Goal: Information Seeking & Learning: Learn about a topic

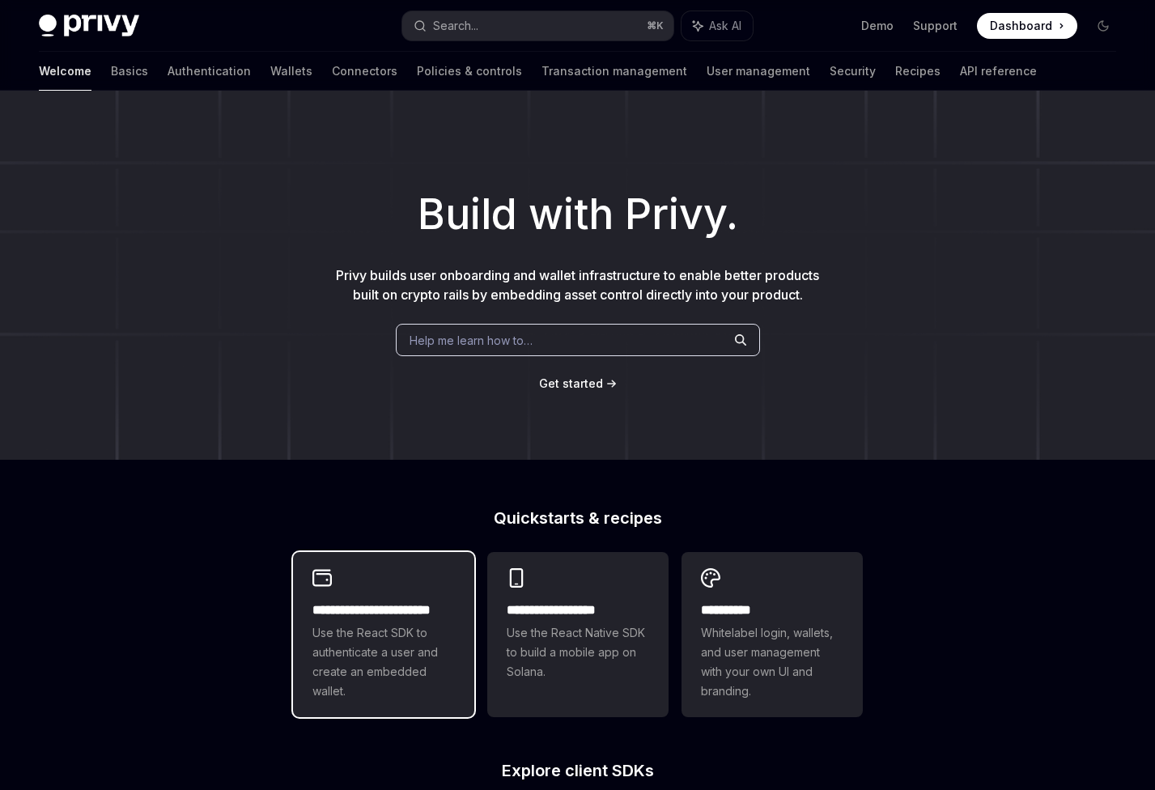
click at [368, 613] on h2 "**********" at bounding box center [383, 610] width 142 height 19
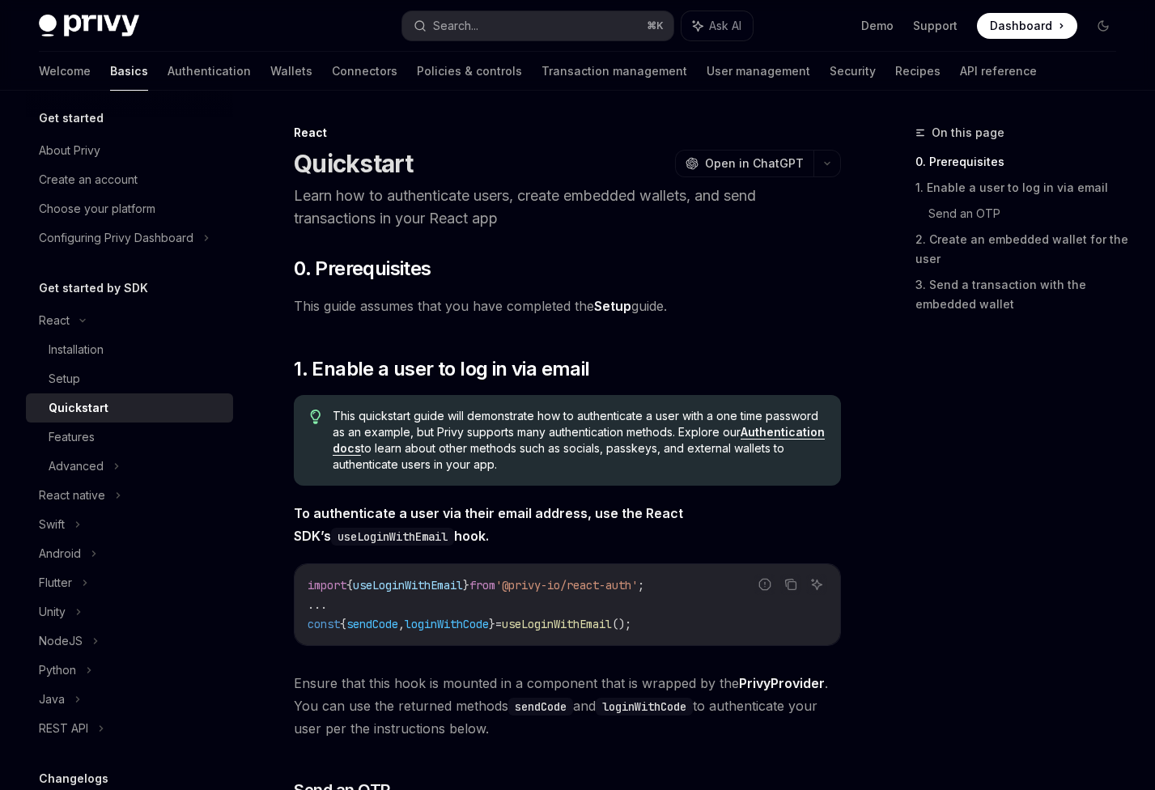
scroll to position [27, 0]
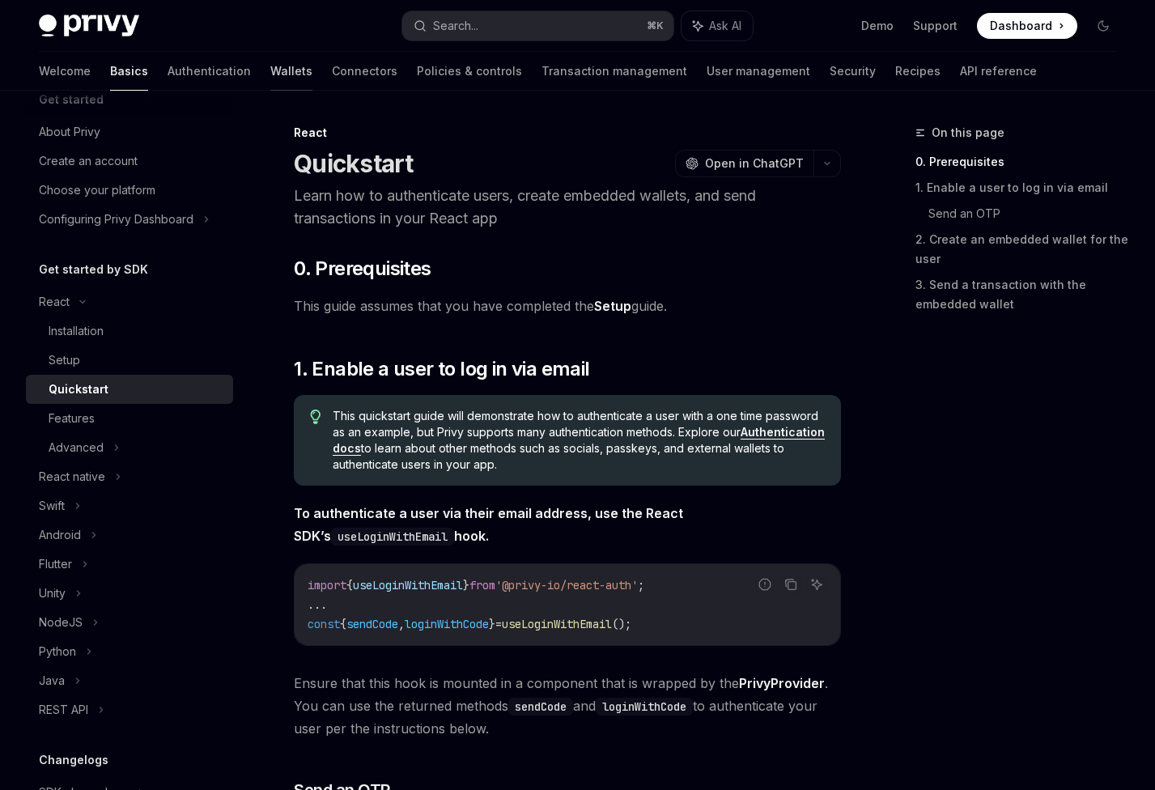
click at [270, 66] on link "Wallets" at bounding box center [291, 71] width 42 height 39
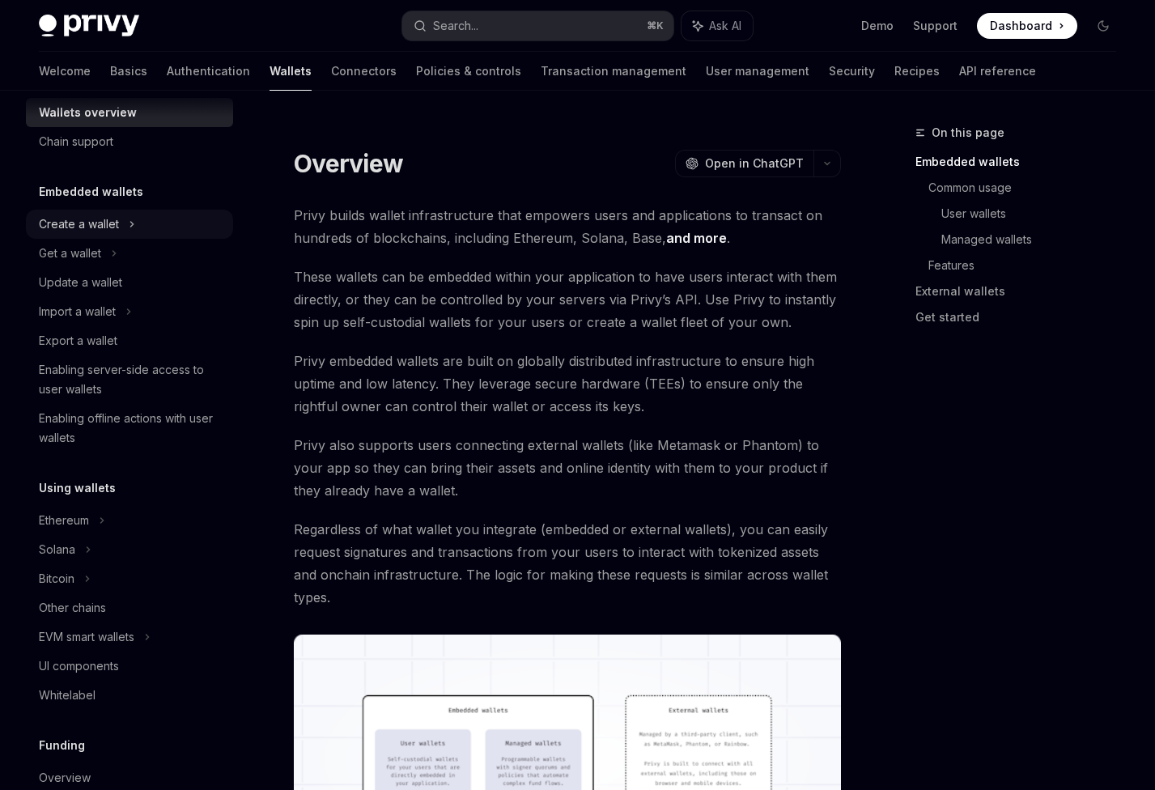
click at [122, 223] on div "Create a wallet" at bounding box center [129, 224] width 207 height 29
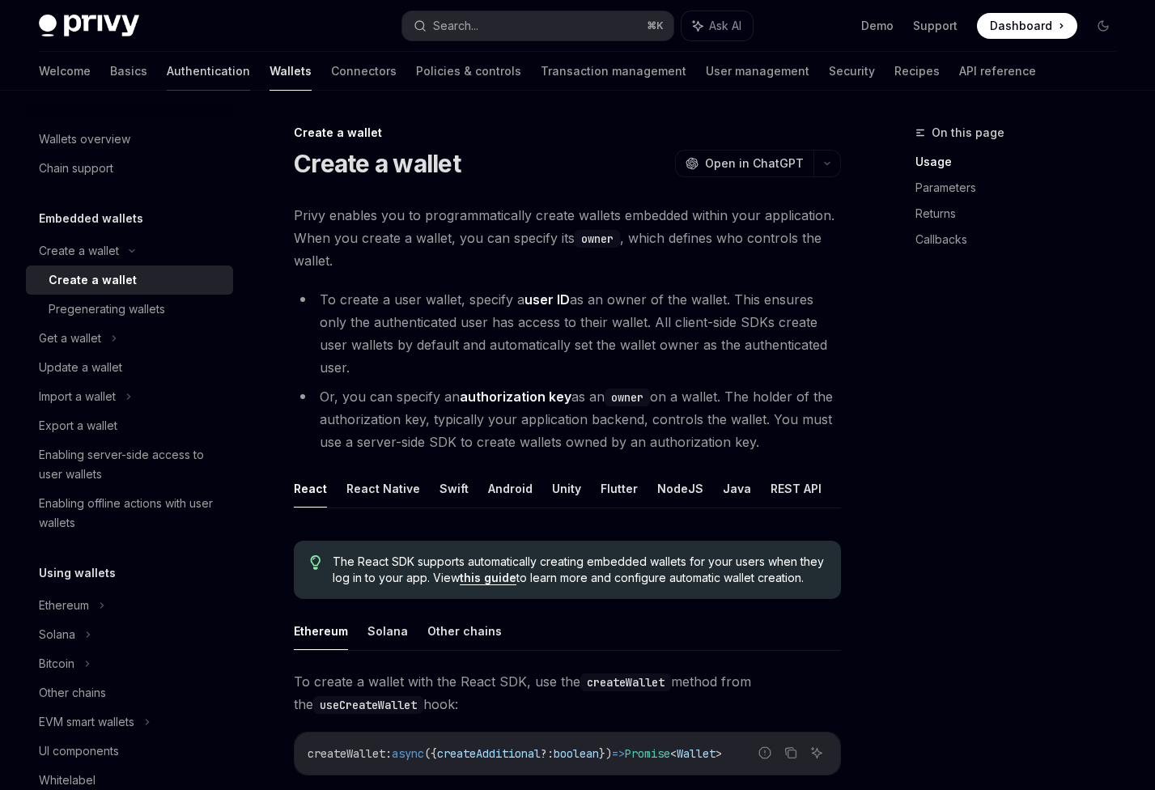
click at [167, 68] on link "Authentication" at bounding box center [208, 71] width 83 height 39
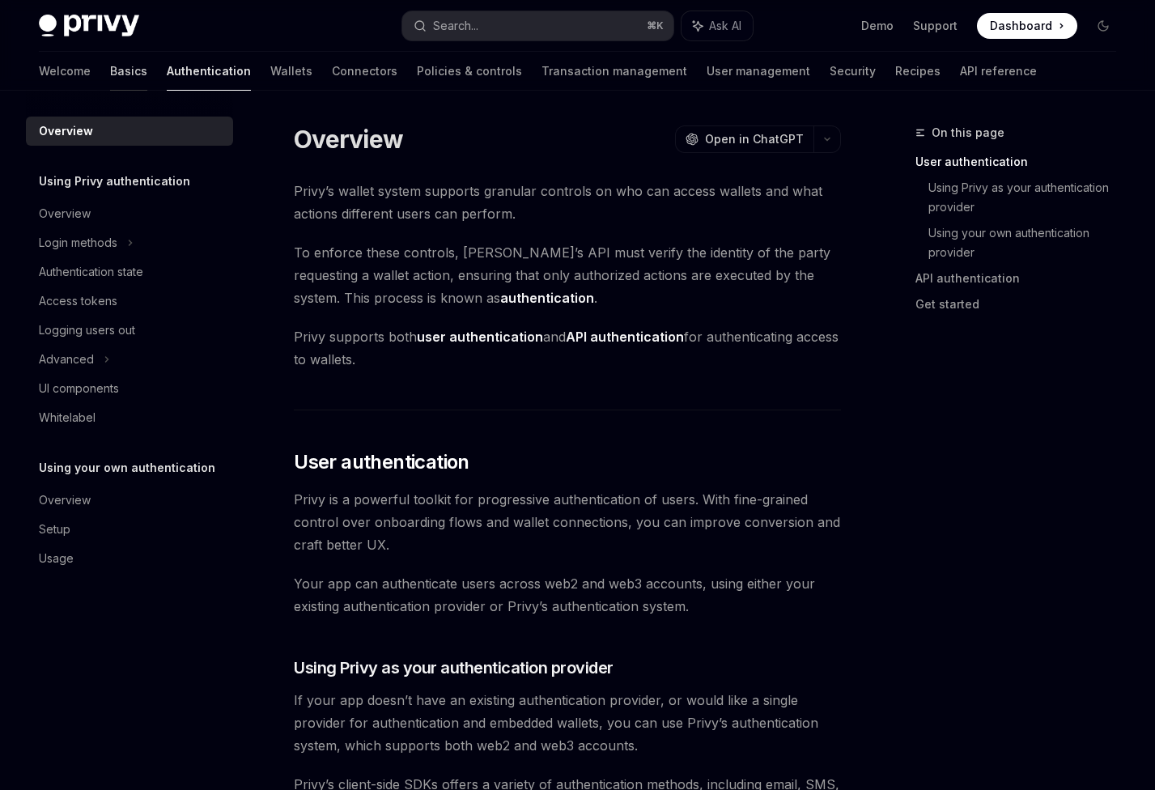
click at [110, 76] on link "Basics" at bounding box center [128, 71] width 37 height 39
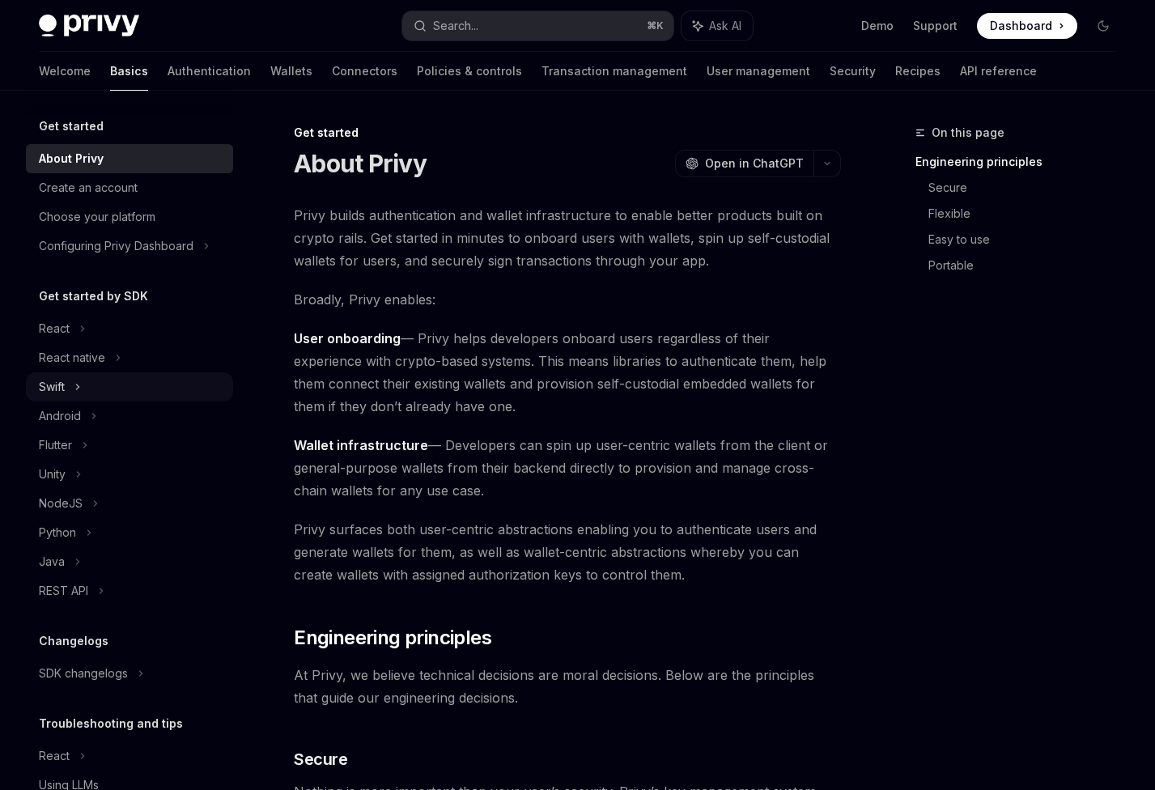
click at [87, 385] on div "Swift" at bounding box center [129, 386] width 207 height 29
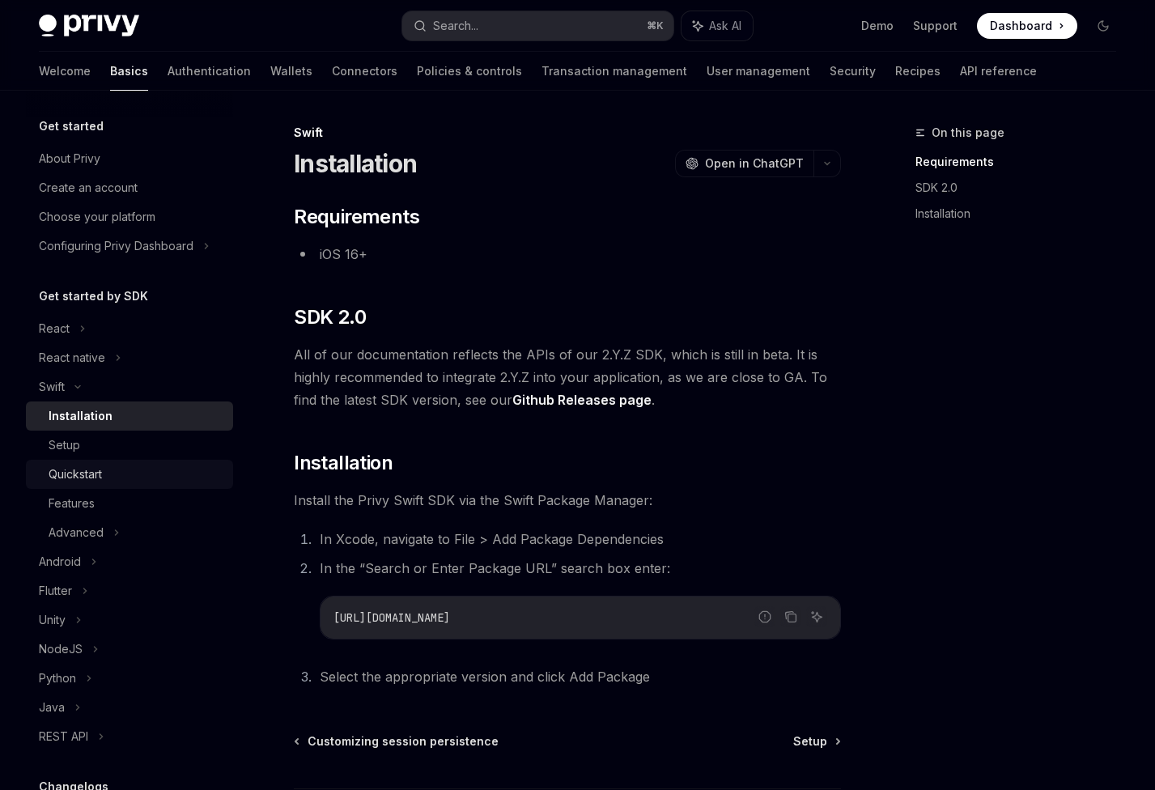
click at [74, 471] on div "Quickstart" at bounding box center [75, 474] width 53 height 19
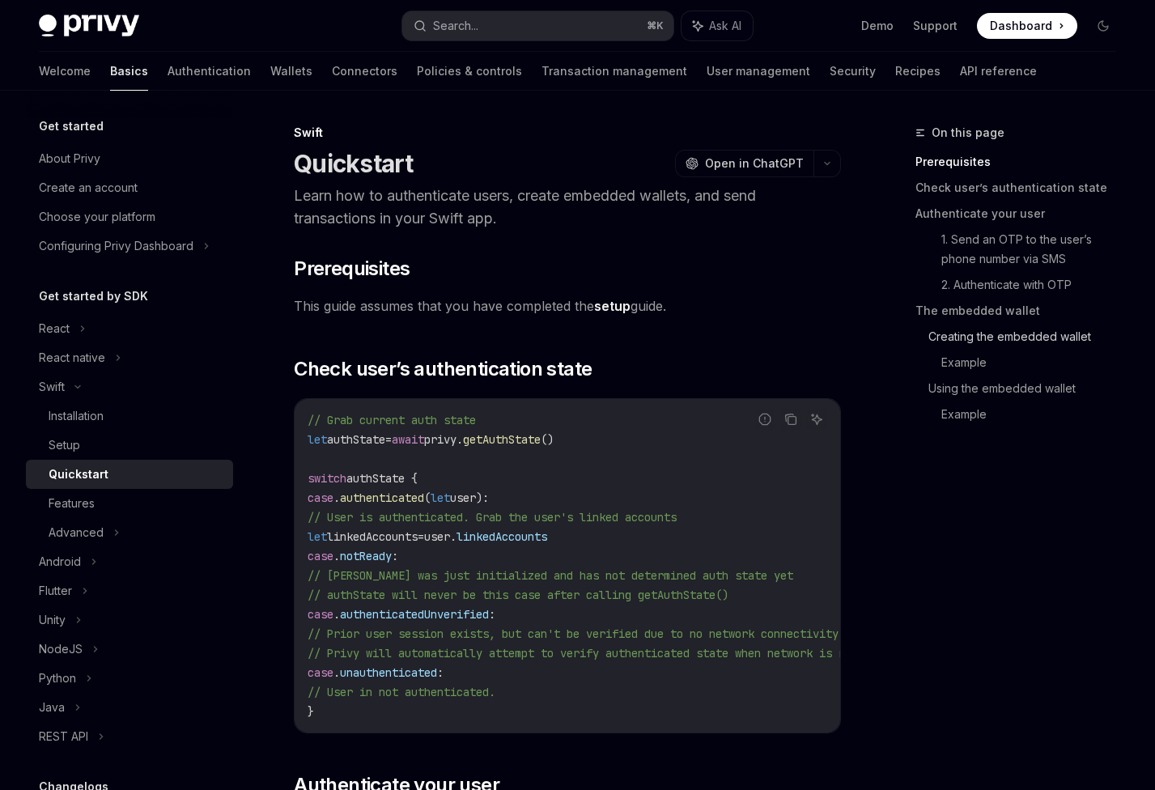
click at [932, 342] on link "Creating the embedded wallet" at bounding box center [1029, 337] width 201 height 26
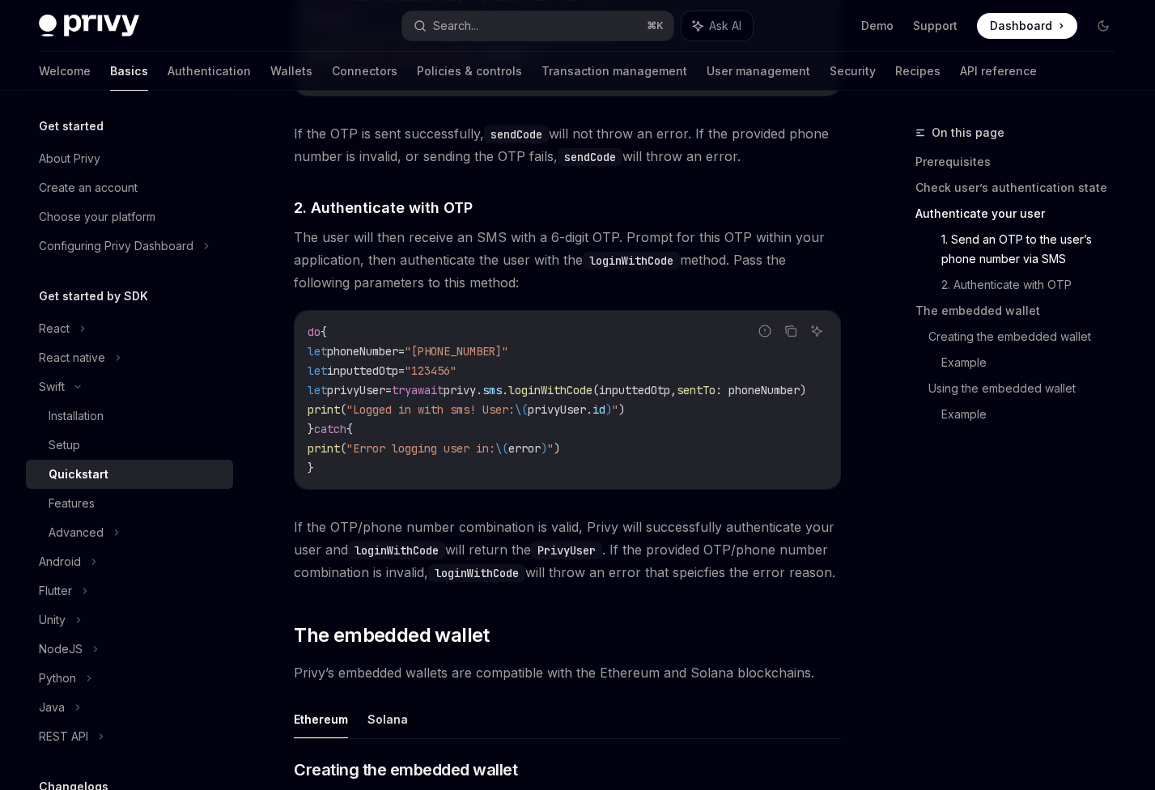
scroll to position [1276, 0]
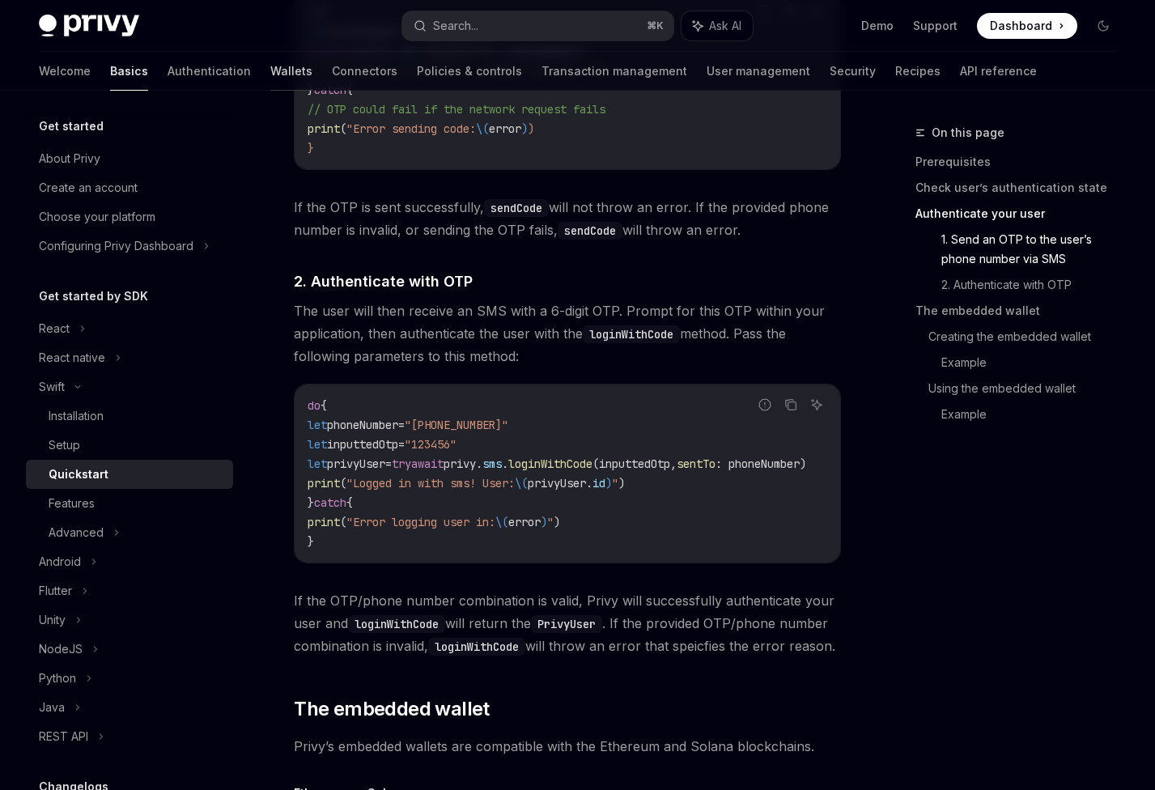
click at [270, 72] on link "Wallets" at bounding box center [291, 71] width 42 height 39
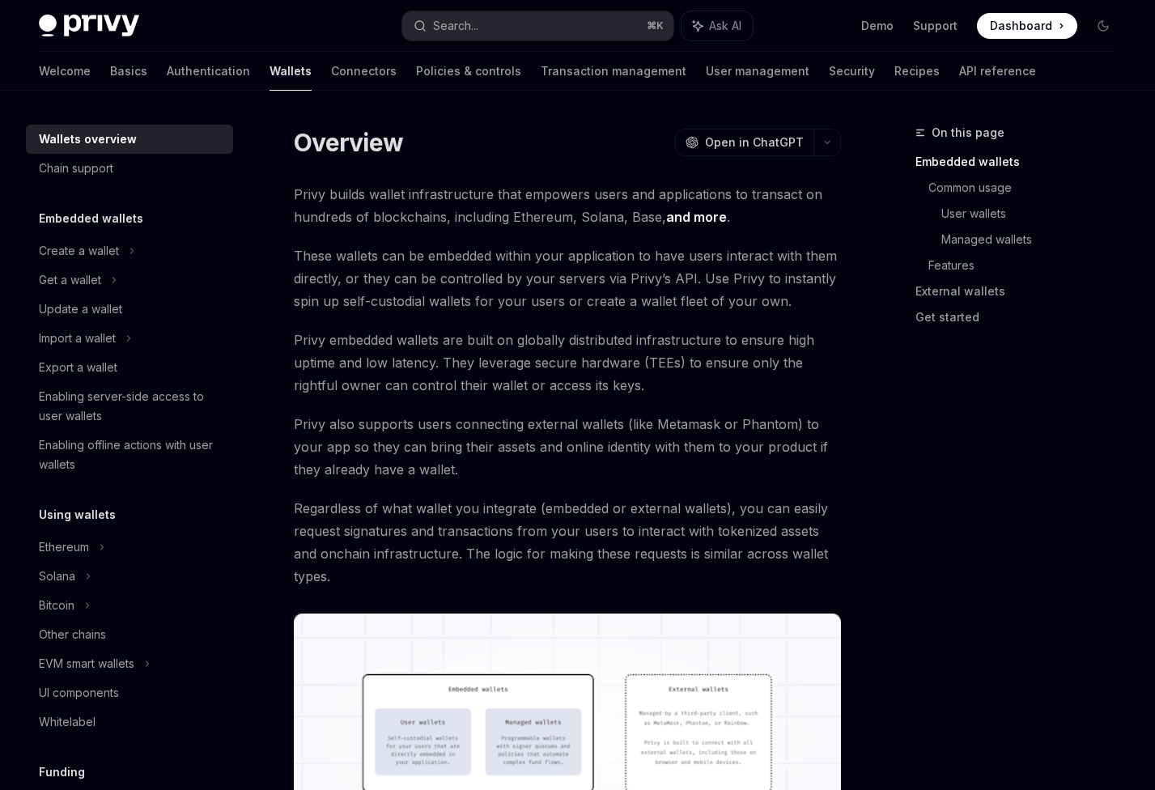
scroll to position [140, 0]
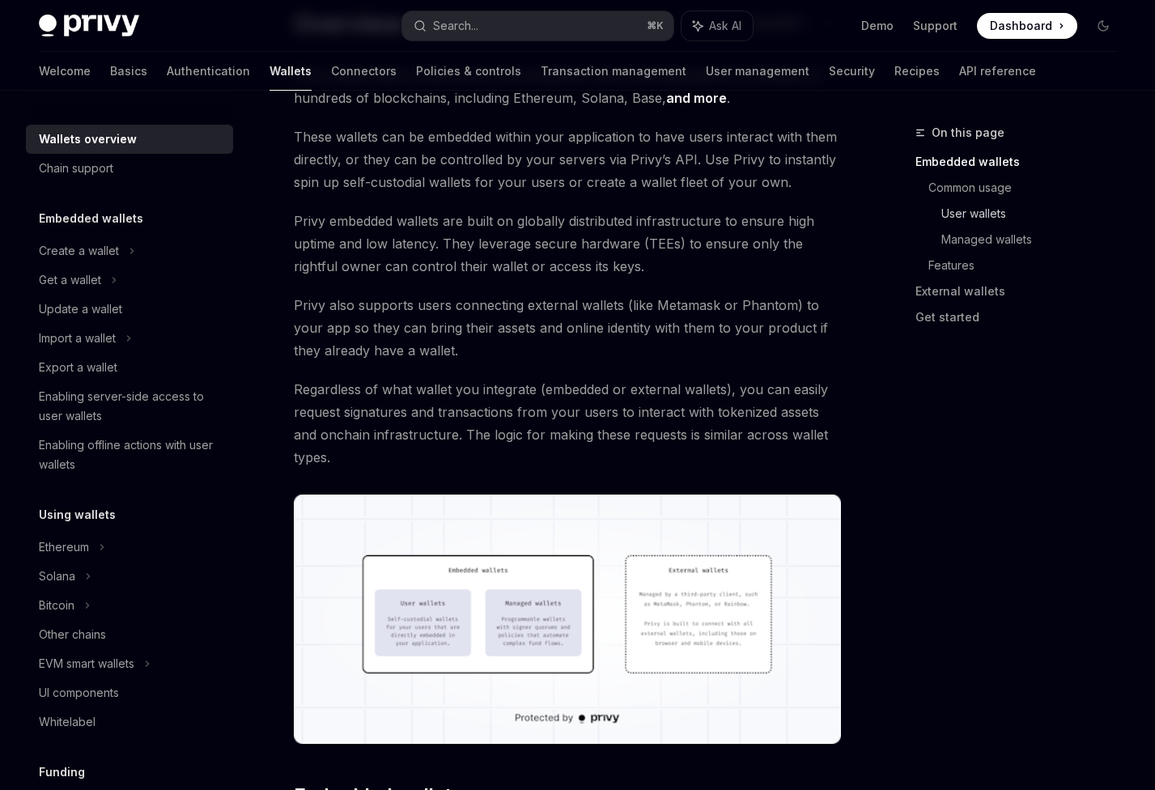
click at [960, 214] on link "User wallets" at bounding box center [1036, 214] width 188 height 26
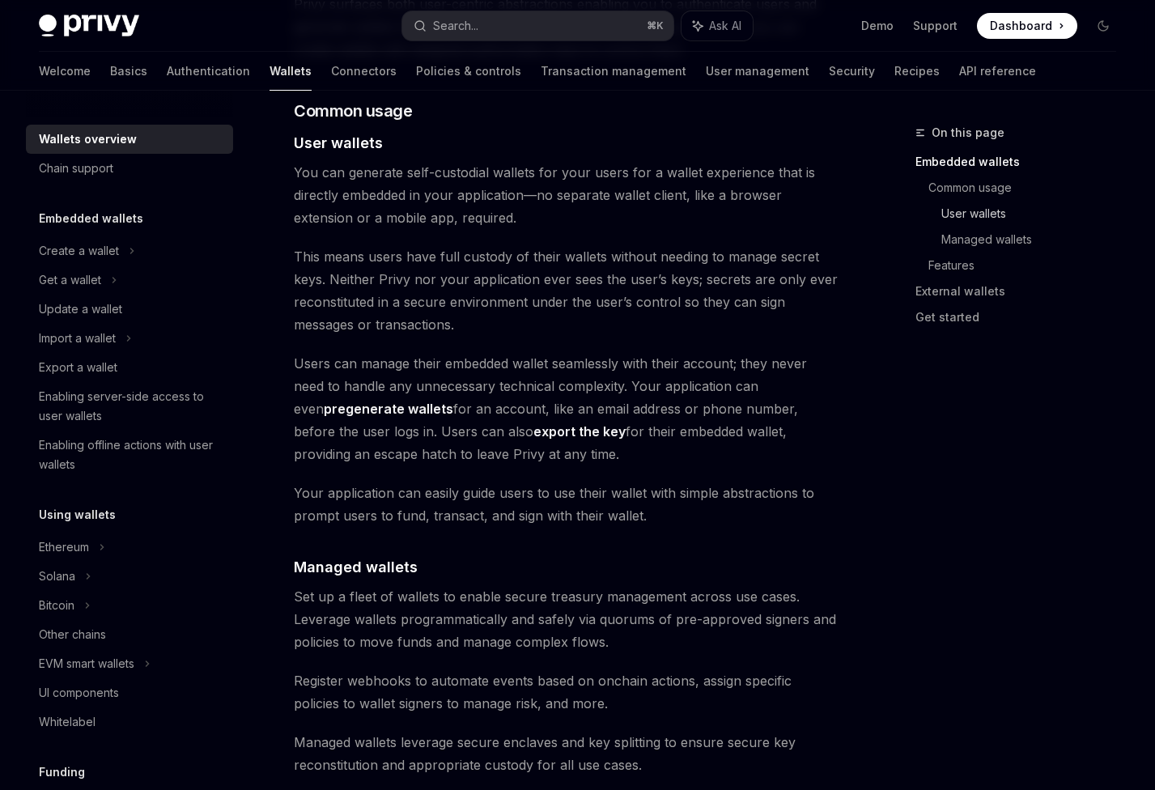
scroll to position [1124, 0]
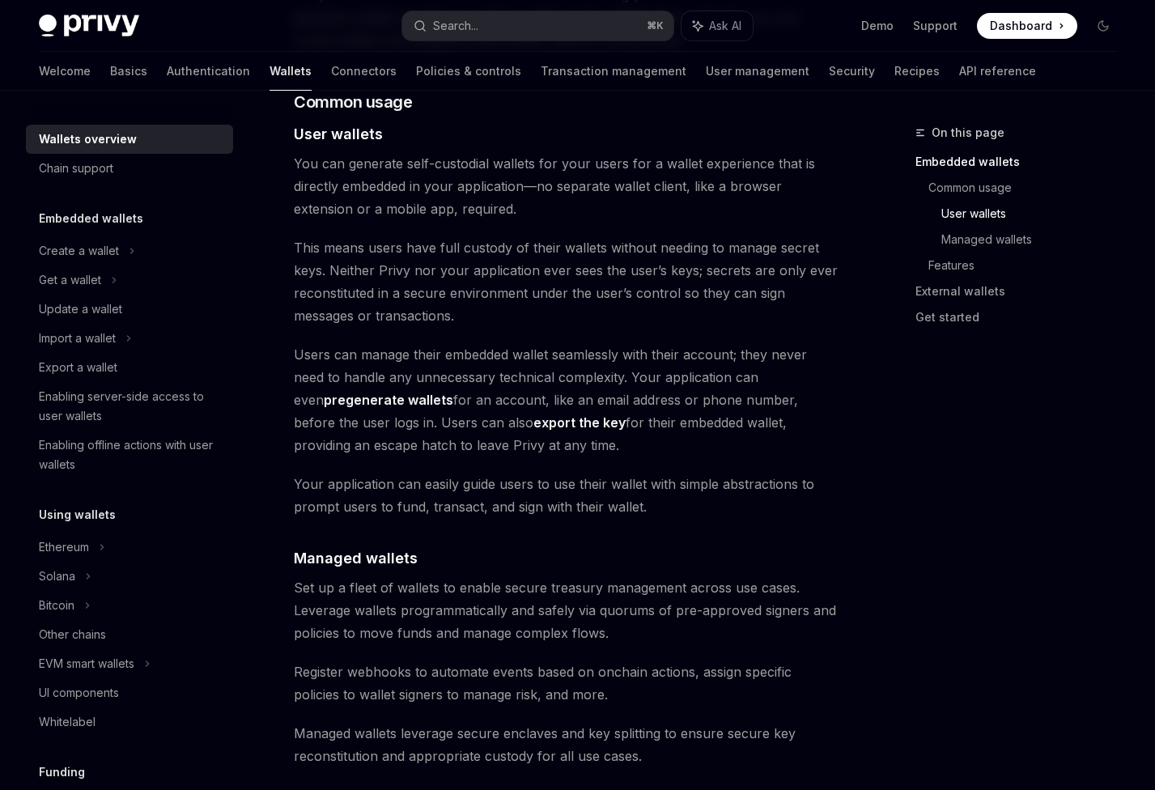
click at [456, 164] on span "You can generate self-custodial wallets for your users for a wallet experience …" at bounding box center [567, 186] width 547 height 68
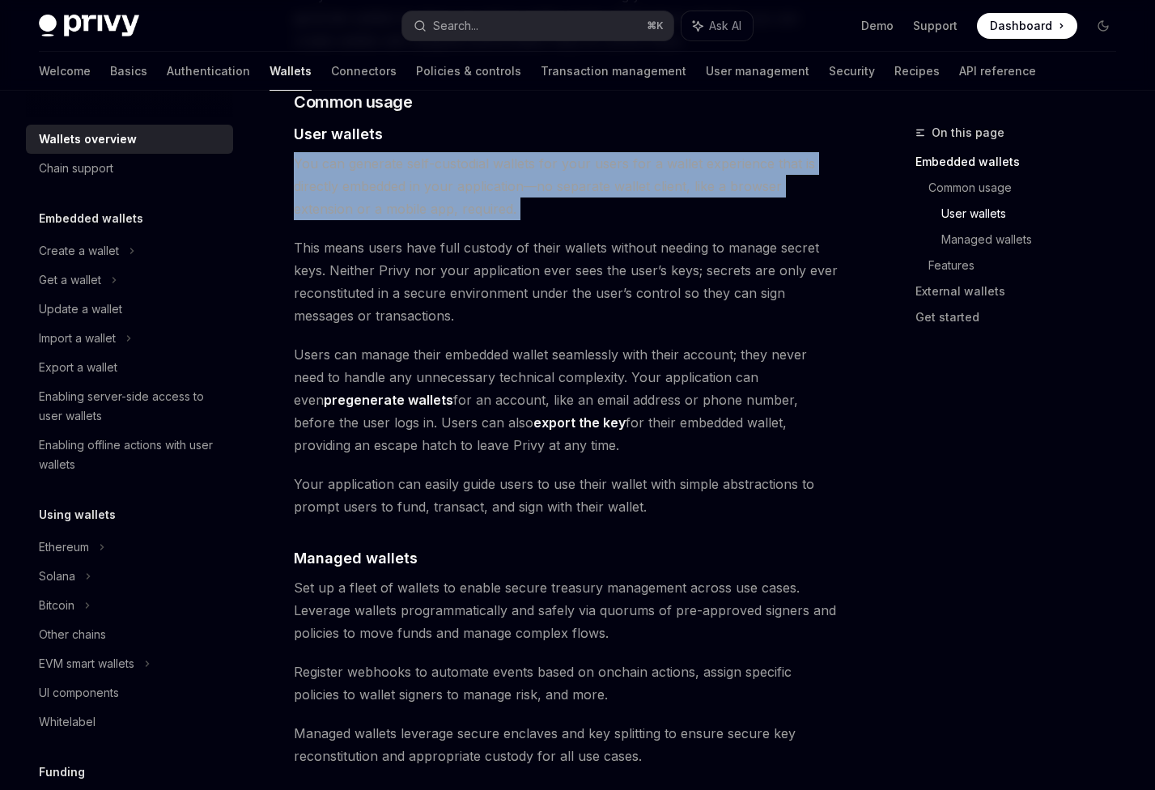
click at [456, 164] on span "You can generate self-custodial wallets for your users for a wallet experience …" at bounding box center [567, 186] width 547 height 68
click at [465, 164] on span "You can generate self-custodial wallets for your users for a wallet experience …" at bounding box center [567, 186] width 547 height 68
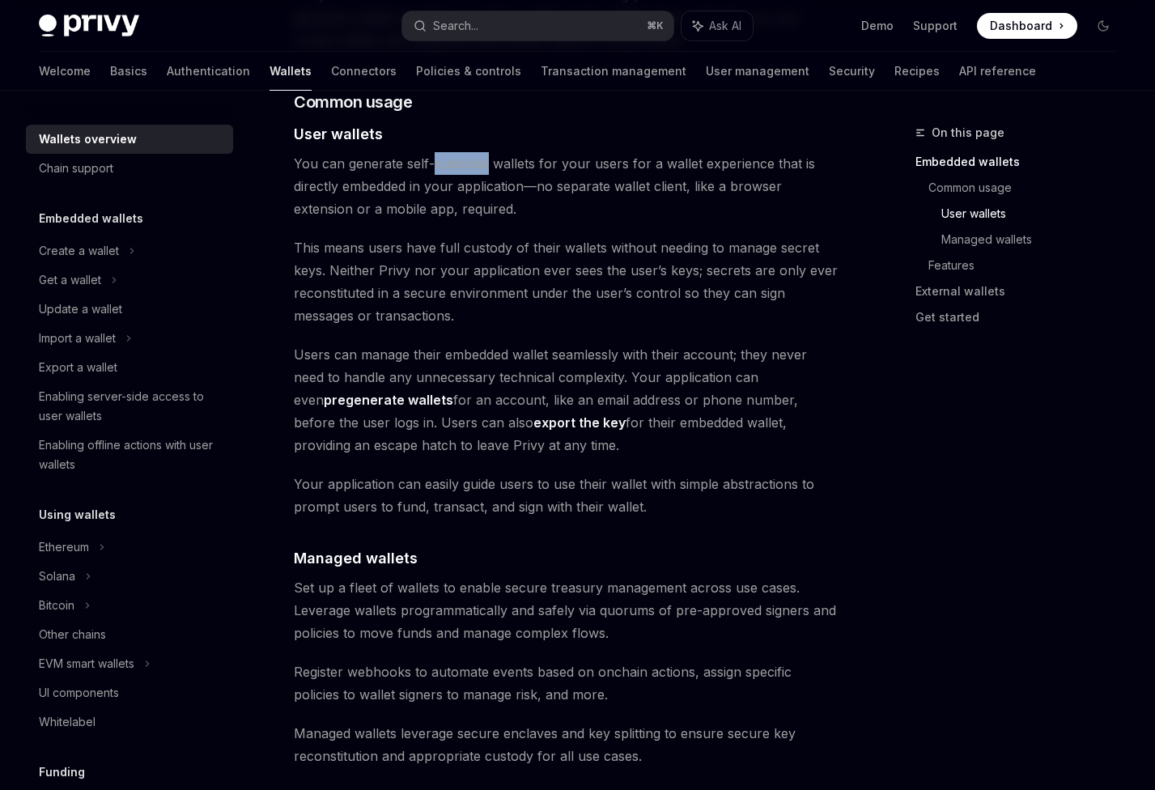
click at [465, 164] on span "You can generate self-custodial wallets for your users for a wallet experience …" at bounding box center [567, 186] width 547 height 68
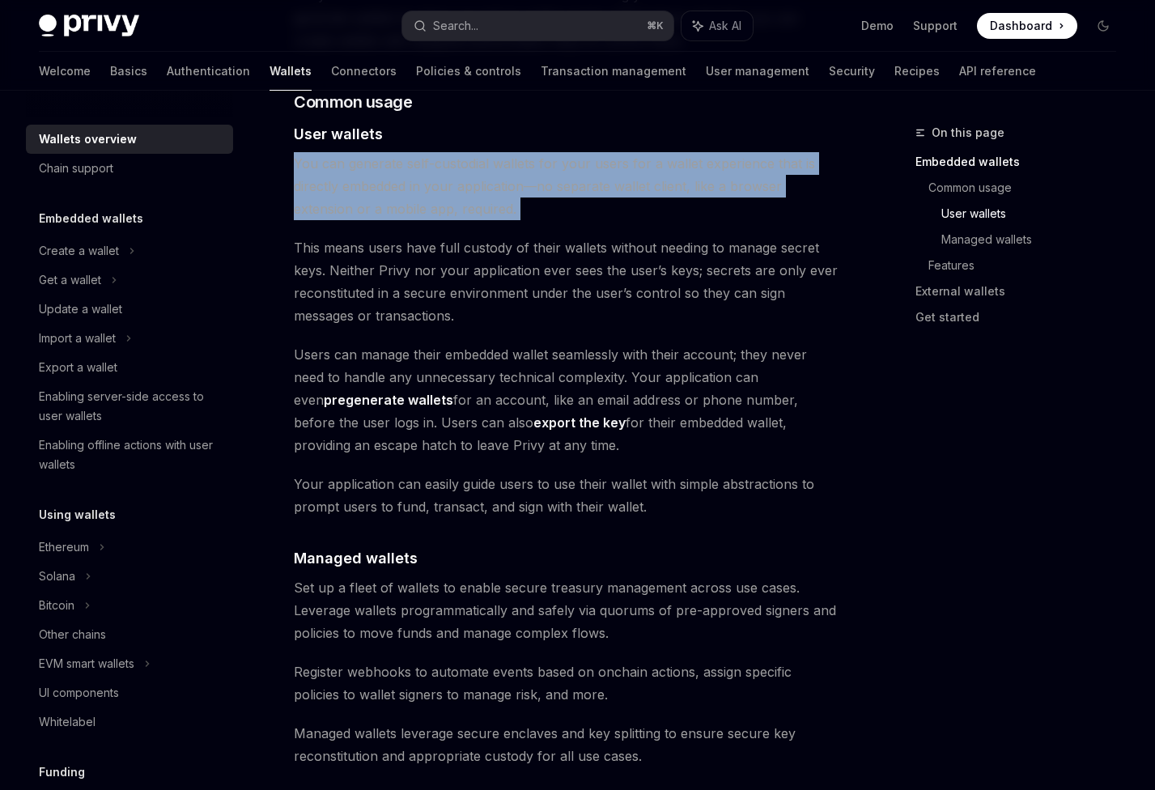
click at [465, 164] on span "You can generate self-custodial wallets for your users for a wallet experience …" at bounding box center [567, 186] width 547 height 68
click at [458, 166] on span "You can generate self-custodial wallets for your users for a wallet experience …" at bounding box center [567, 186] width 547 height 68
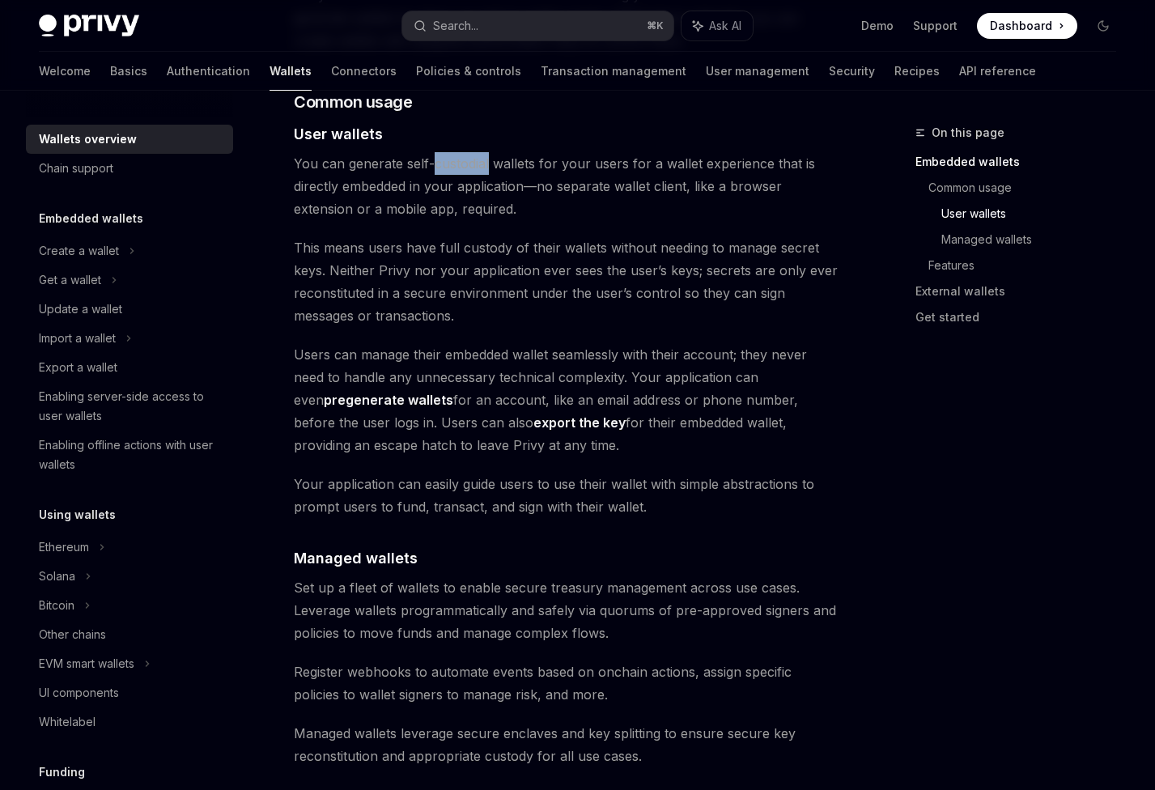
click at [458, 166] on span "You can generate self-custodial wallets for your users for a wallet experience …" at bounding box center [567, 186] width 547 height 68
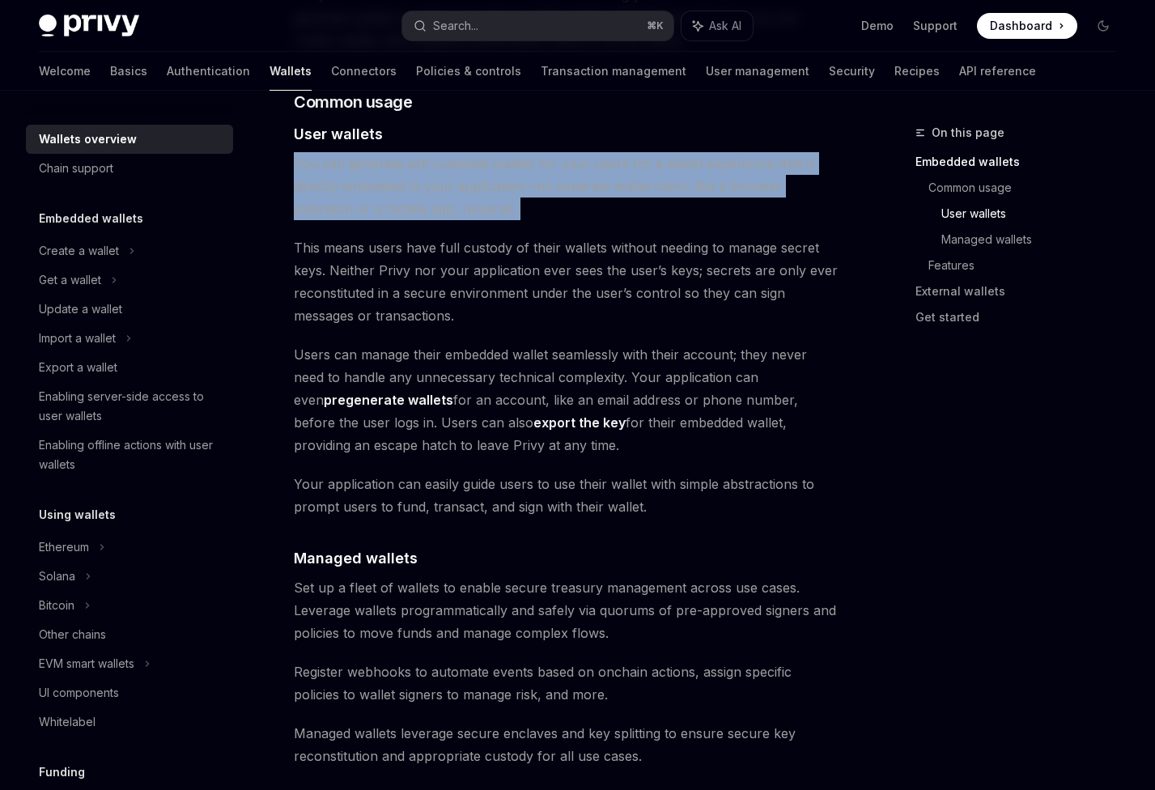
click at [458, 166] on span "You can generate self-custodial wallets for your users for a wallet experience …" at bounding box center [567, 186] width 547 height 68
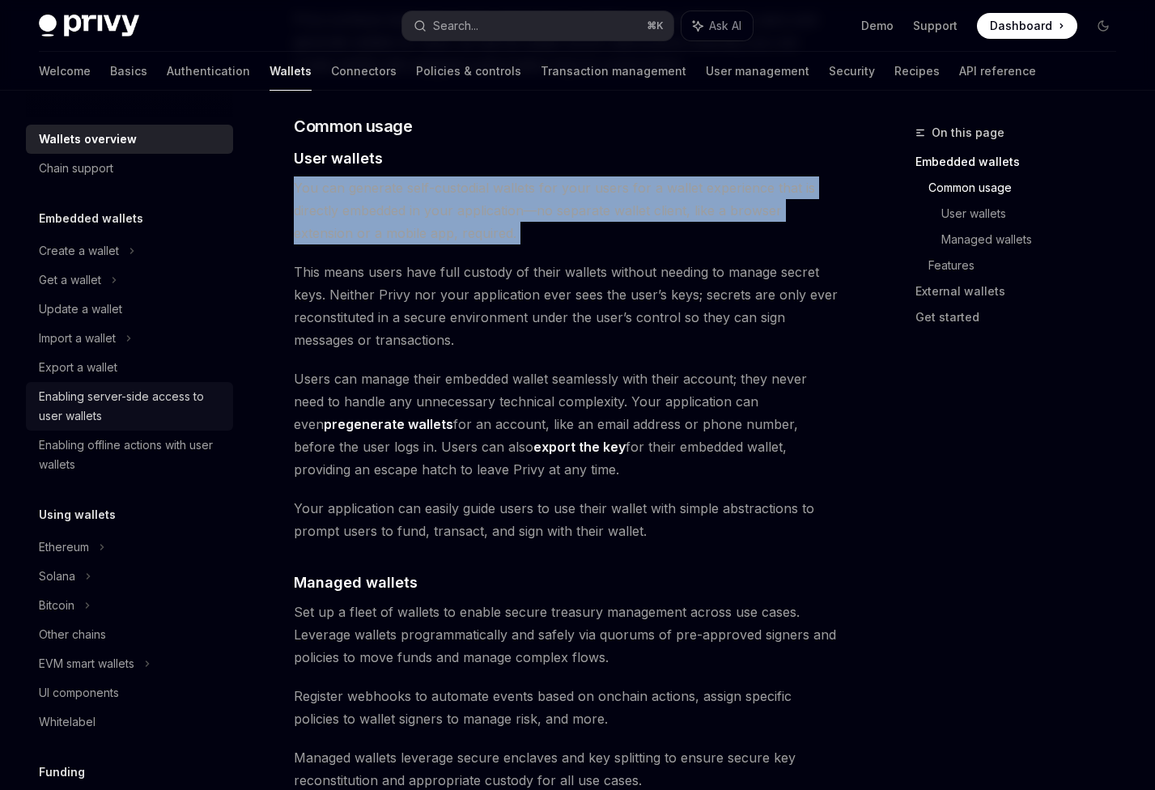
scroll to position [1098, 0]
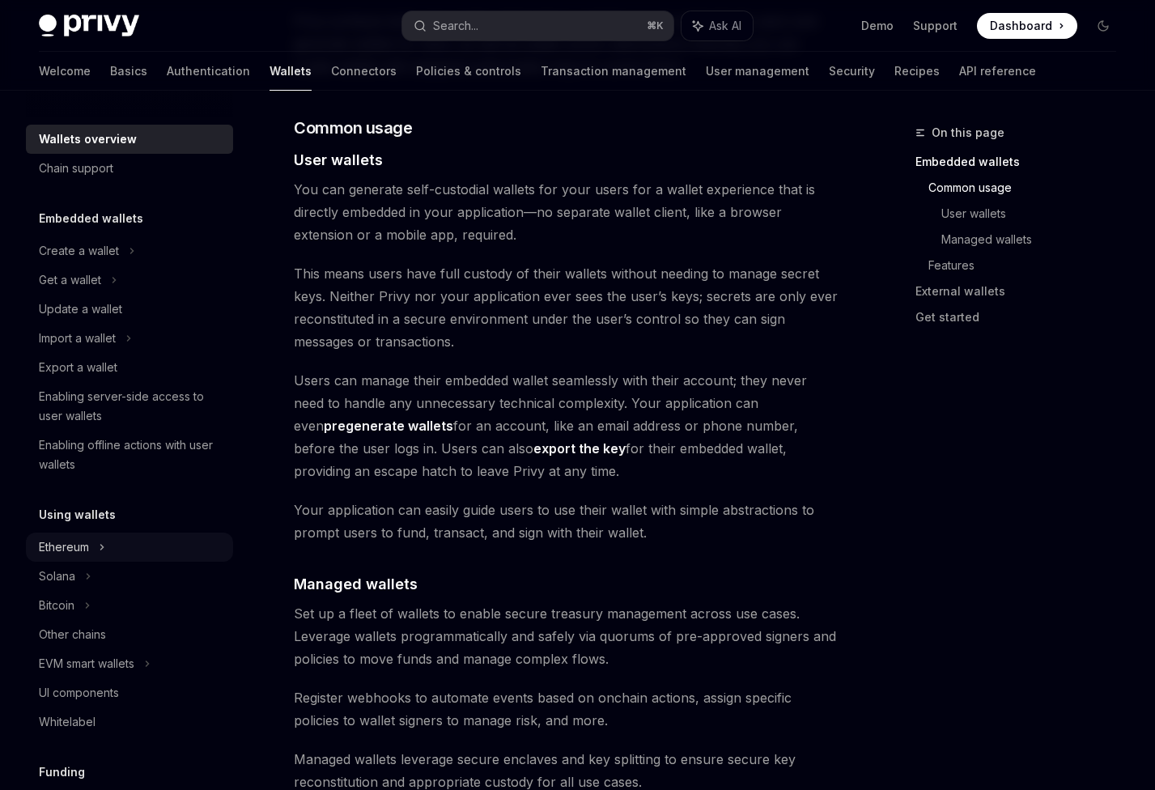
click at [71, 547] on div "Ethereum" at bounding box center [64, 547] width 50 height 19
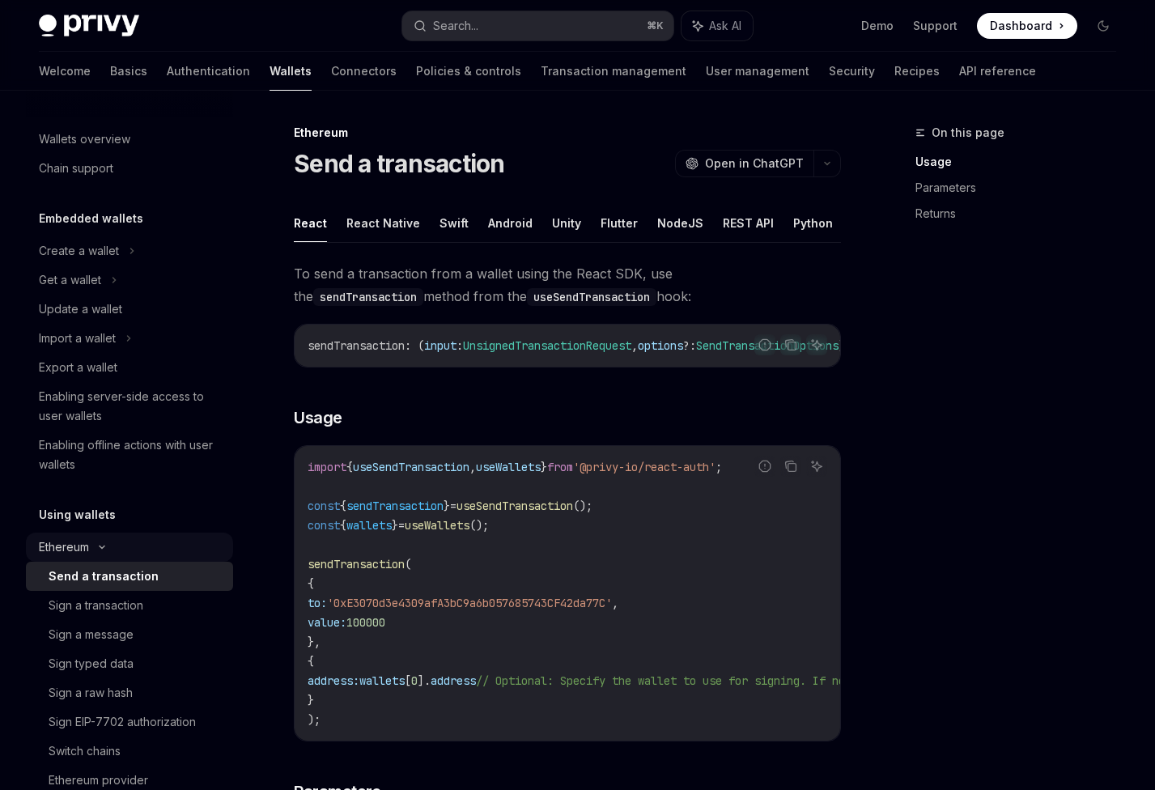
click at [71, 550] on div "Ethereum" at bounding box center [64, 547] width 50 height 19
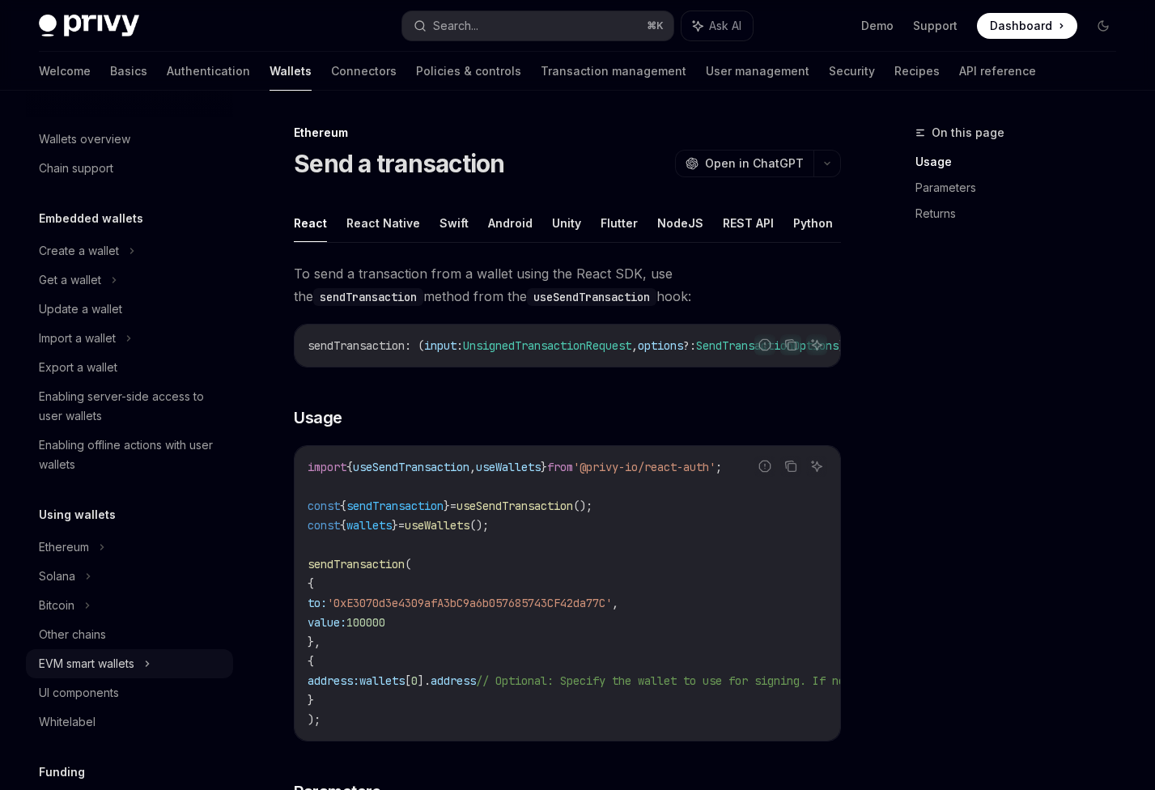
click at [79, 667] on div "EVM smart wallets" at bounding box center [87, 663] width 96 height 19
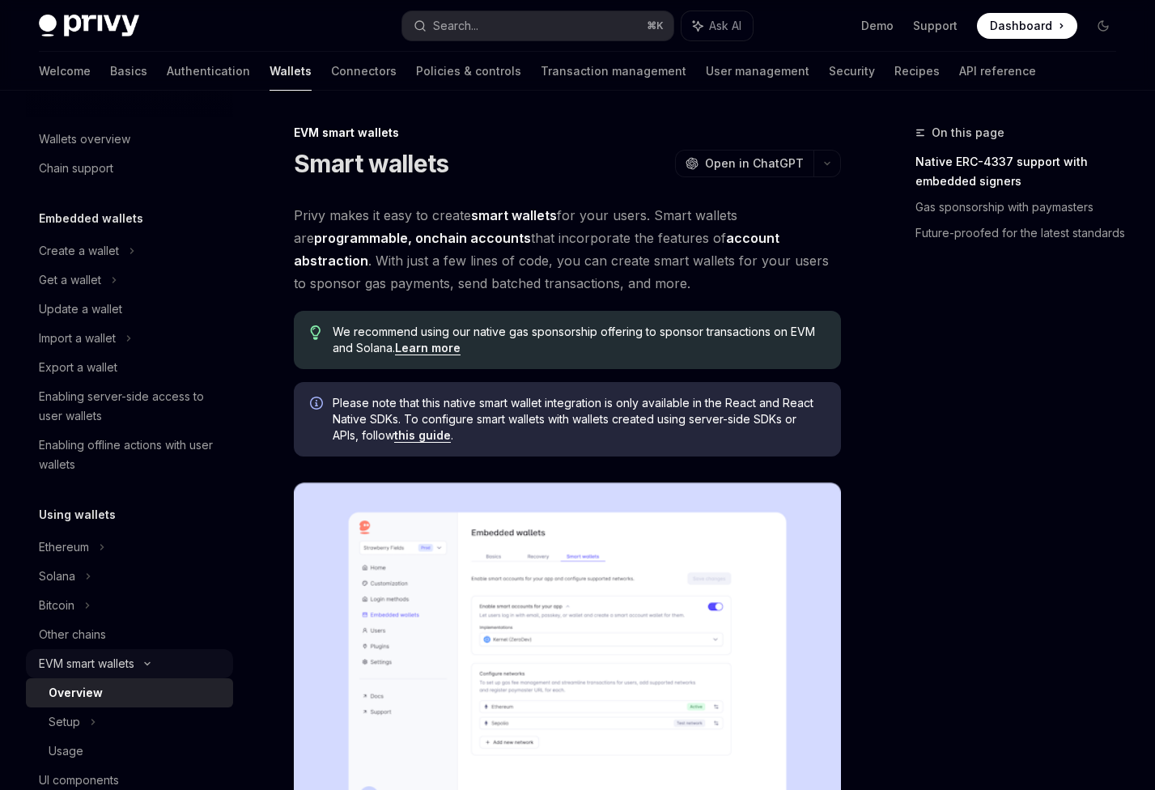
click at [80, 661] on div "EVM smart wallets" at bounding box center [87, 663] width 96 height 19
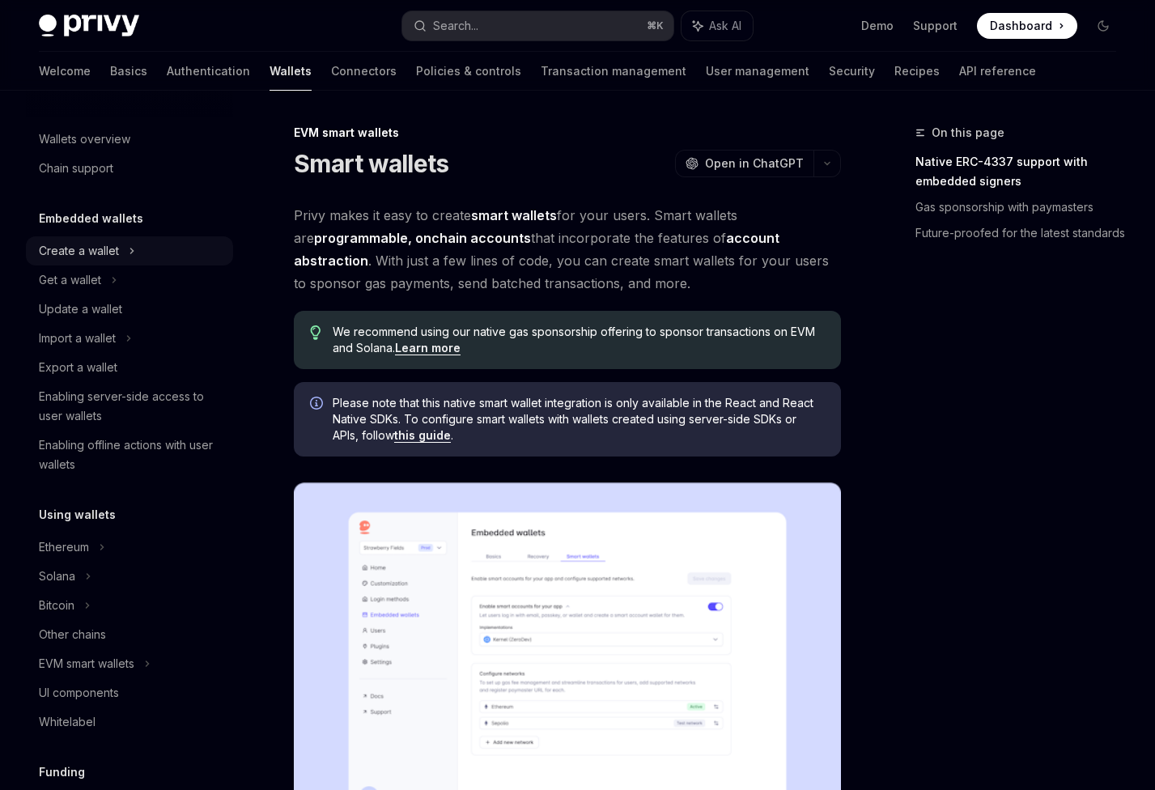
click at [77, 253] on div "Create a wallet" at bounding box center [79, 250] width 80 height 19
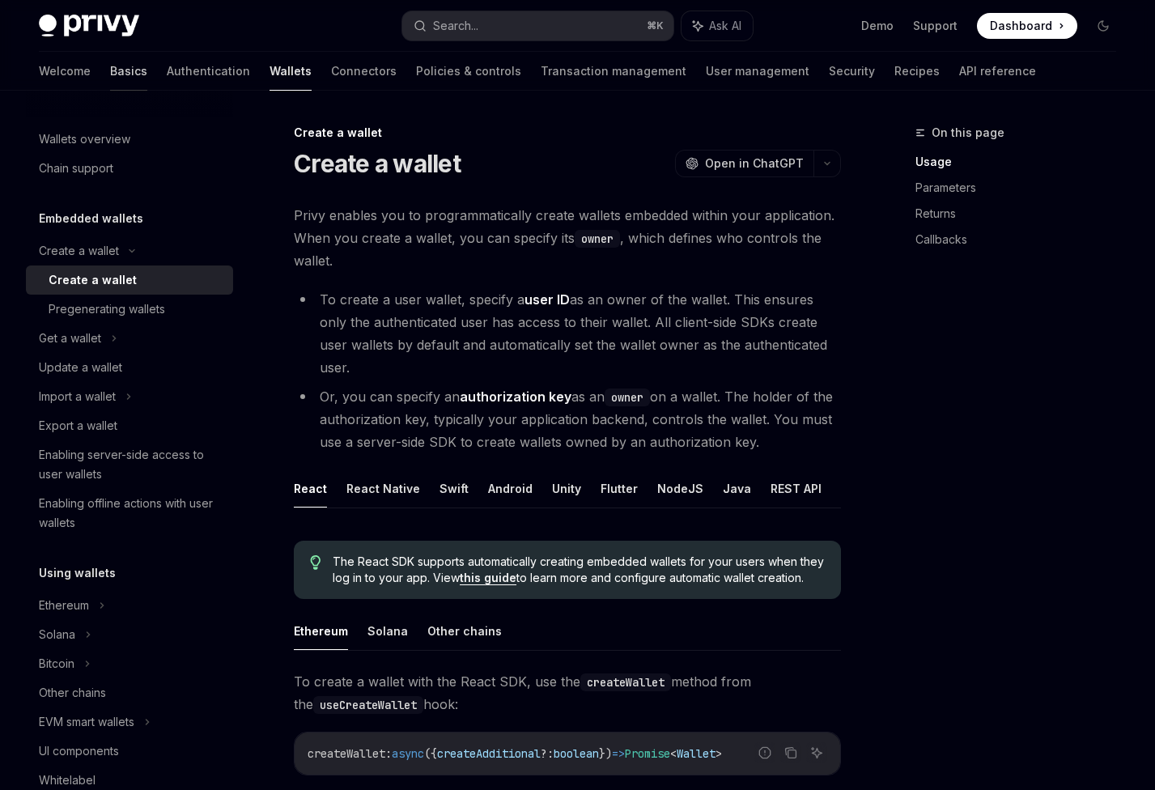
click at [110, 56] on link "Basics" at bounding box center [128, 71] width 37 height 39
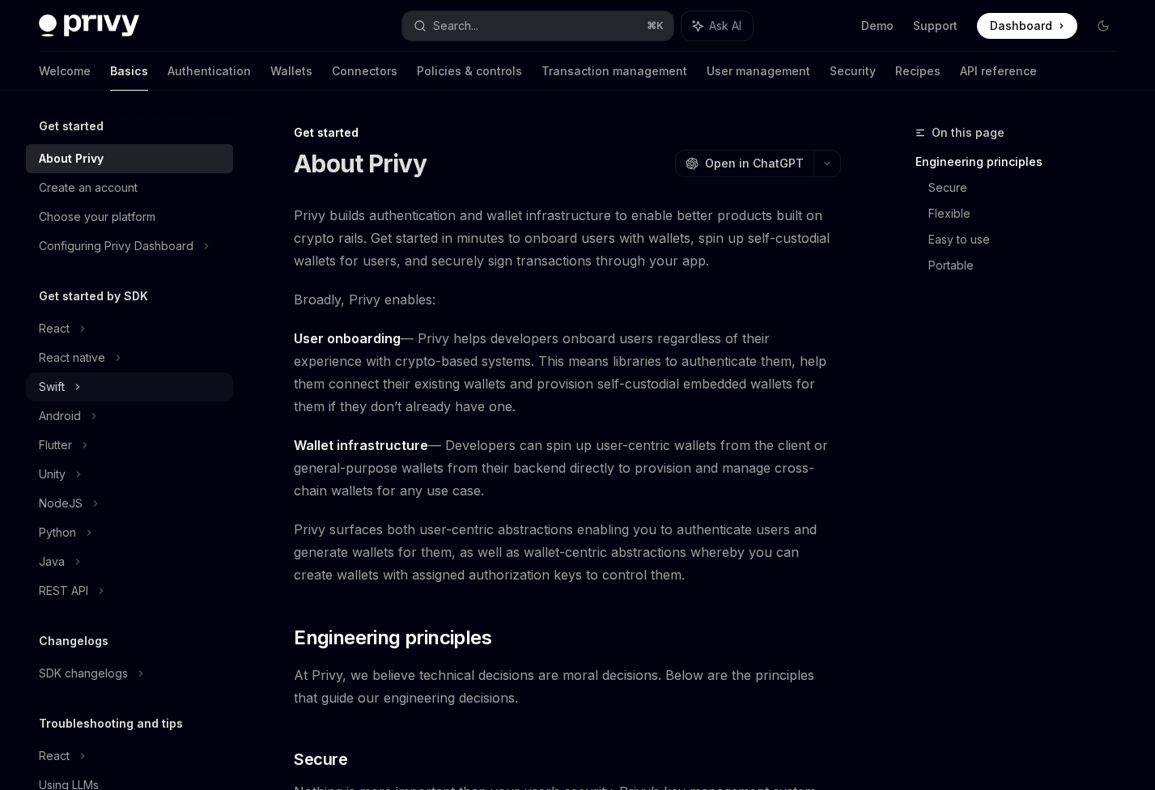
click at [82, 384] on div "Swift" at bounding box center [129, 386] width 207 height 29
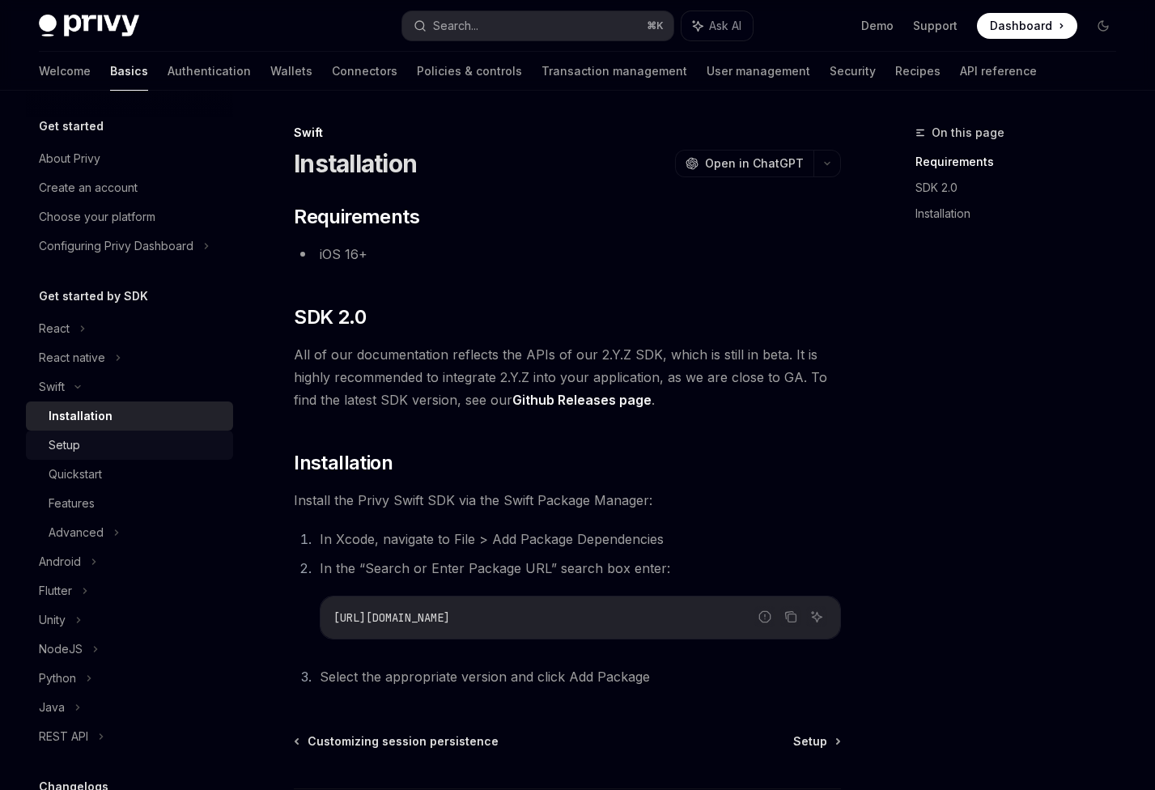
click at [75, 452] on div "Setup" at bounding box center [65, 445] width 32 height 19
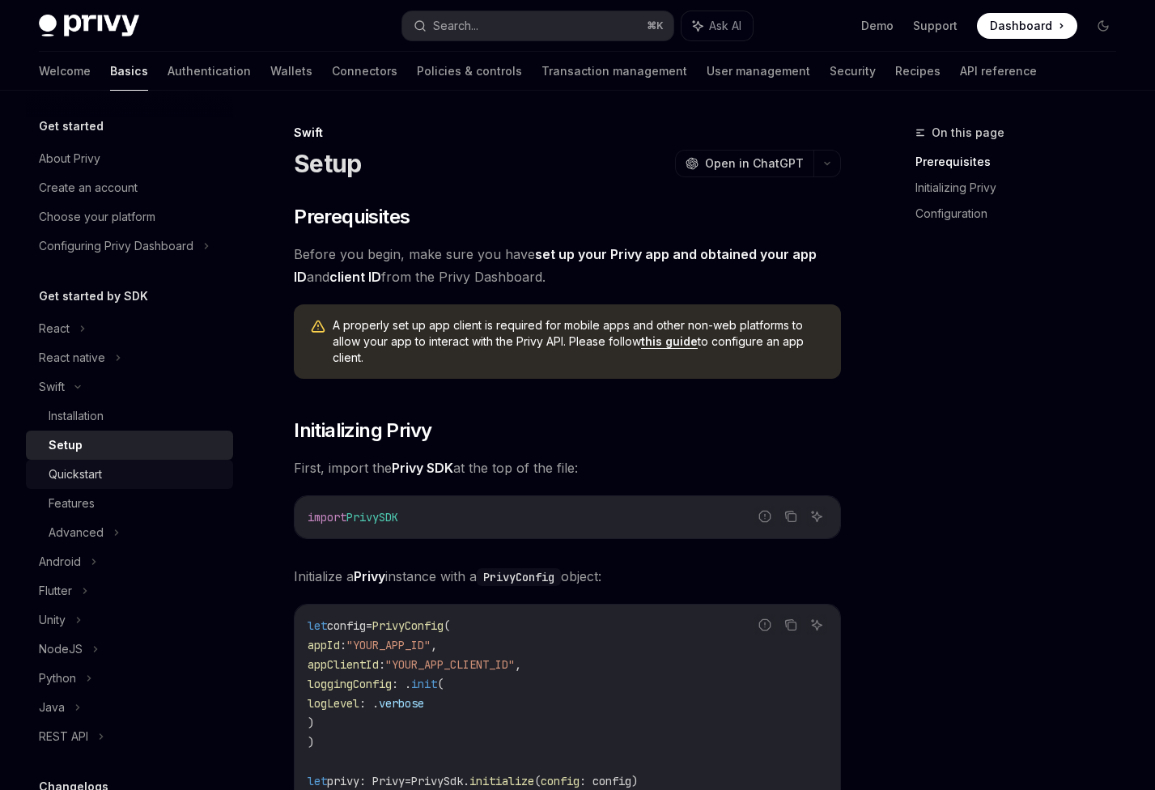
click at [75, 474] on div "Quickstart" at bounding box center [75, 474] width 53 height 19
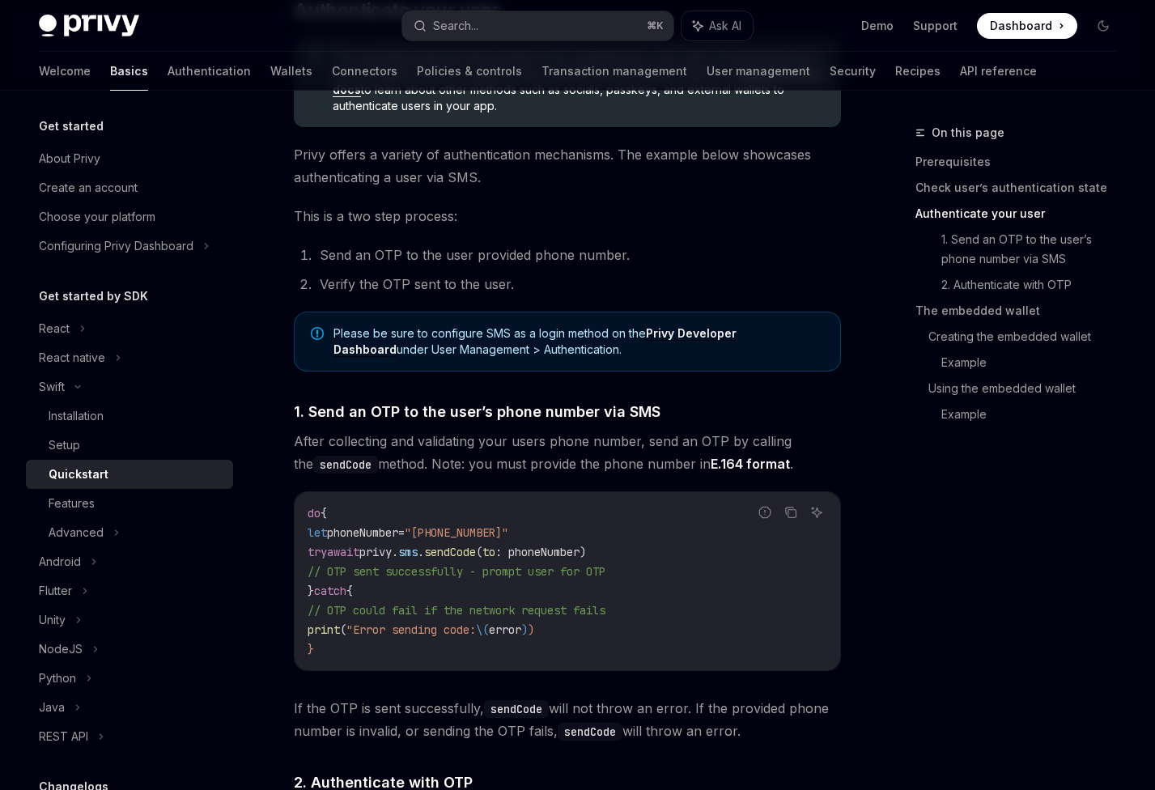
scroll to position [993, 0]
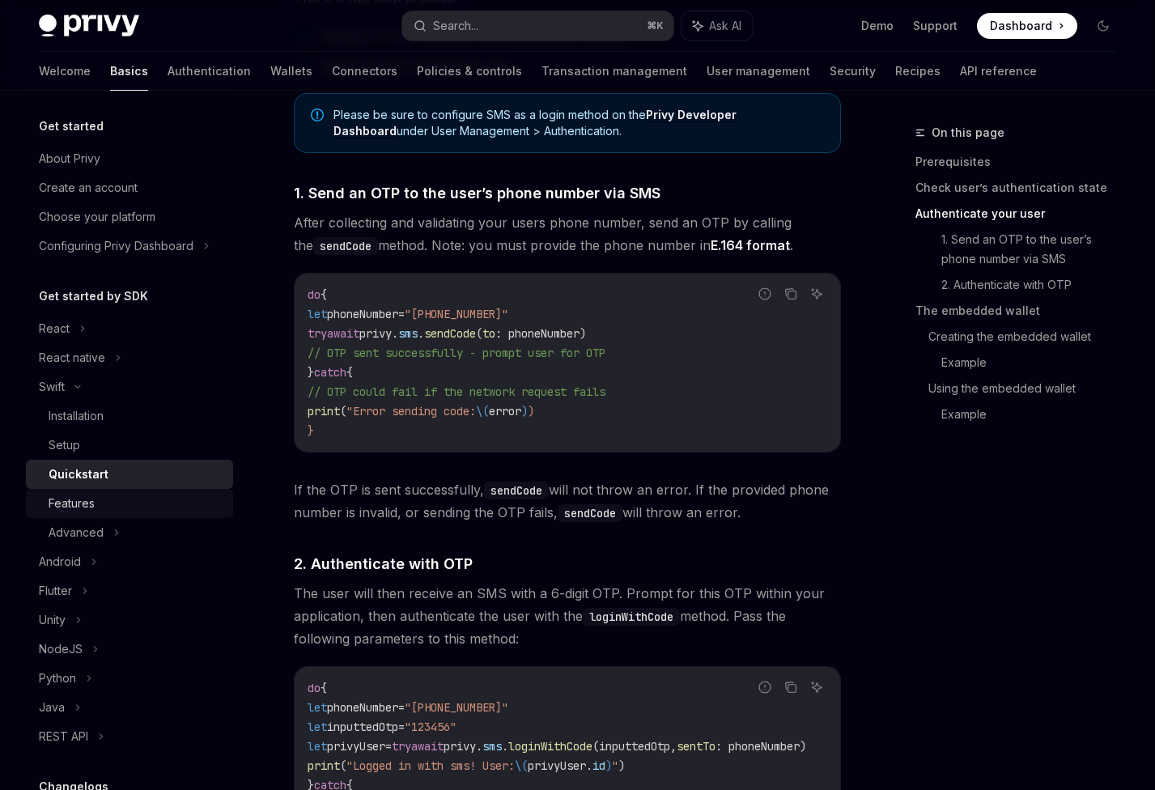
click at [100, 508] on div "Features" at bounding box center [136, 503] width 175 height 19
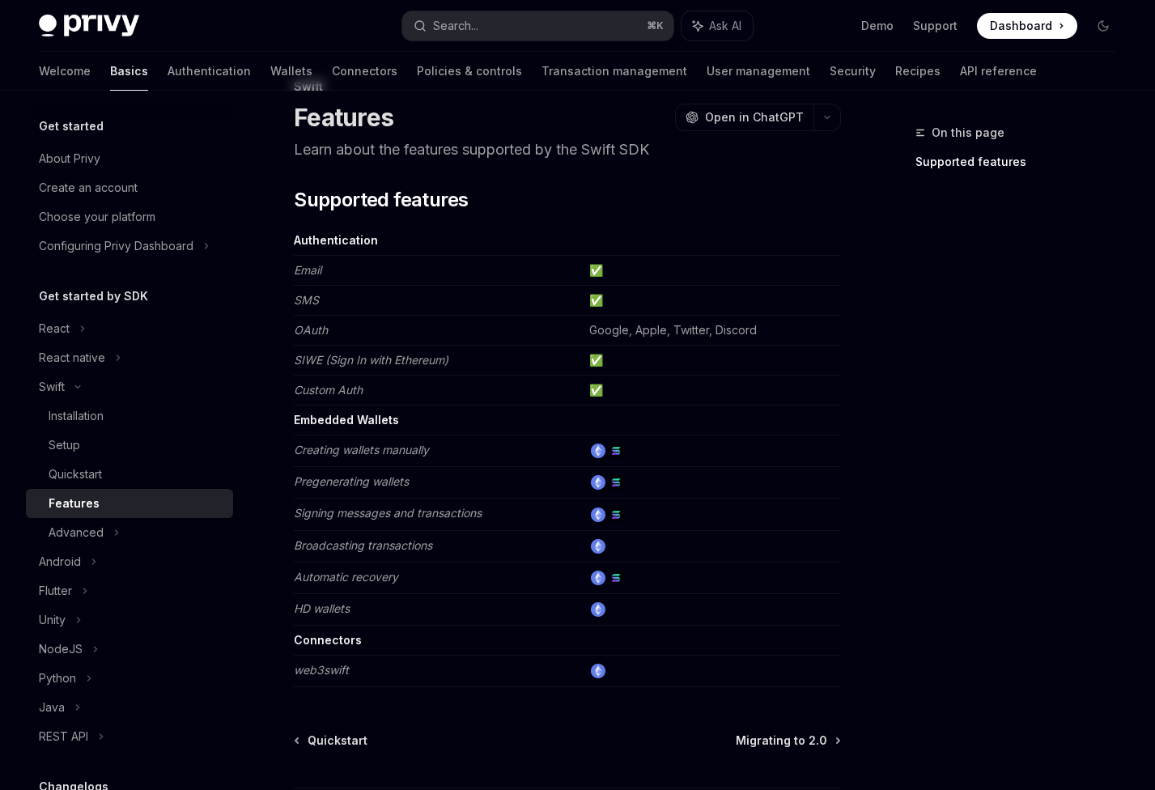
scroll to position [135, 0]
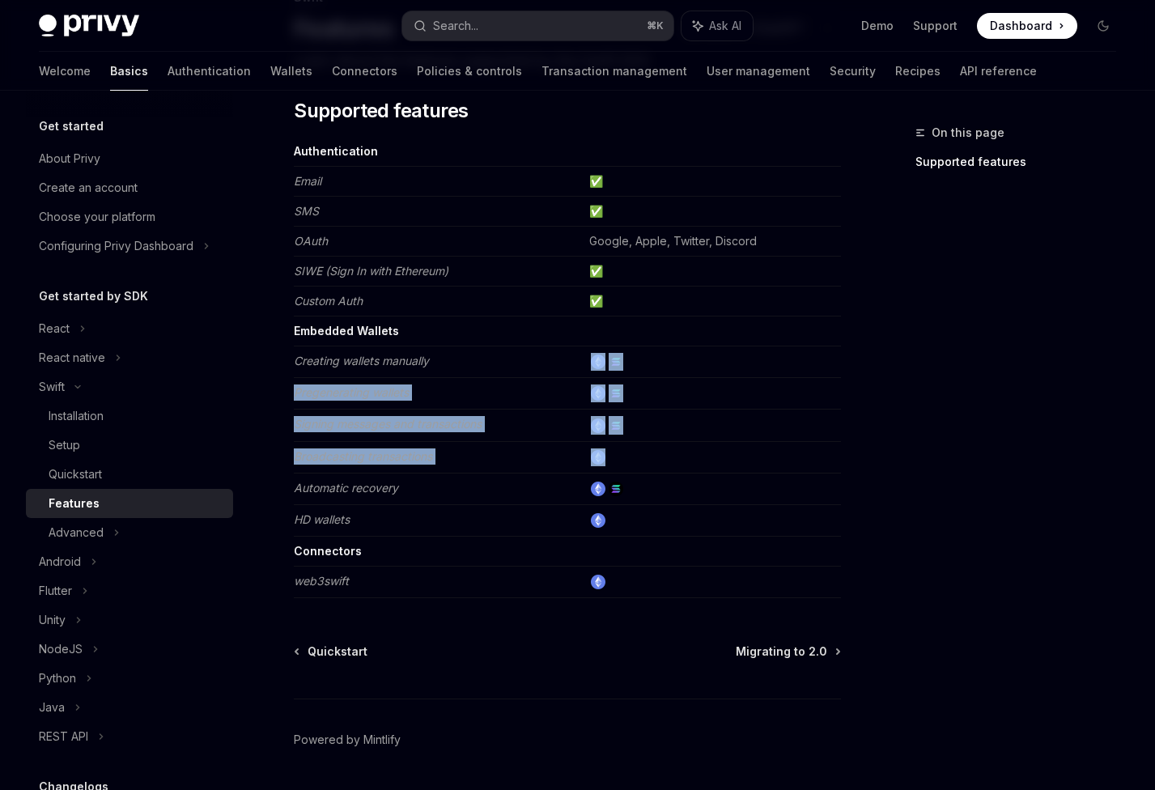
drag, startPoint x: 576, startPoint y: 364, endPoint x: 632, endPoint y: 455, distance: 106.5
click at [631, 457] on tbody "Authentication Email ✅ SMS ✅ OAuth Google, Apple, Twitter, Discord SIWE (Sign I…" at bounding box center [567, 367] width 547 height 461
click at [632, 455] on td at bounding box center [712, 457] width 258 height 32
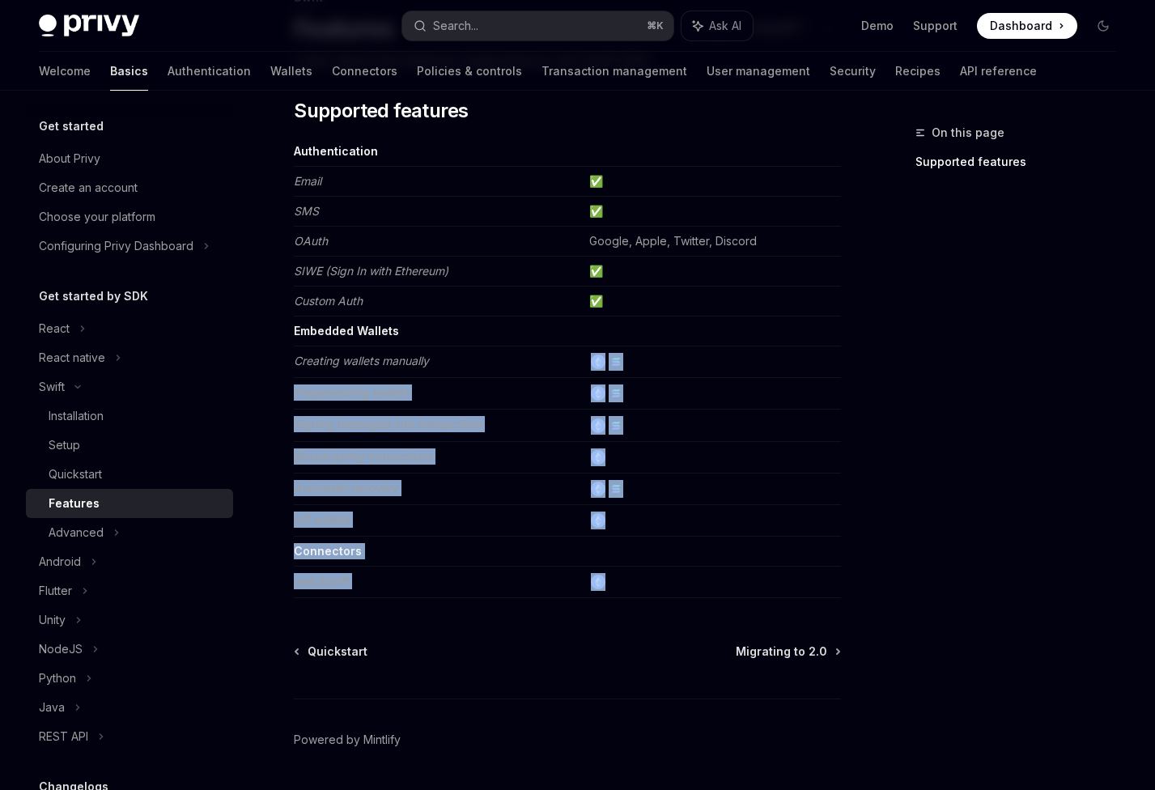
drag, startPoint x: 588, startPoint y: 357, endPoint x: 619, endPoint y: 584, distance: 228.9
click at [615, 590] on tbody "Authentication Email ✅ SMS ✅ OAuth Google, Apple, Twitter, Discord SIWE (Sign I…" at bounding box center [567, 367] width 547 height 461
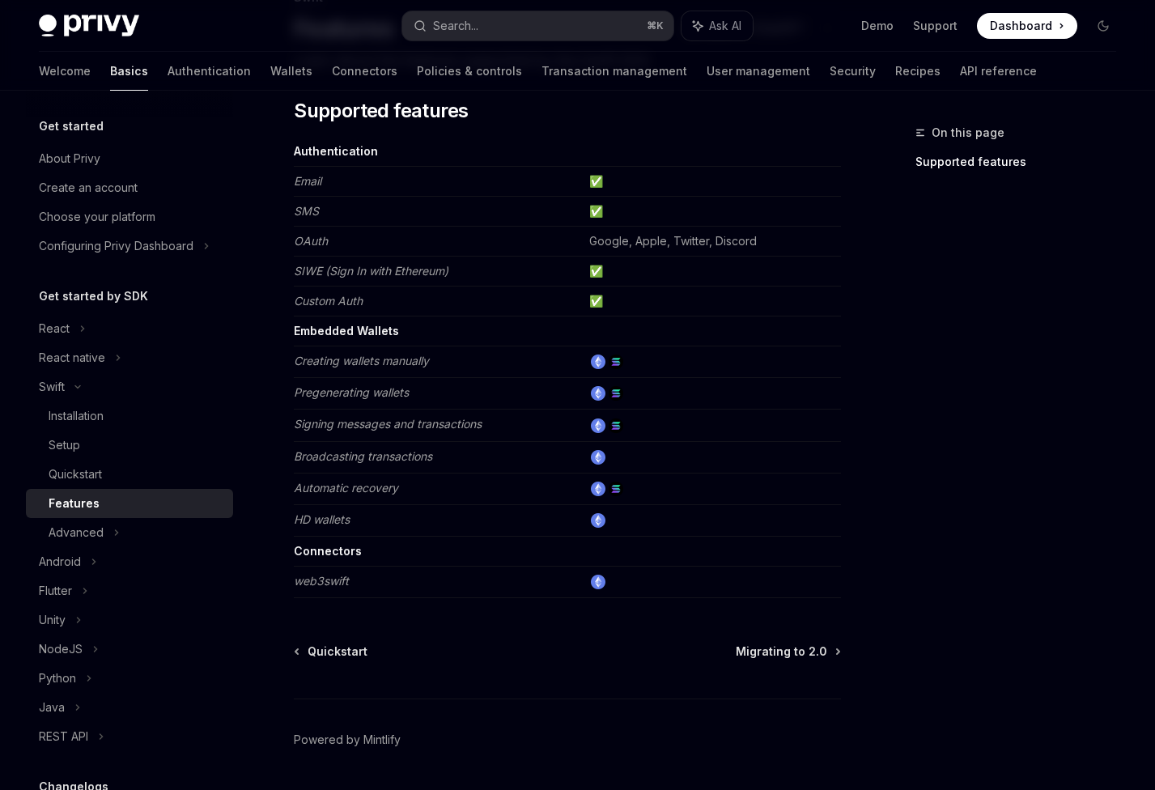
drag, startPoint x: 620, startPoint y: 583, endPoint x: 636, endPoint y: 564, distance: 24.7
click at [620, 583] on td at bounding box center [712, 583] width 258 height 32
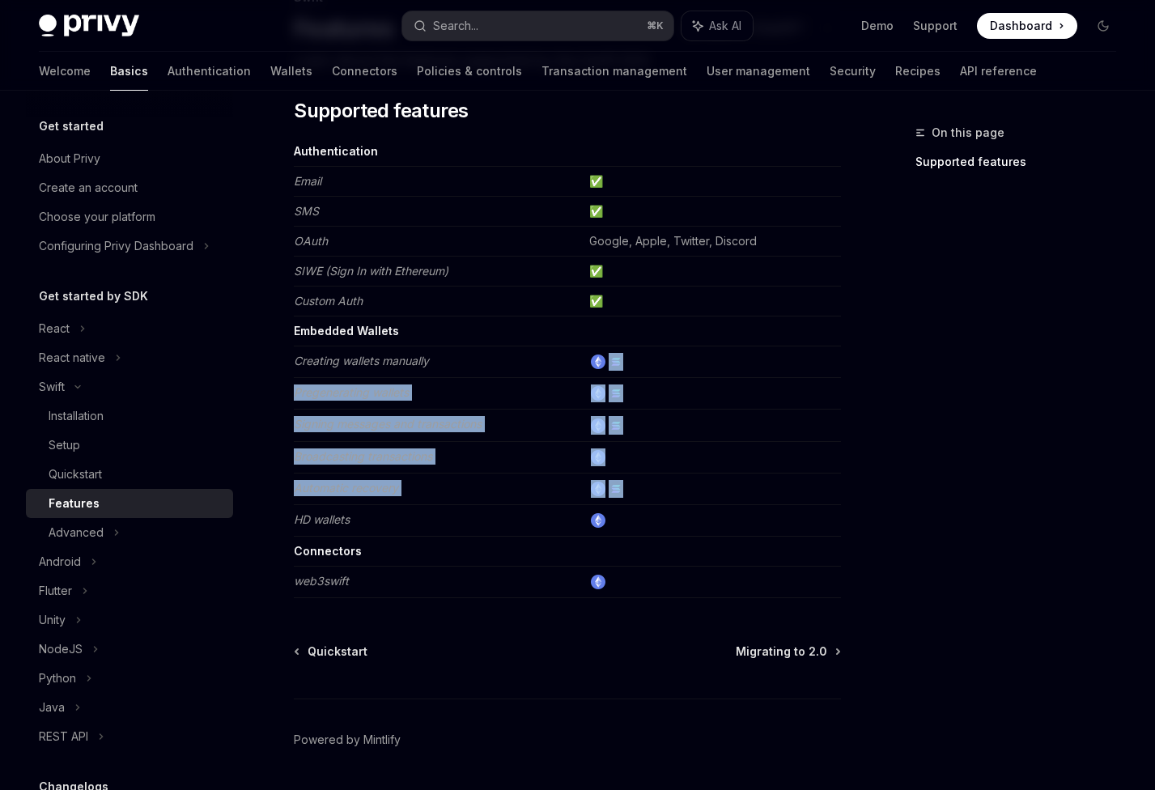
drag, startPoint x: 634, startPoint y: 496, endPoint x: 629, endPoint y: 357, distance: 139.3
click at [627, 359] on tbody "Authentication Email ✅ SMS ✅ OAuth Google, Apple, Twitter, Discord SIWE (Sign I…" at bounding box center [567, 367] width 547 height 461
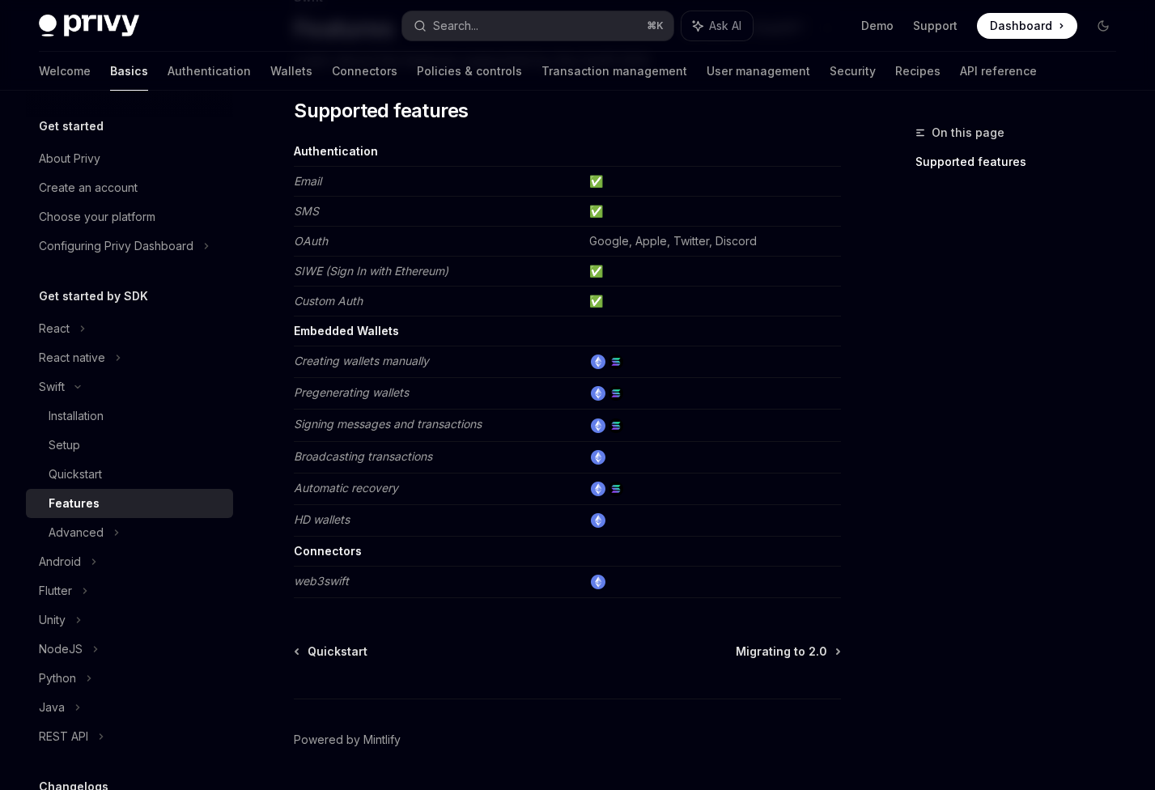
click at [647, 344] on td at bounding box center [712, 332] width 258 height 30
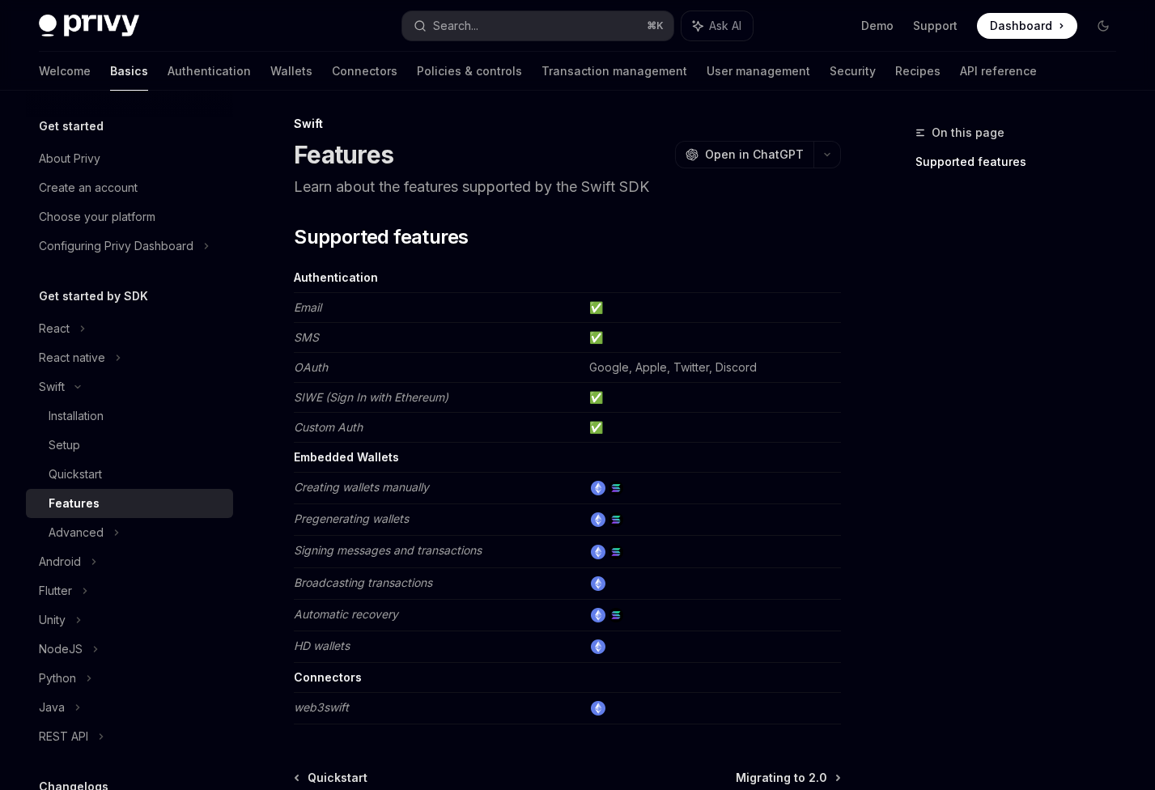
scroll to position [0, 0]
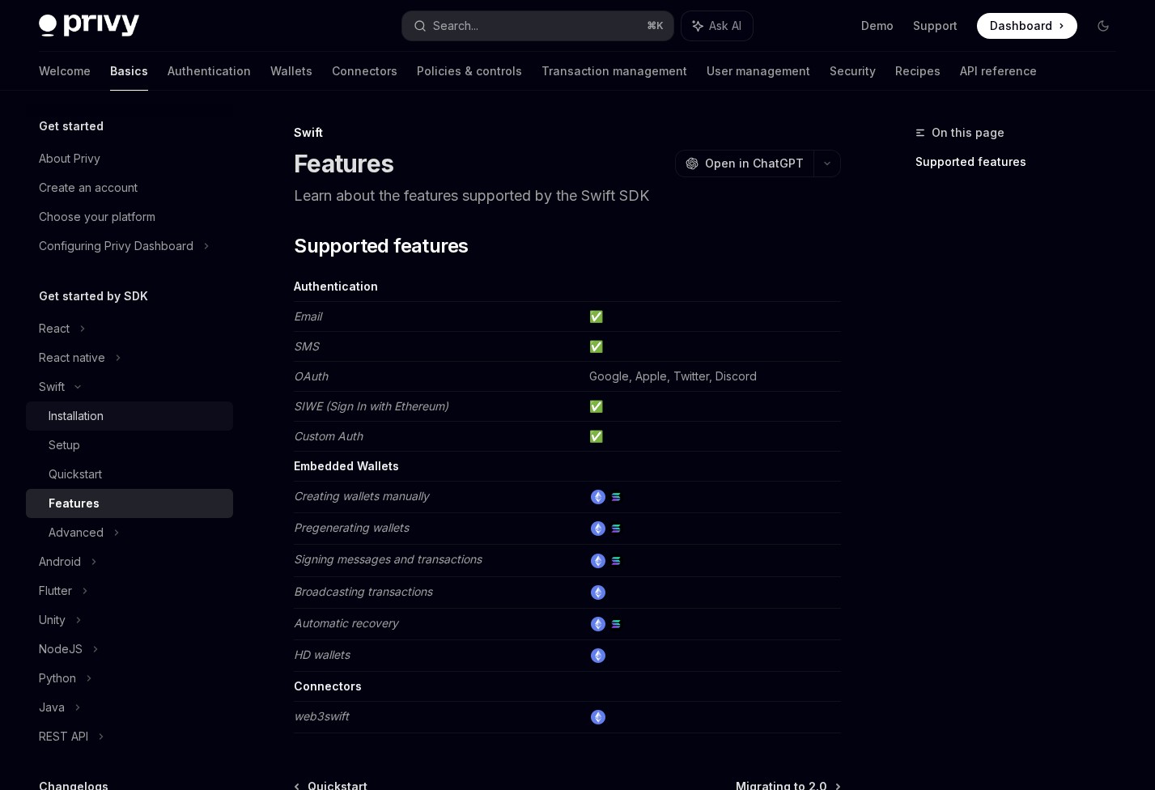
click at [86, 422] on div "Installation" at bounding box center [76, 415] width 55 height 19
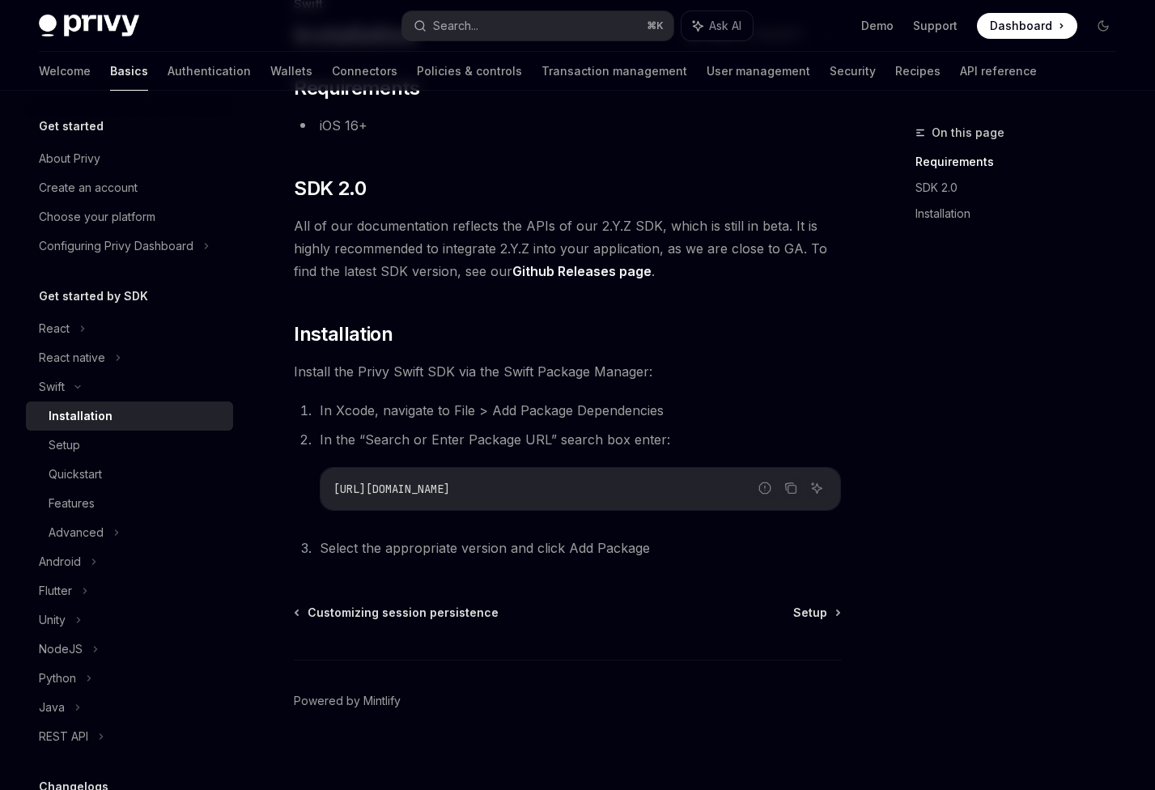
scroll to position [138, 0]
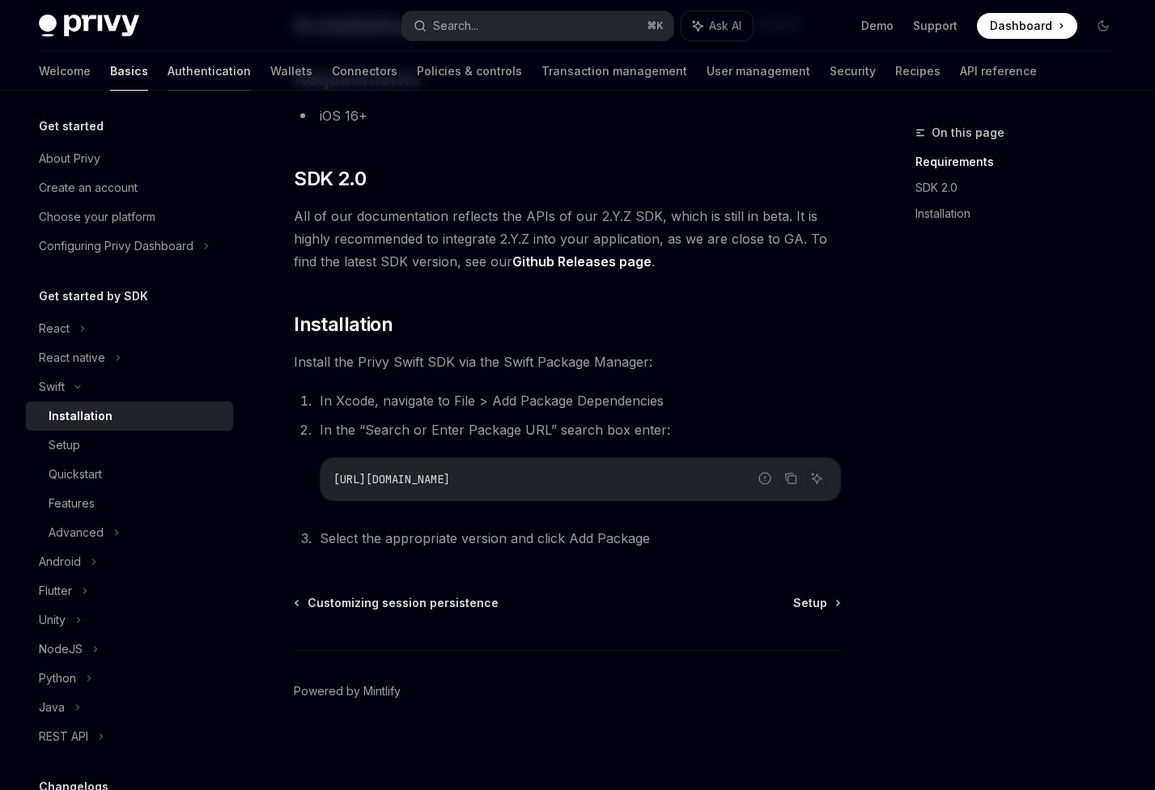
click at [168, 73] on link "Authentication" at bounding box center [209, 71] width 83 height 39
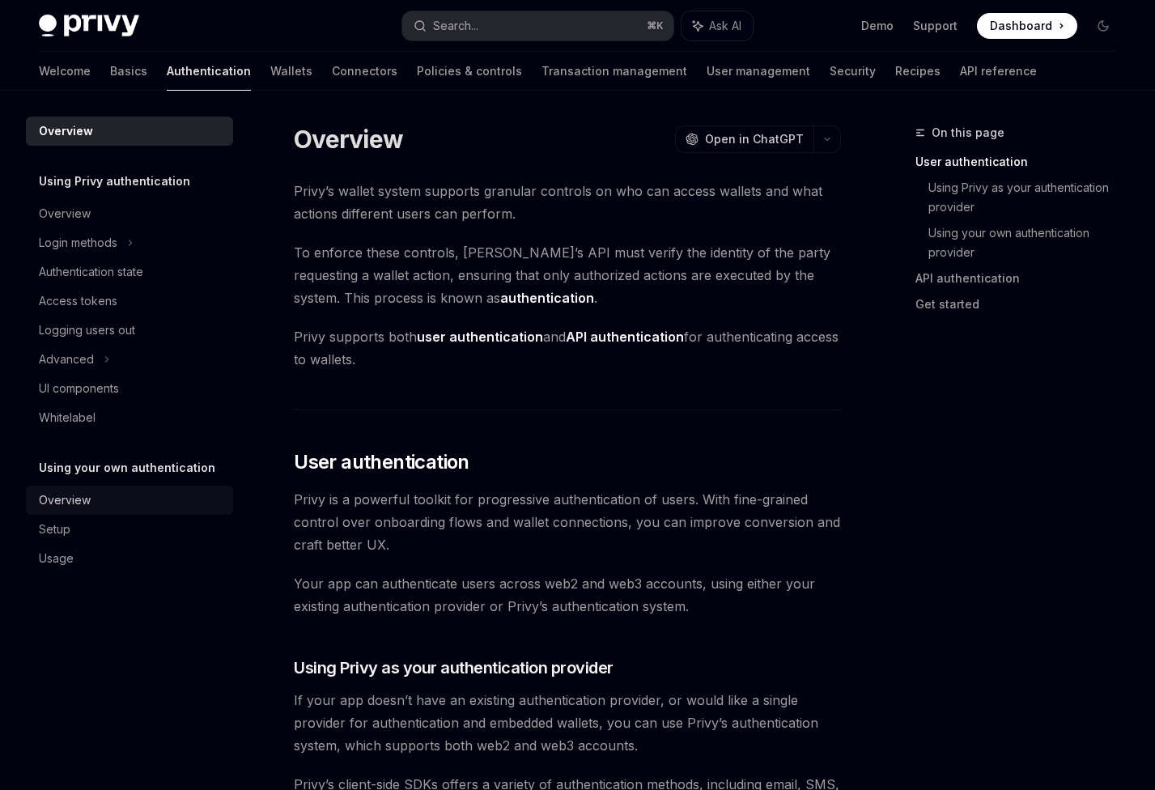
click at [66, 496] on div "Overview" at bounding box center [65, 500] width 52 height 19
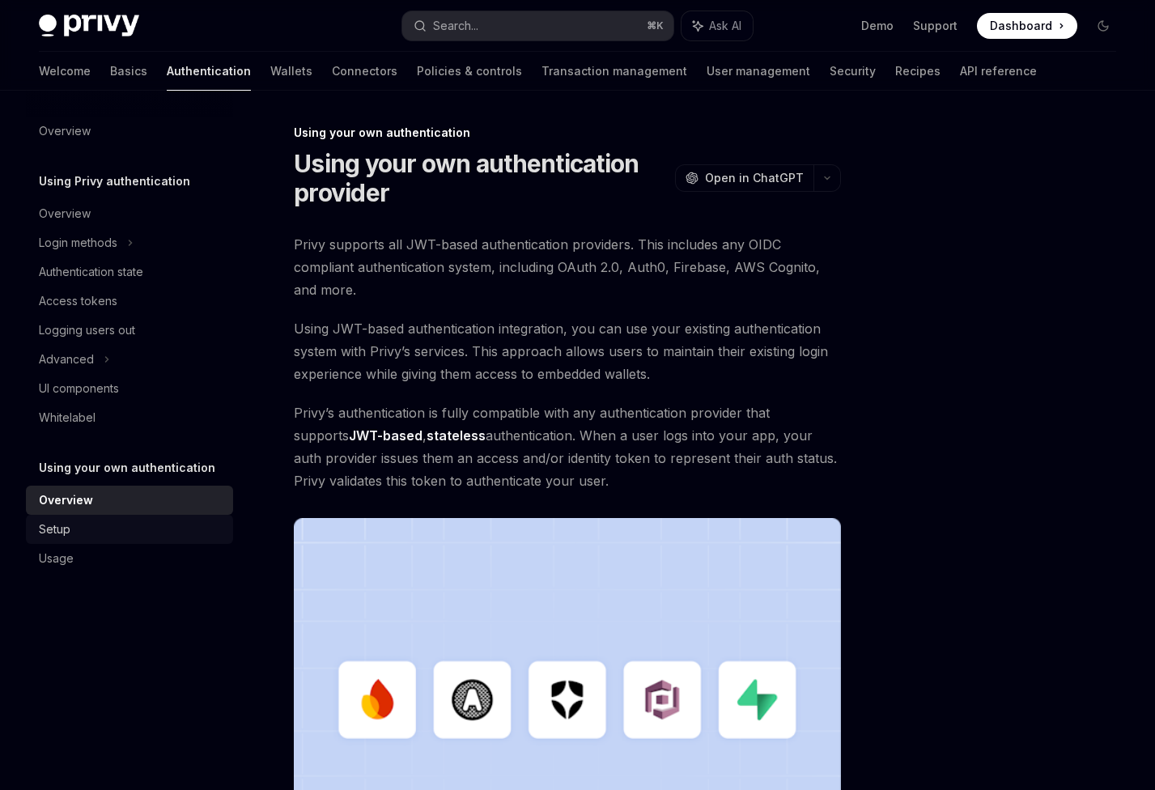
click at [139, 515] on link "Setup" at bounding box center [129, 529] width 207 height 29
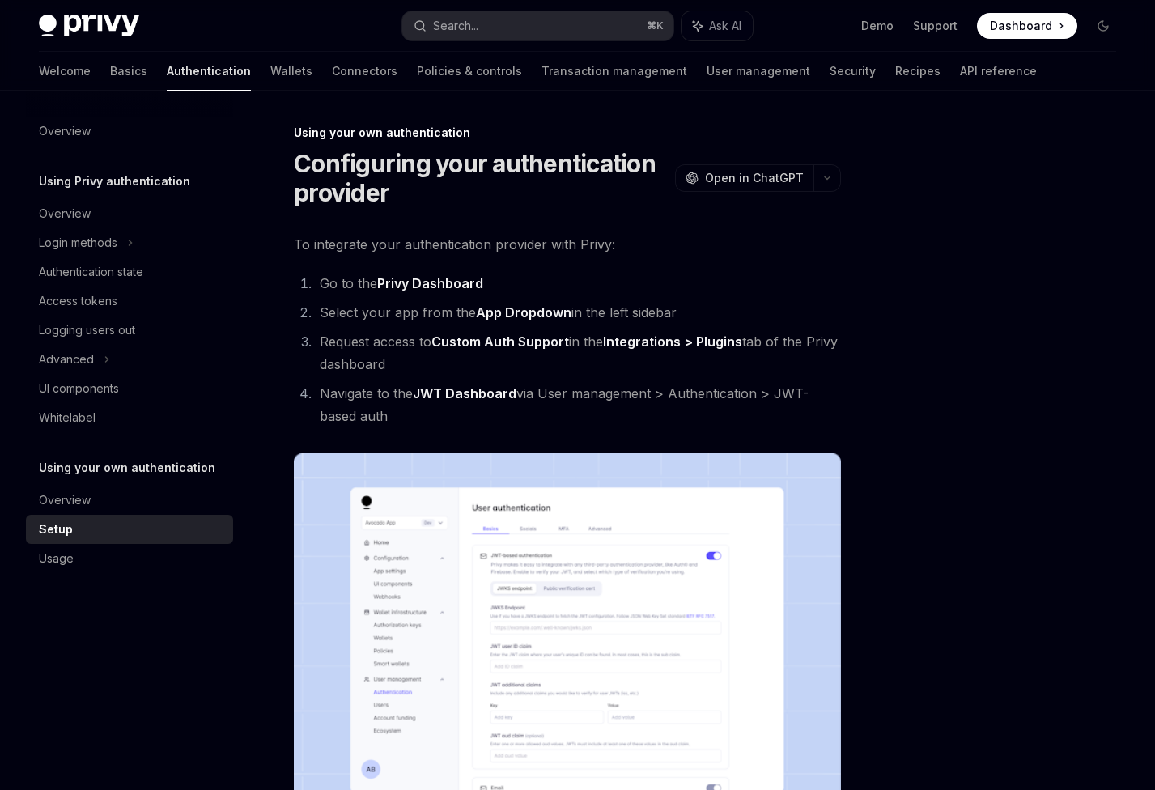
drag, startPoint x: 482, startPoint y: 219, endPoint x: 793, endPoint y: 417, distance: 369.0
click at [793, 417] on li "Navigate to the JWT Dashboard via User management > Authentication > JWT-based …" at bounding box center [578, 404] width 526 height 45
drag, startPoint x: 814, startPoint y: 426, endPoint x: 755, endPoint y: 222, distance: 212.4
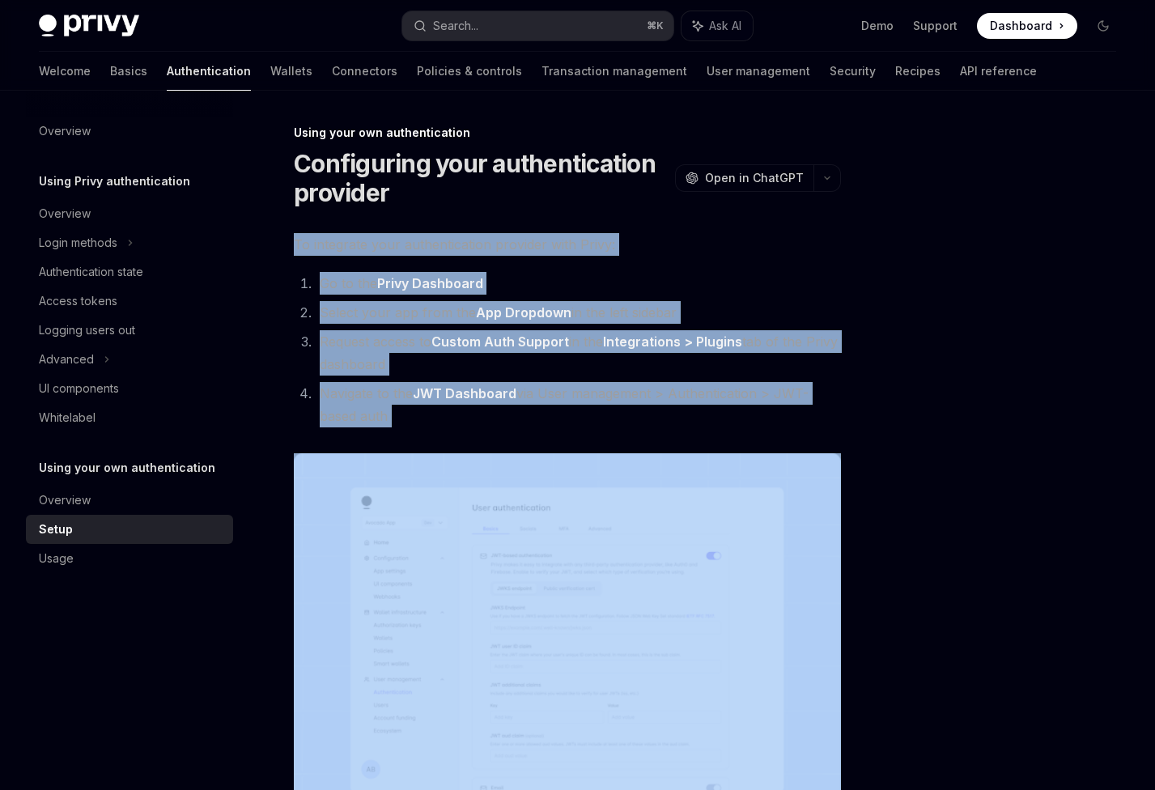
drag, startPoint x: 729, startPoint y: 215, endPoint x: 750, endPoint y: 442, distance: 228.4
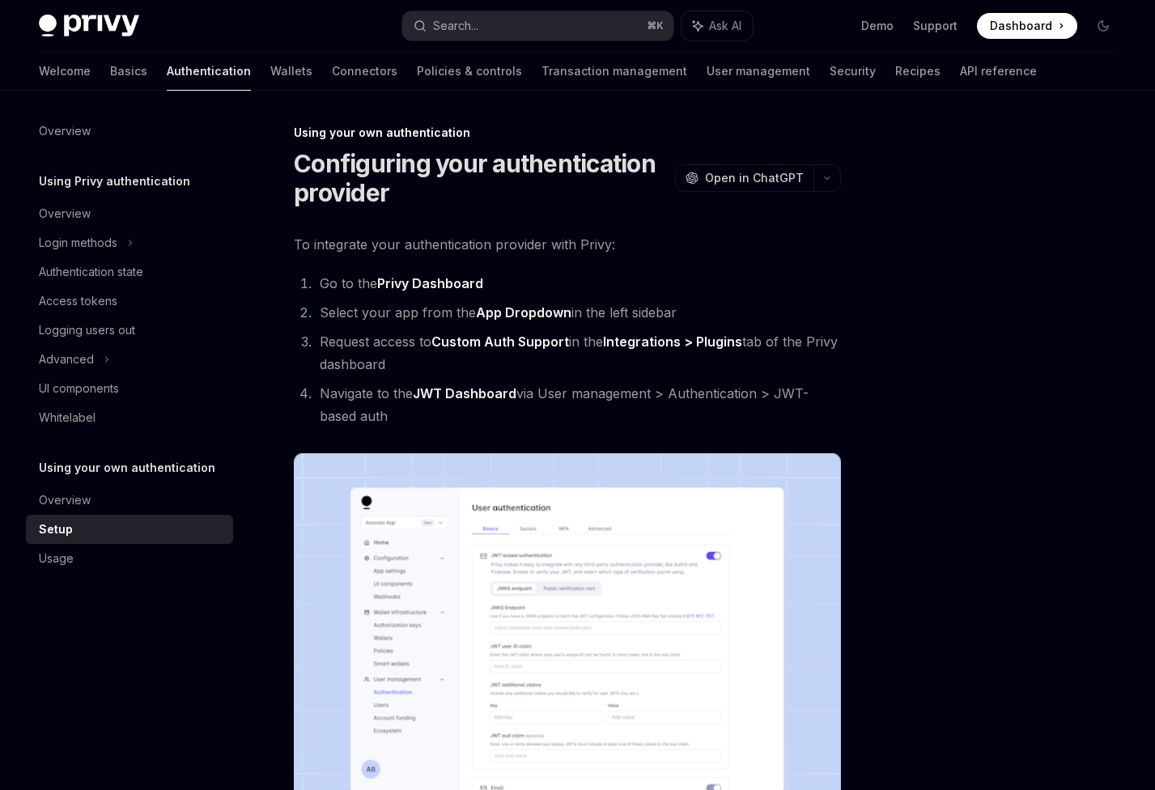
click at [716, 427] on li "Navigate to the JWT Dashboard via User management > Authentication > JWT-based …" at bounding box center [578, 404] width 526 height 45
drag, startPoint x: 678, startPoint y: 413, endPoint x: 602, endPoint y: 185, distance: 240.6
click at [594, 206] on h1 "Configuring your authentication provider" at bounding box center [481, 178] width 375 height 58
drag, startPoint x: 572, startPoint y: 232, endPoint x: 575, endPoint y: 410, distance: 178.1
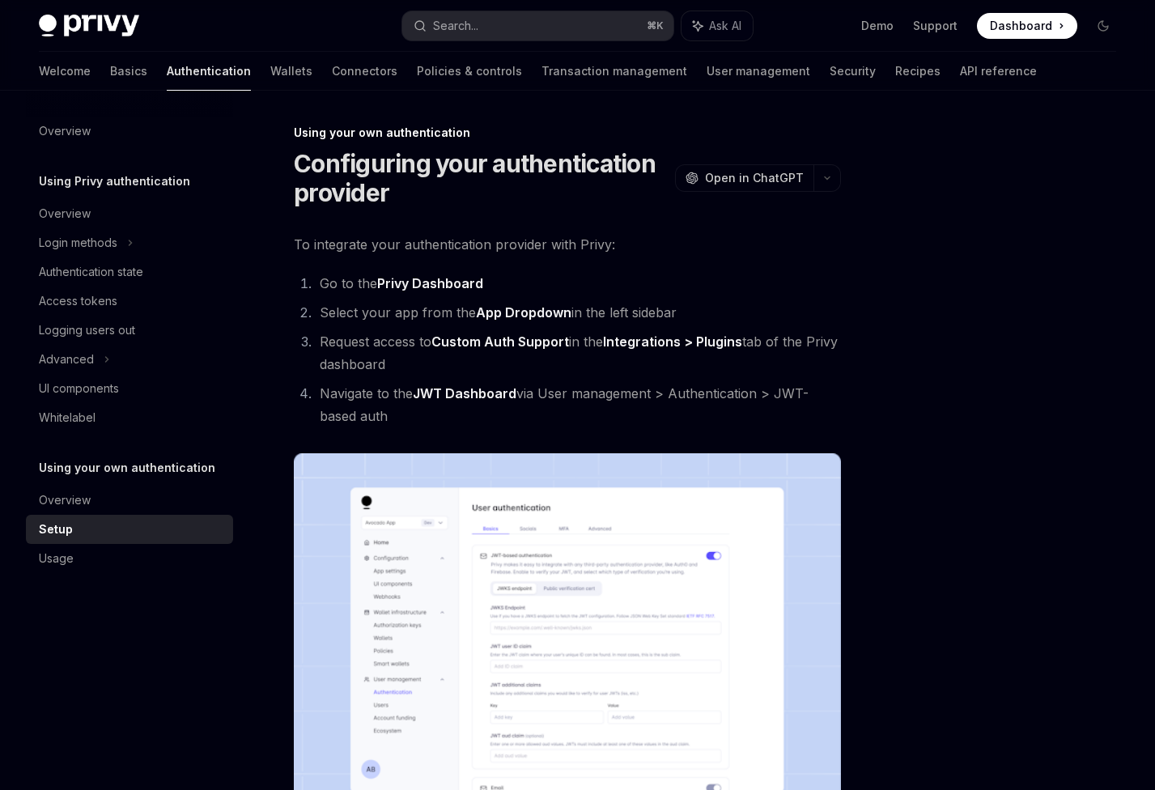
click at [575, 410] on li "Navigate to the JWT Dashboard via User management > Authentication > JWT-based …" at bounding box center [578, 404] width 526 height 45
drag, startPoint x: 607, startPoint y: 421, endPoint x: 549, endPoint y: 219, distance: 210.6
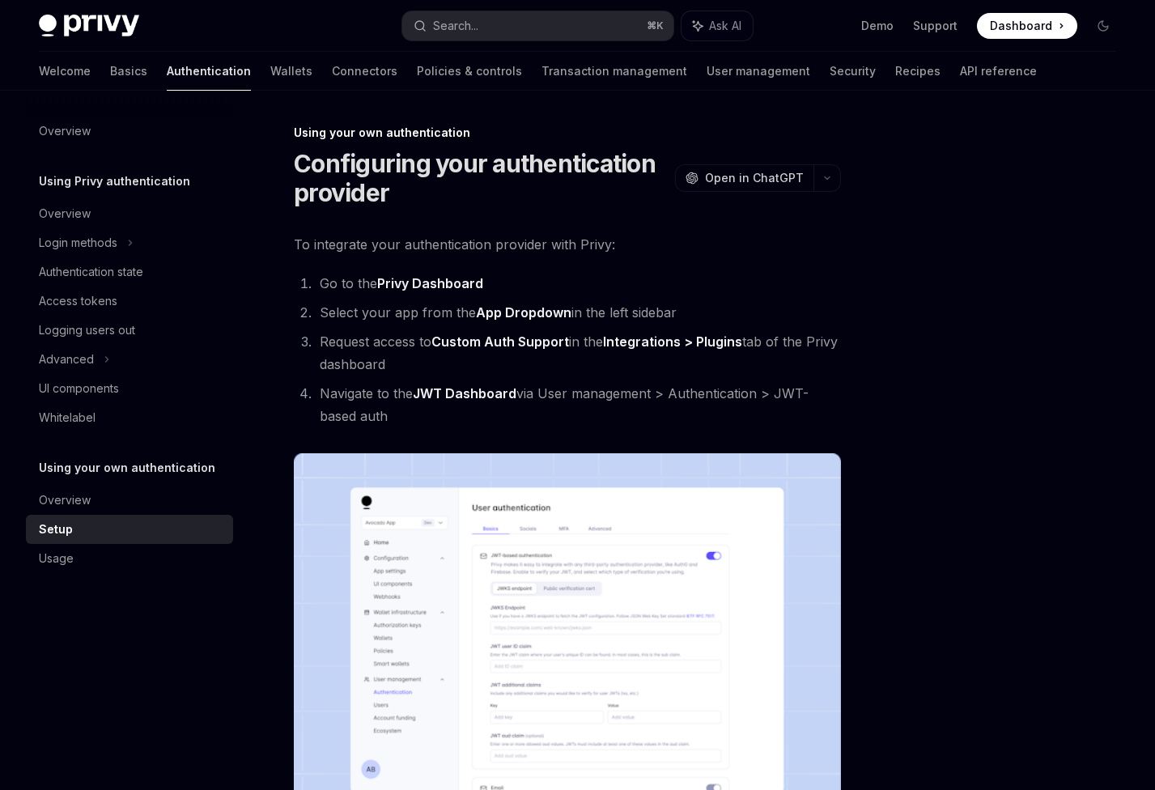
drag, startPoint x: 529, startPoint y: 225, endPoint x: 556, endPoint y: 414, distance: 190.6
click at [558, 415] on li "Navigate to the JWT Dashboard via User management > Authentication > JWT-based …" at bounding box center [578, 404] width 526 height 45
drag, startPoint x: 566, startPoint y: 376, endPoint x: 535, endPoint y: 224, distance: 155.3
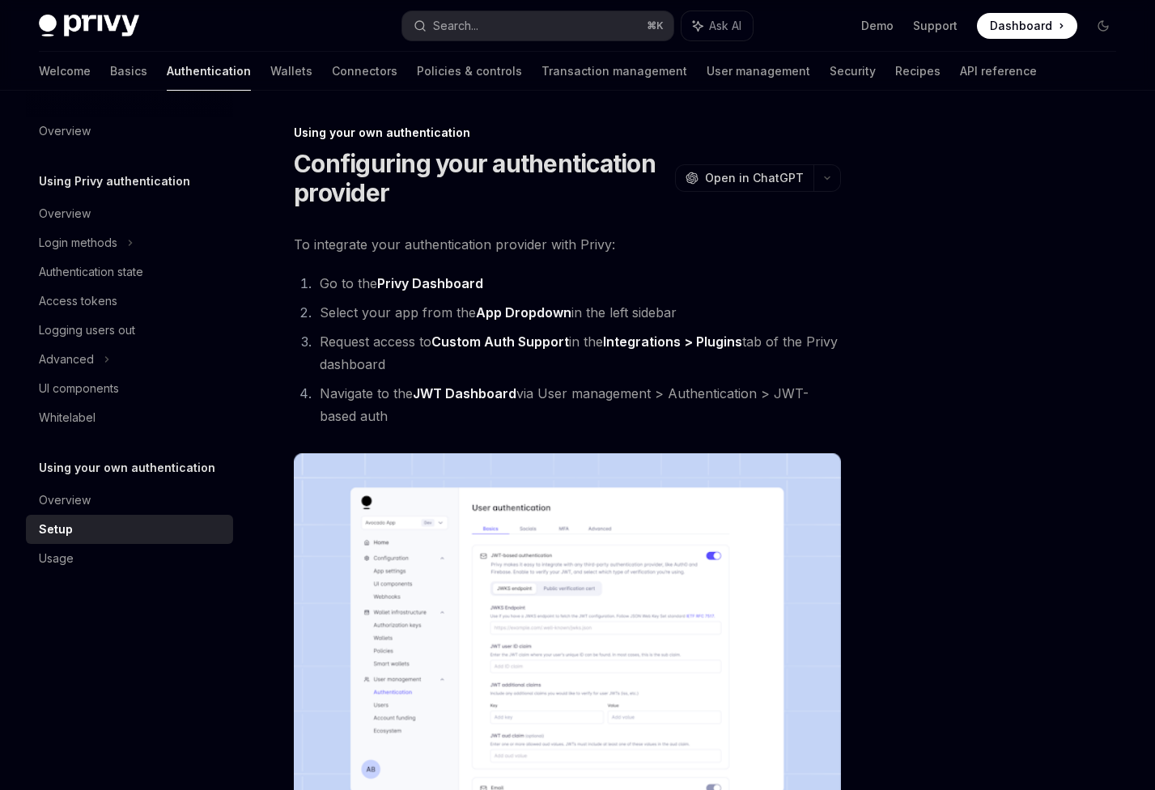
drag, startPoint x: 487, startPoint y: 254, endPoint x: 535, endPoint y: 422, distance: 174.3
drag, startPoint x: 538, startPoint y: 420, endPoint x: 560, endPoint y: 419, distance: 22.7
click at [540, 420] on li "Navigate to the JWT Dashboard via User management > Authentication > JWT-based …" at bounding box center [578, 404] width 526 height 45
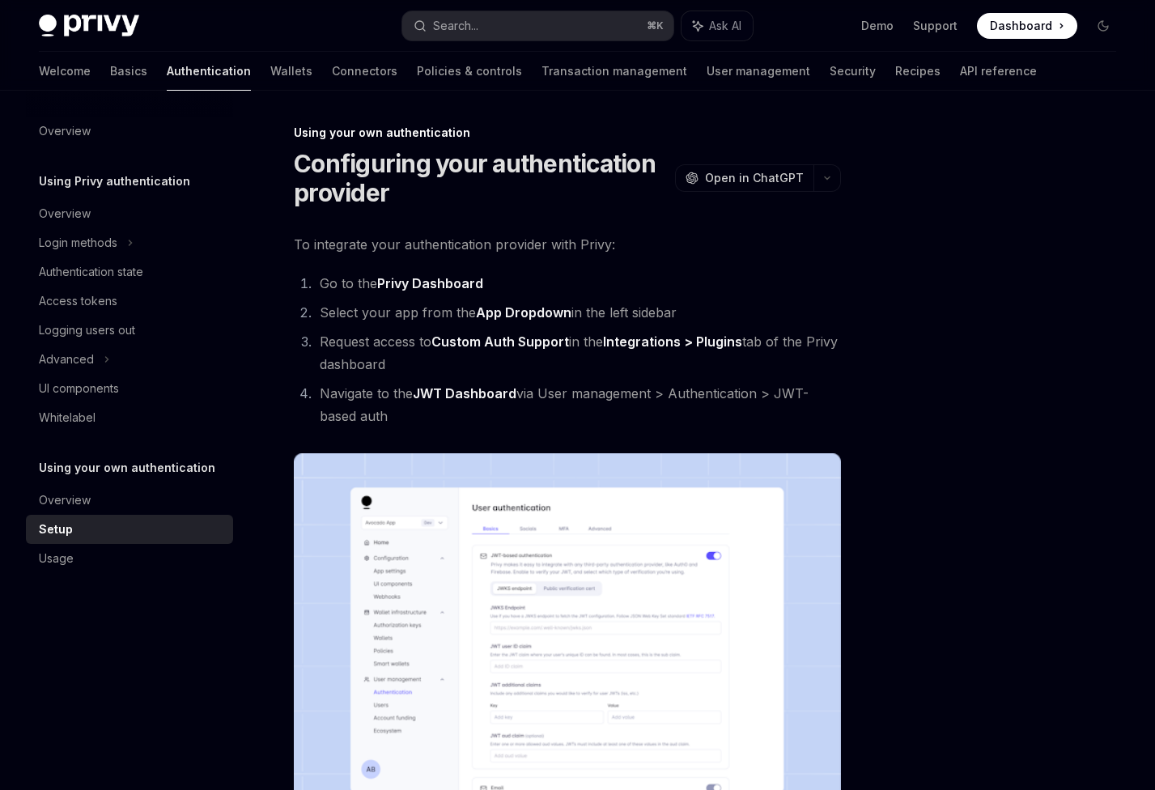
drag, startPoint x: 560, startPoint y: 419, endPoint x: 521, endPoint y: 219, distance: 202.9
drag, startPoint x: 477, startPoint y: 285, endPoint x: 506, endPoint y: 409, distance: 127.2
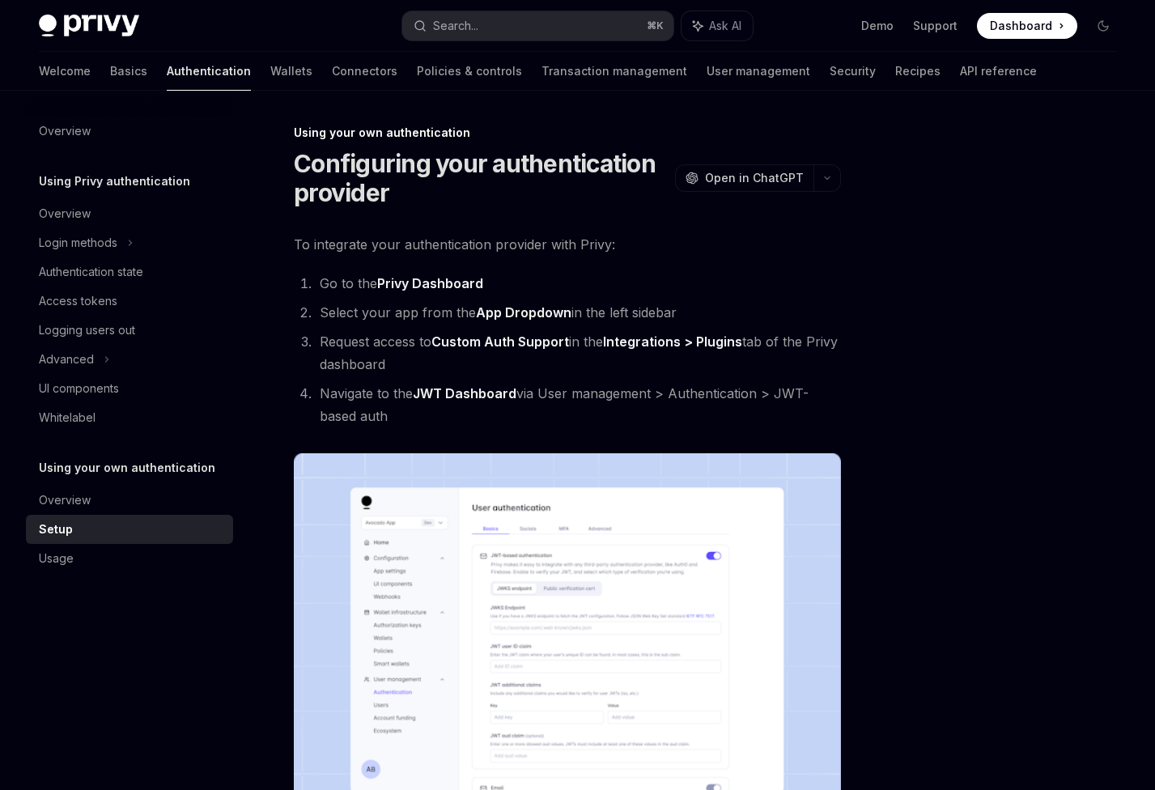
drag, startPoint x: 508, startPoint y: 407, endPoint x: 522, endPoint y: 410, distance: 14.8
click at [508, 408] on li "Navigate to the JWT Dashboard via User management > Authentication > JWT-based …" at bounding box center [578, 404] width 526 height 45
drag, startPoint x: 522, startPoint y: 410, endPoint x: 487, endPoint y: 222, distance: 191.2
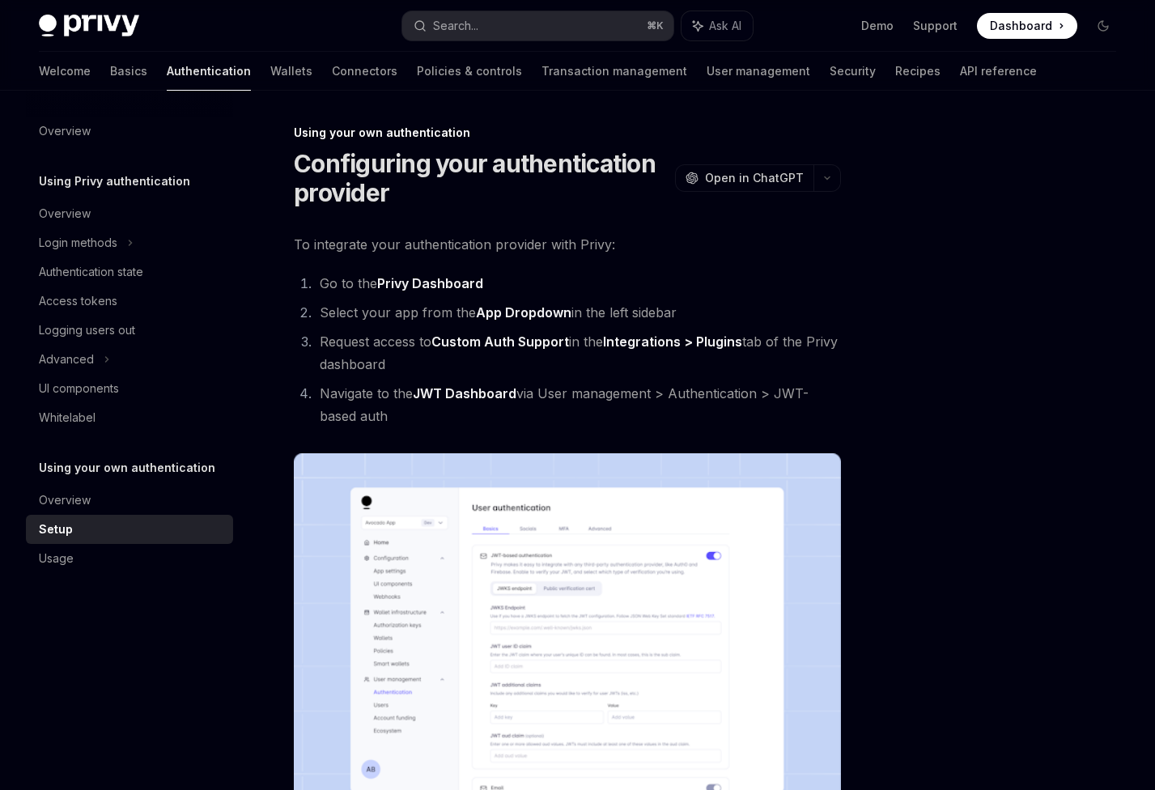
drag, startPoint x: 427, startPoint y: 268, endPoint x: 410, endPoint y: 420, distance: 153.1
click at [410, 419] on li "Navigate to the JWT Dashboard via User management > Authentication > JWT-based …" at bounding box center [578, 404] width 526 height 45
drag, startPoint x: 400, startPoint y: 416, endPoint x: 291, endPoint y: 236, distance: 210.6
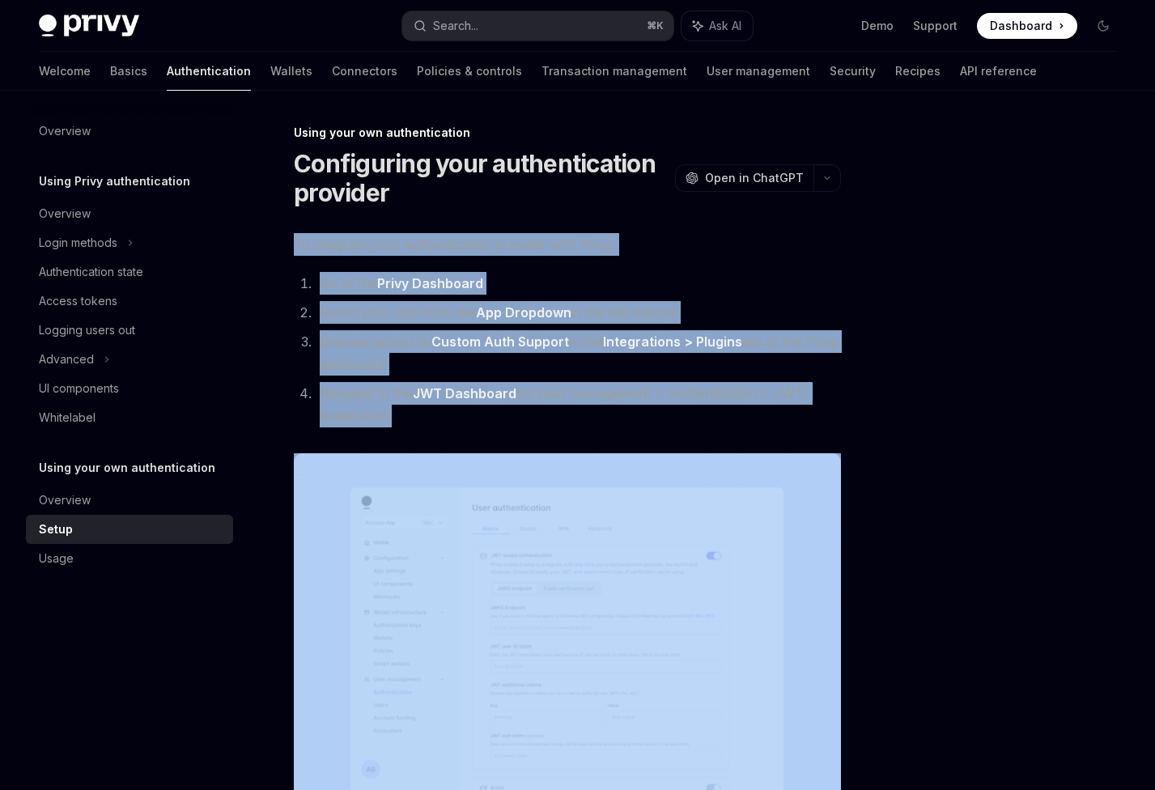
drag, startPoint x: 291, startPoint y: 223, endPoint x: 389, endPoint y: 430, distance: 228.5
click at [389, 430] on div "**********" at bounding box center [567, 752] width 547 height 1038
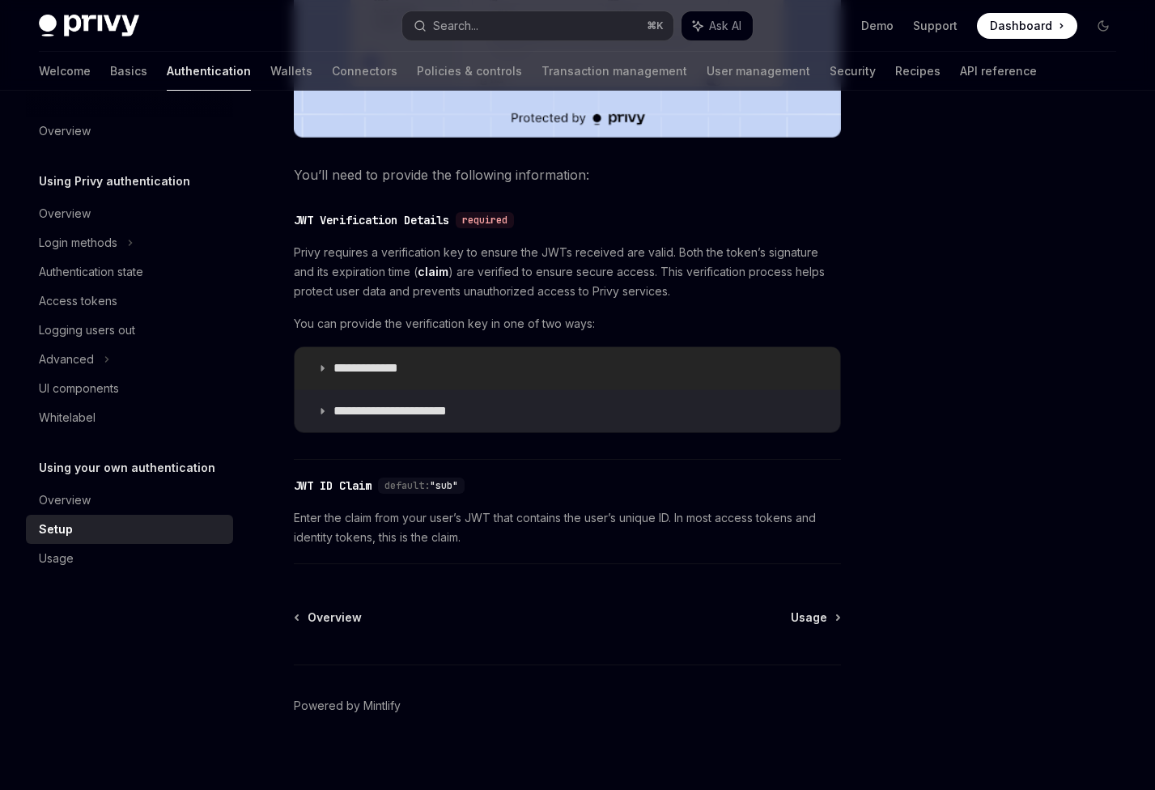
scroll to position [716, 0]
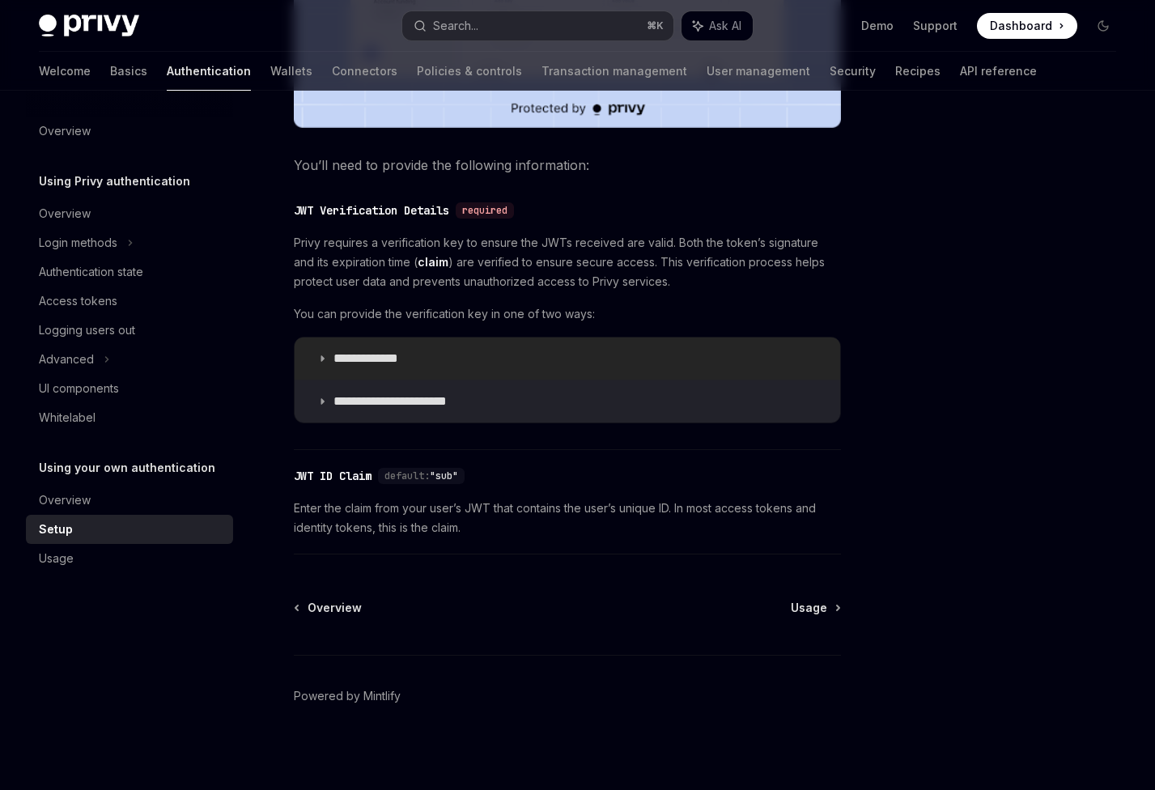
click at [365, 358] on p "**********" at bounding box center [382, 359] width 96 height 16
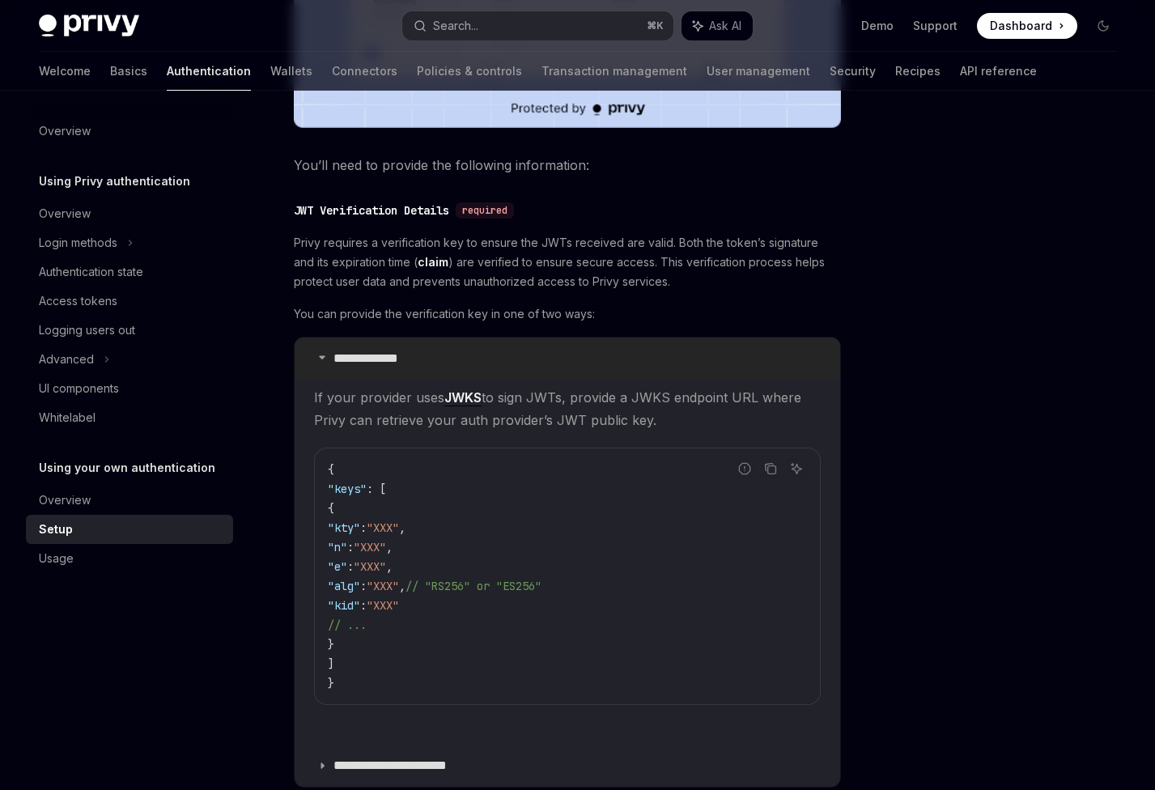
click at [363, 356] on p "**********" at bounding box center [382, 359] width 96 height 16
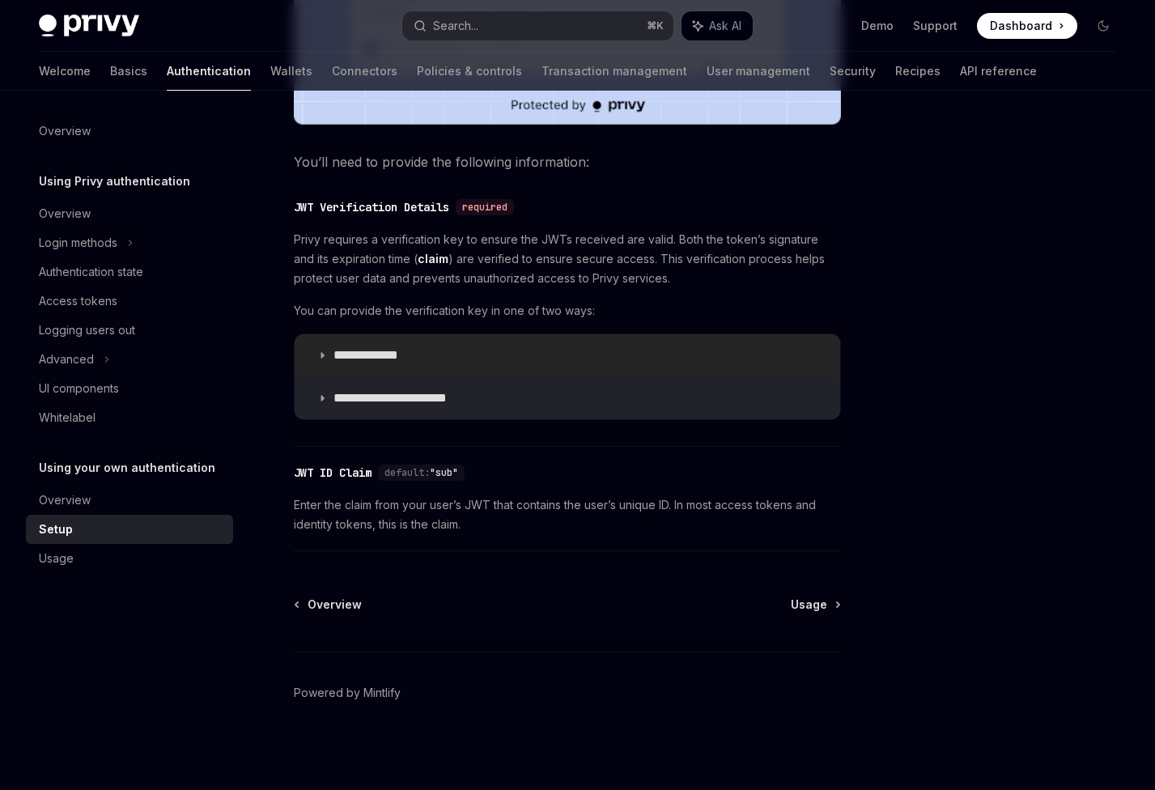
scroll to position [721, 0]
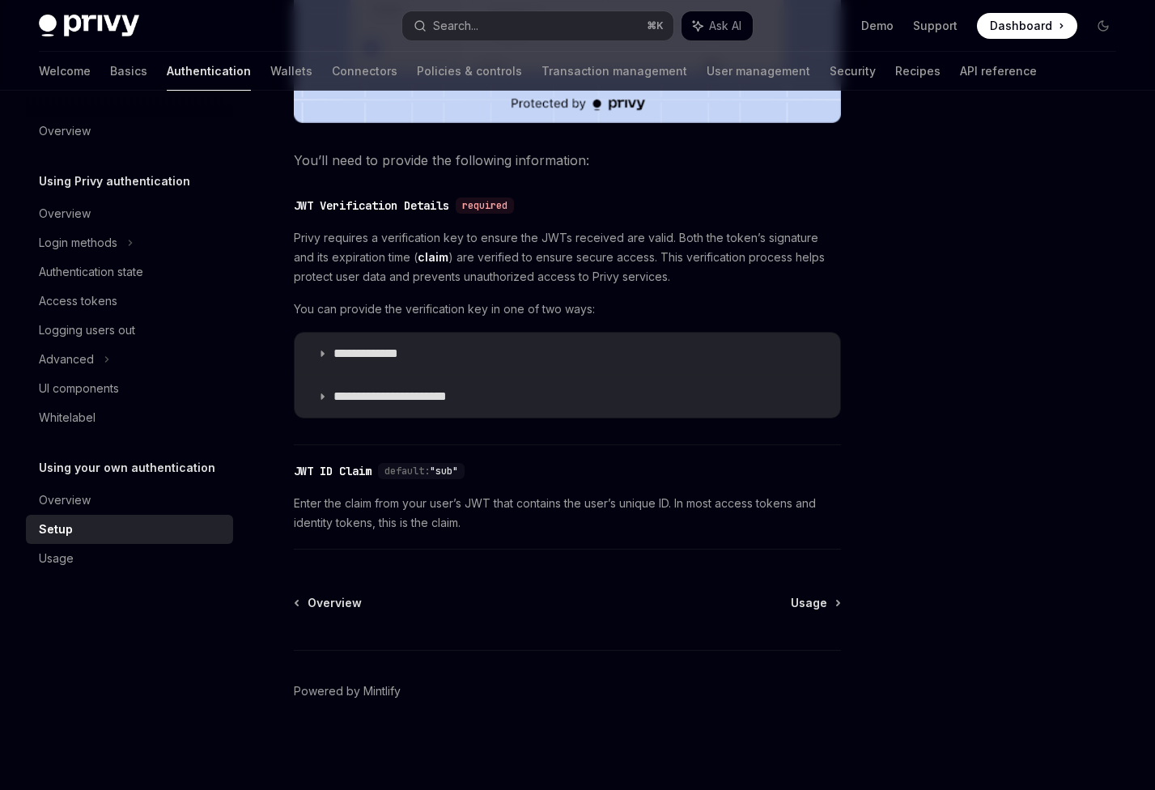
click at [353, 502] on span "Enter the claim from your user’s JWT that contains the user’s unique ID. In mos…" at bounding box center [567, 513] width 547 height 39
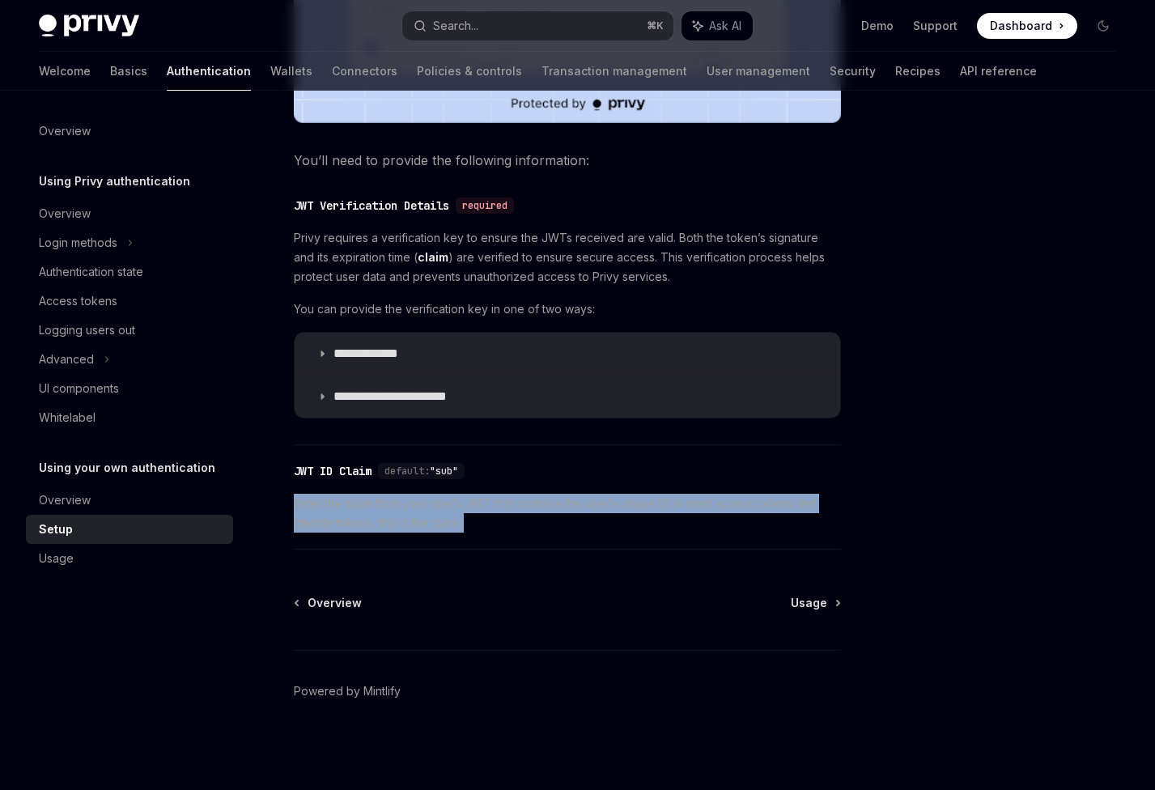
click at [353, 502] on span "Enter the claim from your user’s JWT that contains the user’s unique ID. In mos…" at bounding box center [567, 513] width 547 height 39
click at [356, 502] on span "Enter the claim from your user’s JWT that contains the user’s unique ID. In mos…" at bounding box center [567, 513] width 547 height 39
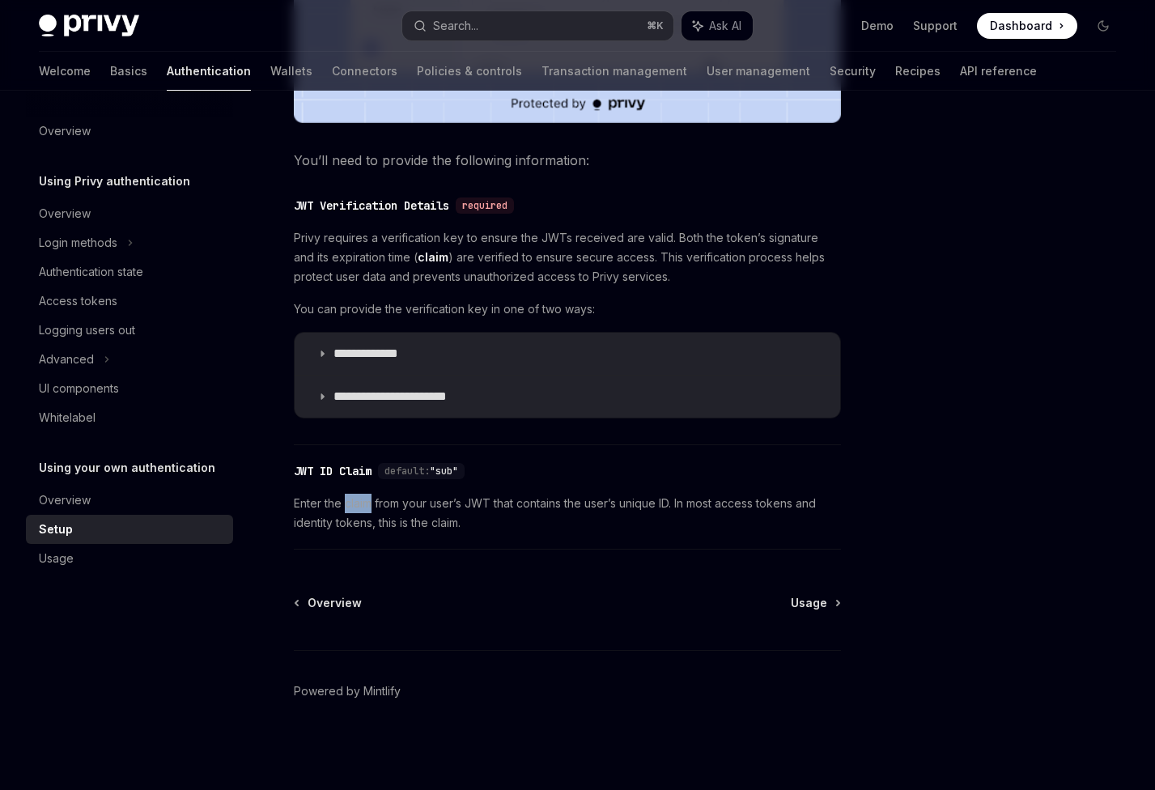
click at [356, 502] on span "Enter the claim from your user’s JWT that contains the user’s unique ID. In mos…" at bounding box center [567, 513] width 547 height 39
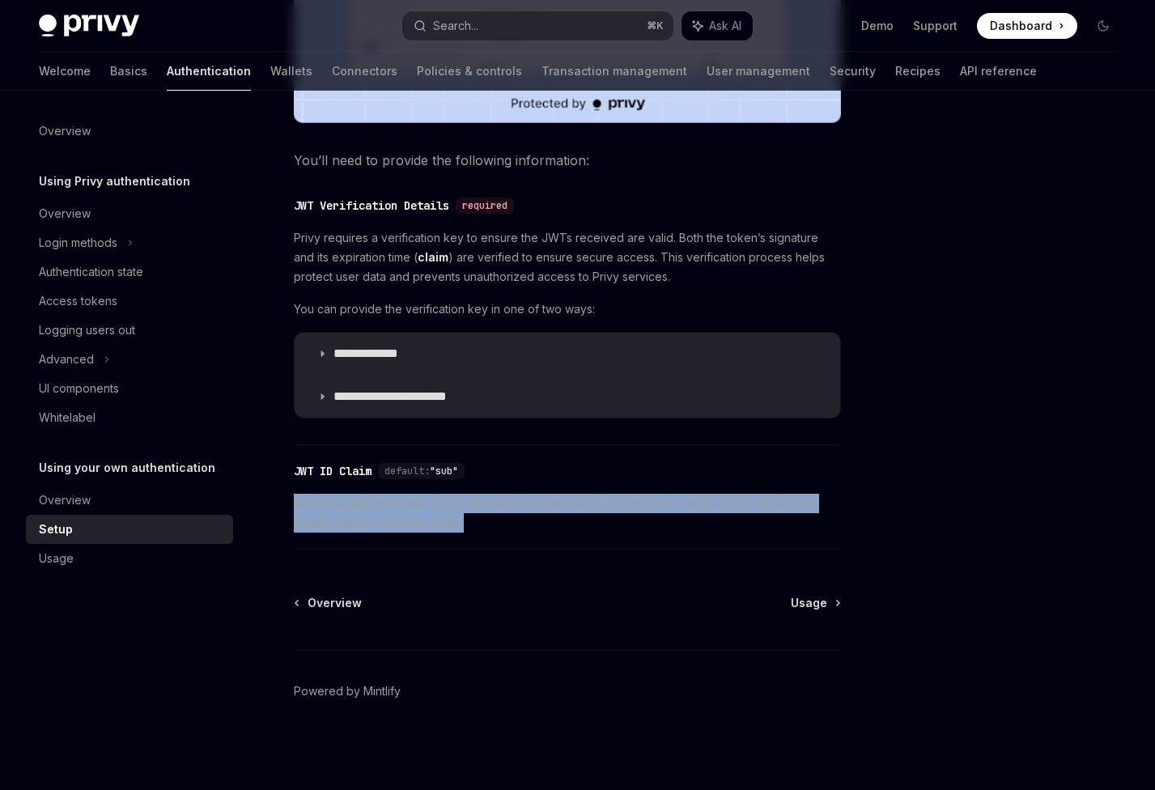
click at [356, 502] on span "Enter the claim from your user’s JWT that contains the user’s unique ID. In mos…" at bounding box center [567, 513] width 547 height 39
click at [361, 502] on span "Enter the claim from your user’s JWT that contains the user’s unique ID. In mos…" at bounding box center [567, 513] width 547 height 39
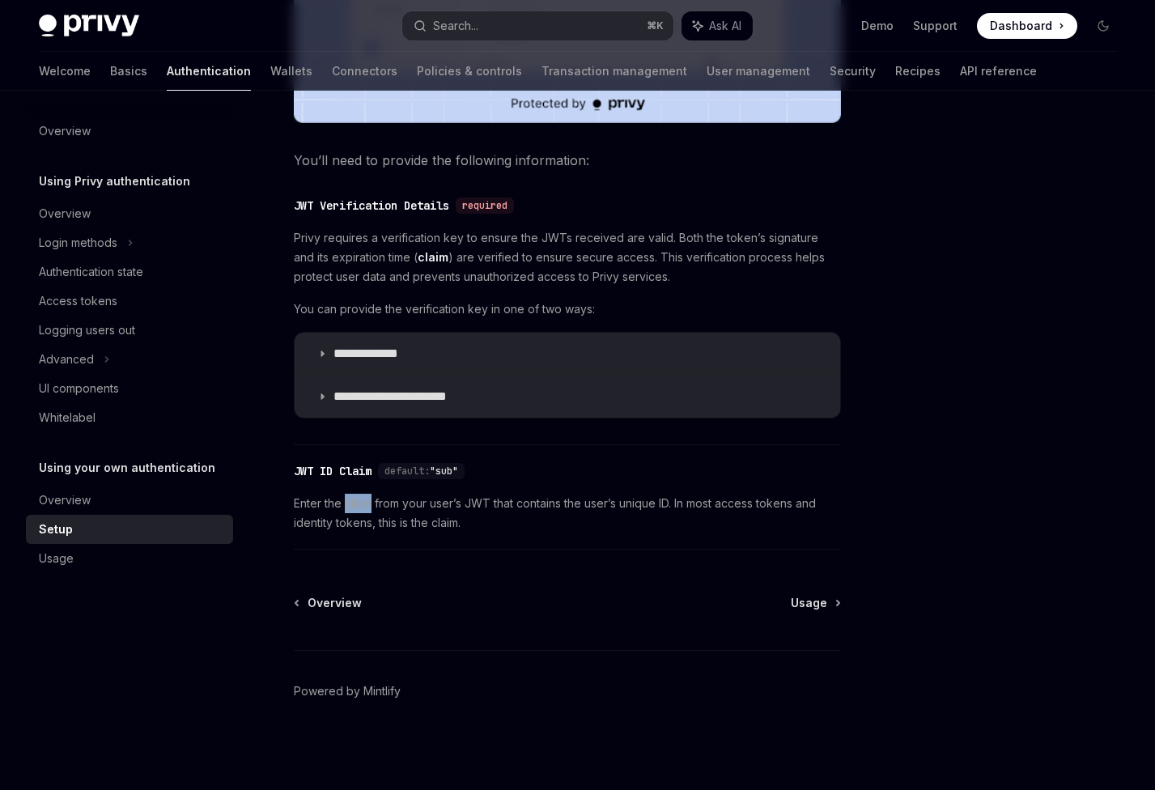
click at [361, 502] on span "Enter the claim from your user’s JWT that contains the user’s unique ID. In mos…" at bounding box center [567, 513] width 547 height 39
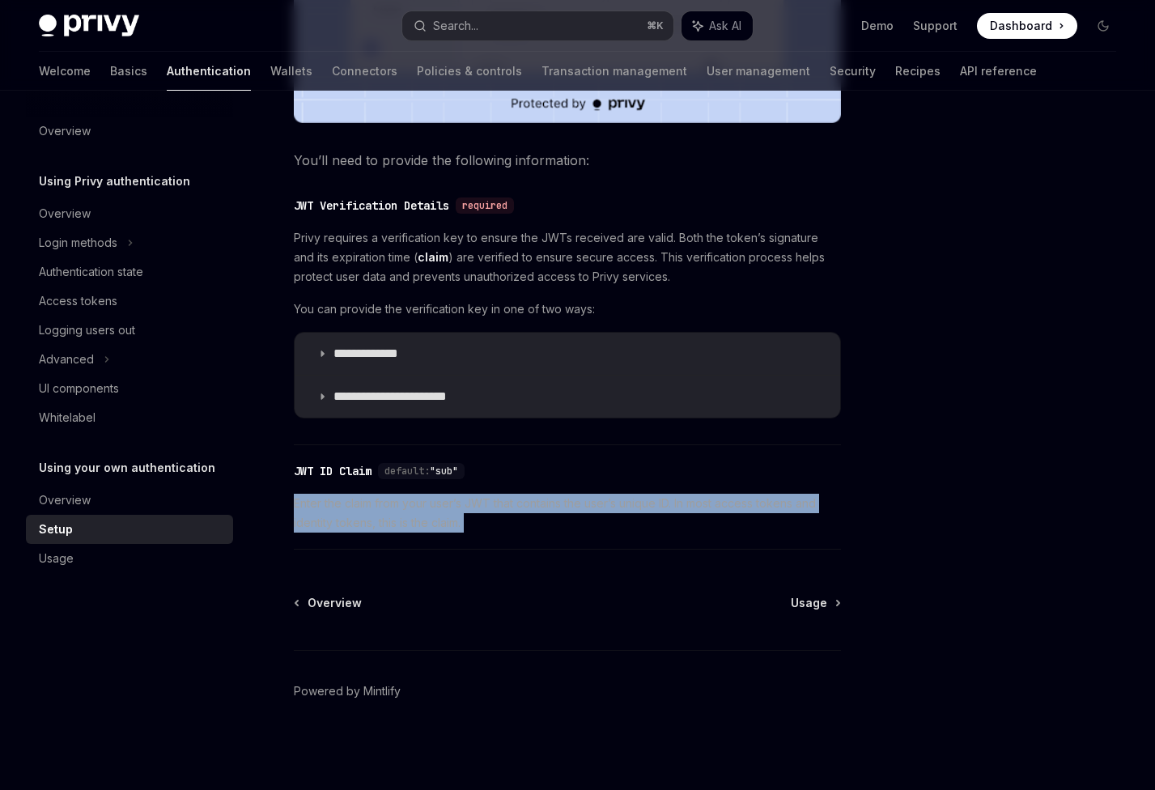
click at [361, 502] on span "Enter the claim from your user’s JWT that contains the user’s unique ID. In mos…" at bounding box center [567, 513] width 547 height 39
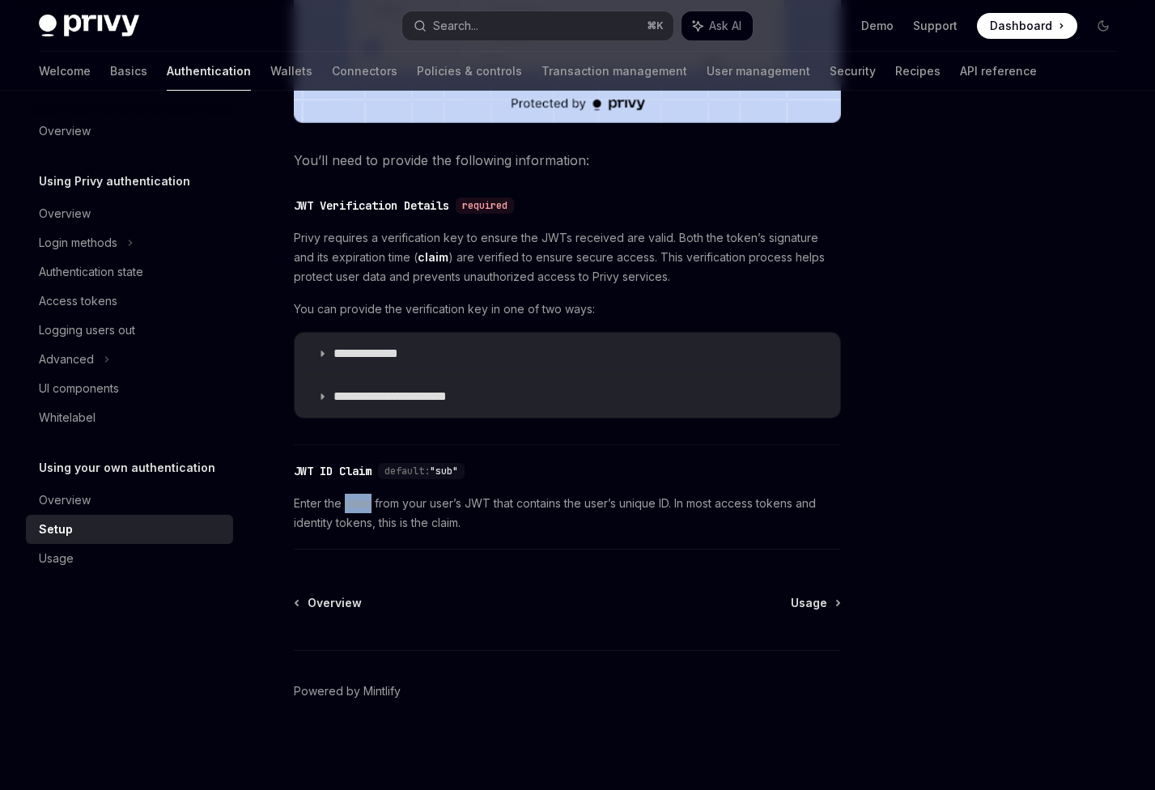
click at [361, 502] on span "Enter the claim from your user’s JWT that contains the user’s unique ID. In mos…" at bounding box center [567, 513] width 547 height 39
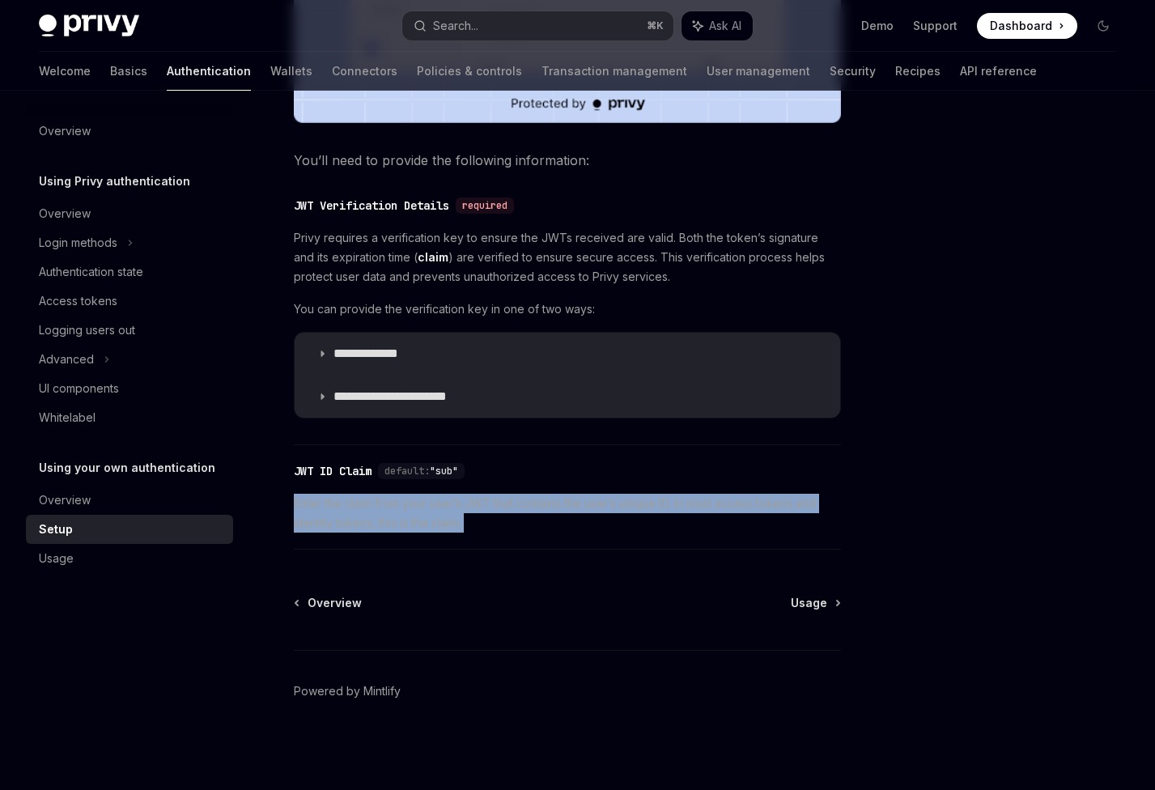
click at [361, 502] on span "Enter the claim from your user’s JWT that contains the user’s unique ID. In mos…" at bounding box center [567, 513] width 547 height 39
click at [351, 504] on span "Enter the claim from your user’s JWT that contains the user’s unique ID. In mos…" at bounding box center [567, 513] width 547 height 39
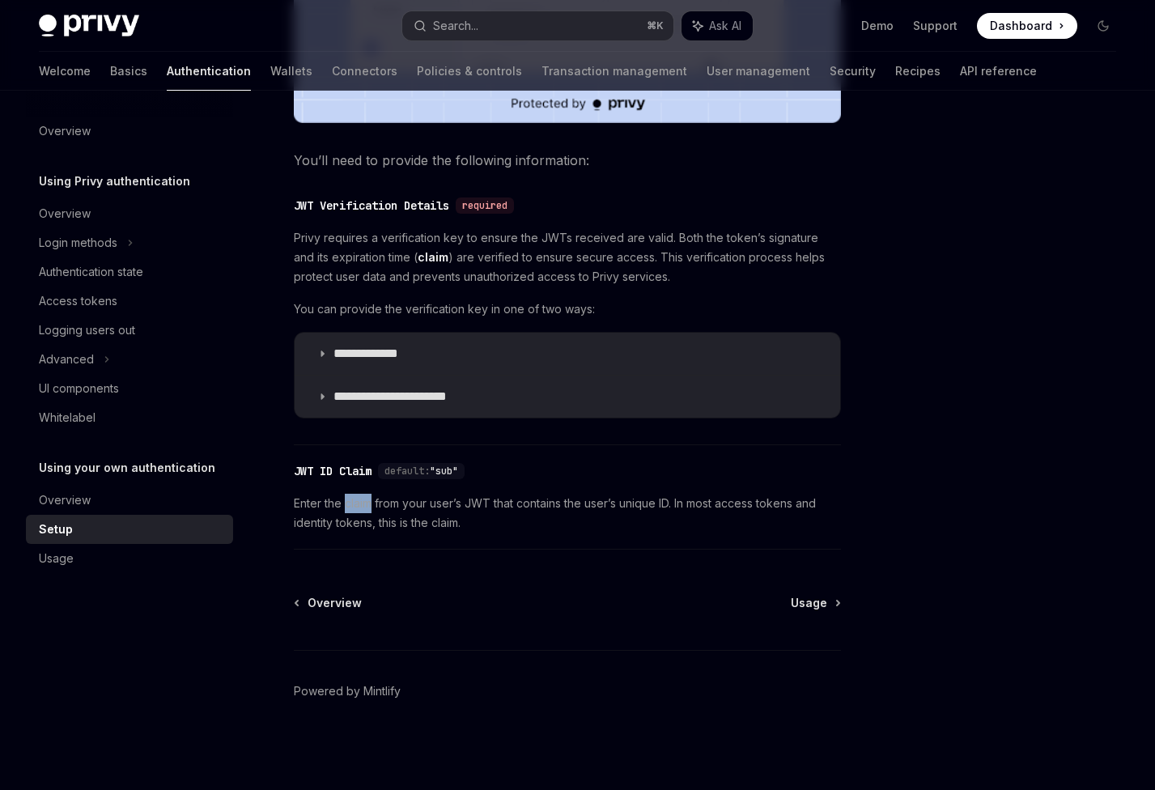
click at [351, 504] on span "Enter the claim from your user’s JWT that contains the user’s unique ID. In mos…" at bounding box center [567, 513] width 547 height 39
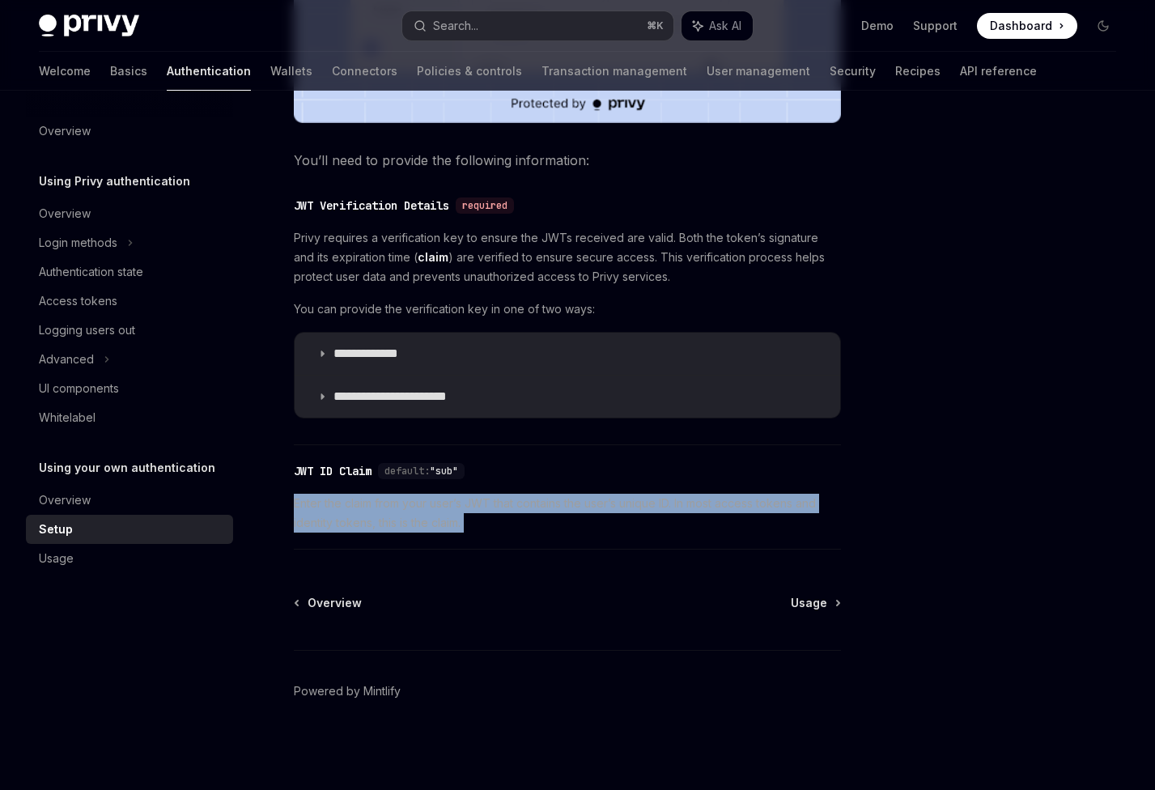
click at [351, 504] on span "Enter the claim from your user’s JWT that contains the user’s unique ID. In mos…" at bounding box center [567, 513] width 547 height 39
click at [345, 504] on span "Enter the claim from your user’s JWT that contains the user’s unique ID. In mos…" at bounding box center [567, 513] width 547 height 39
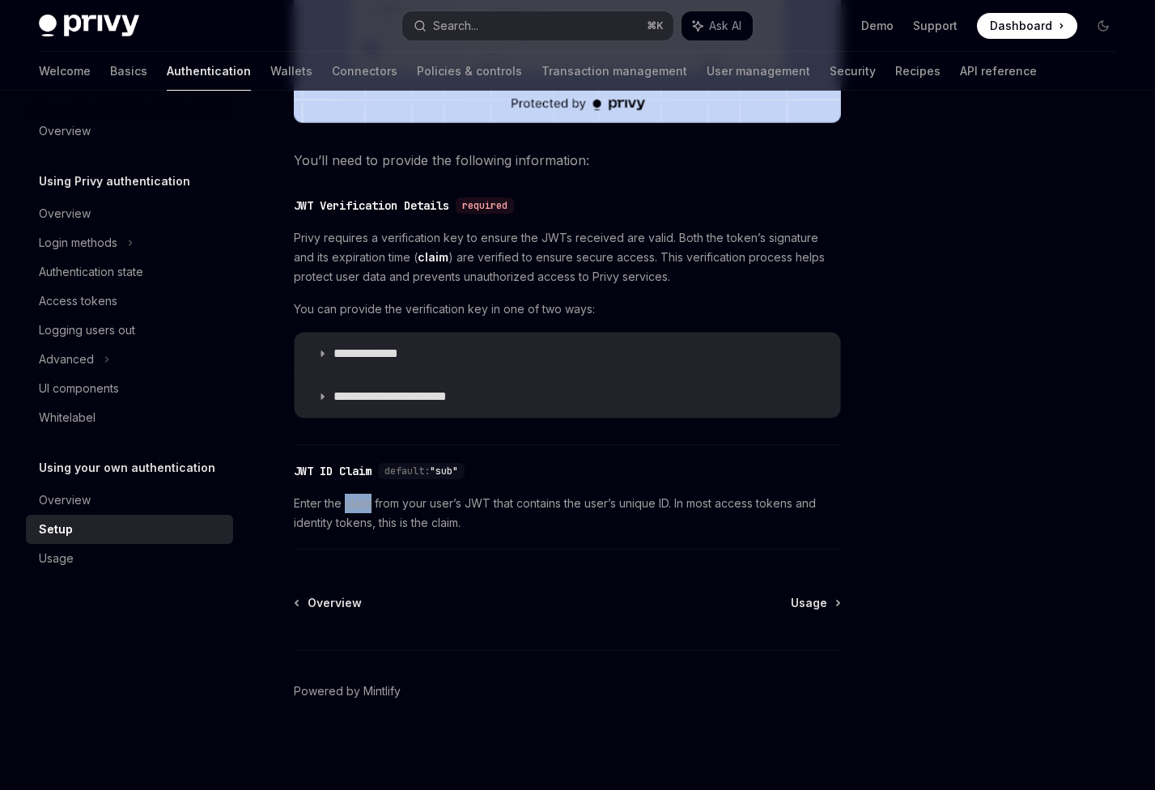
click at [345, 504] on span "Enter the claim from your user’s JWT that contains the user’s unique ID. In mos…" at bounding box center [567, 513] width 547 height 39
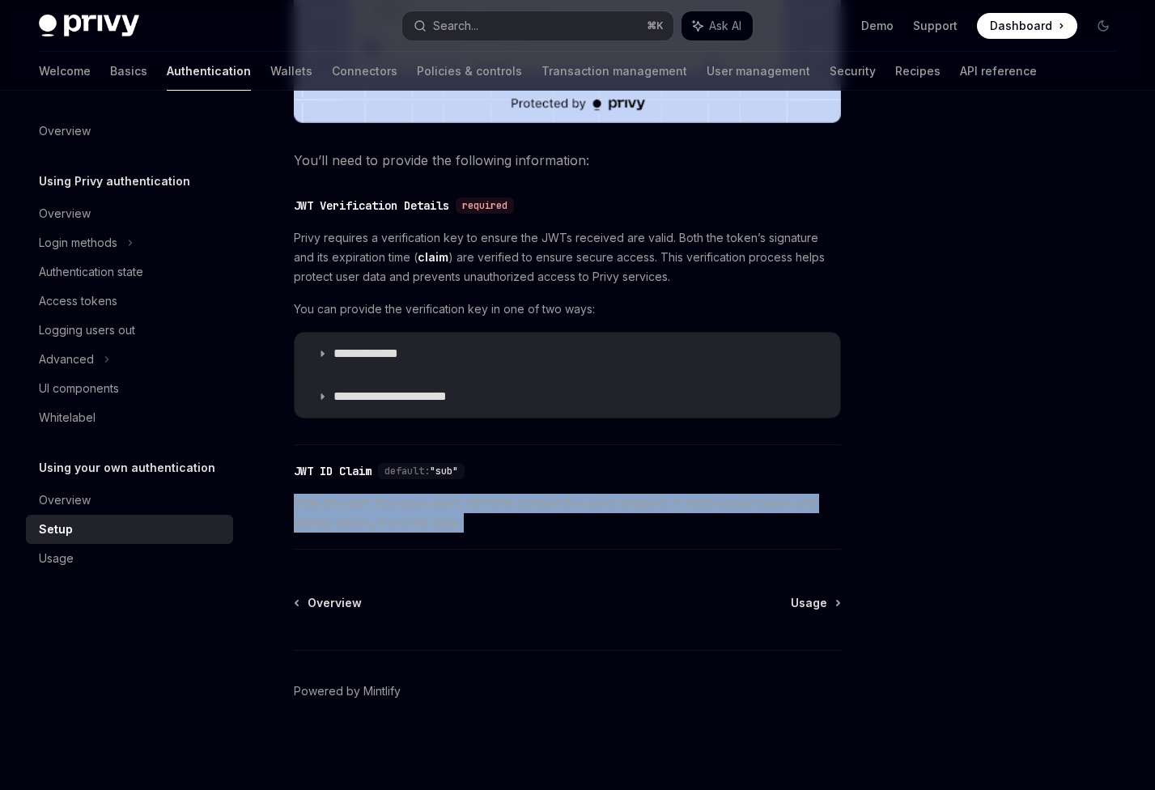
click at [345, 504] on span "Enter the claim from your user’s JWT that contains the user’s unique ID. In mos…" at bounding box center [567, 513] width 547 height 39
click at [330, 504] on span "Enter the claim from your user’s JWT that contains the user’s unique ID. In mos…" at bounding box center [567, 513] width 547 height 39
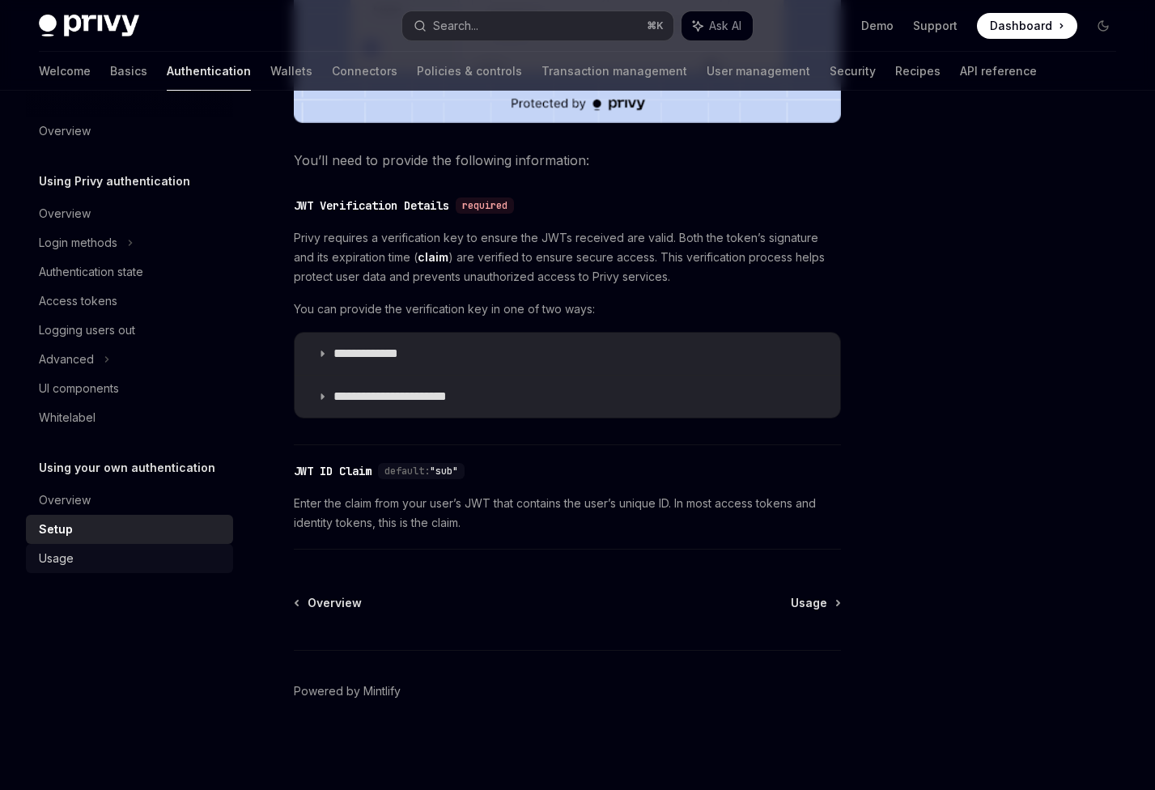
click at [57, 549] on div "Usage" at bounding box center [56, 558] width 35 height 19
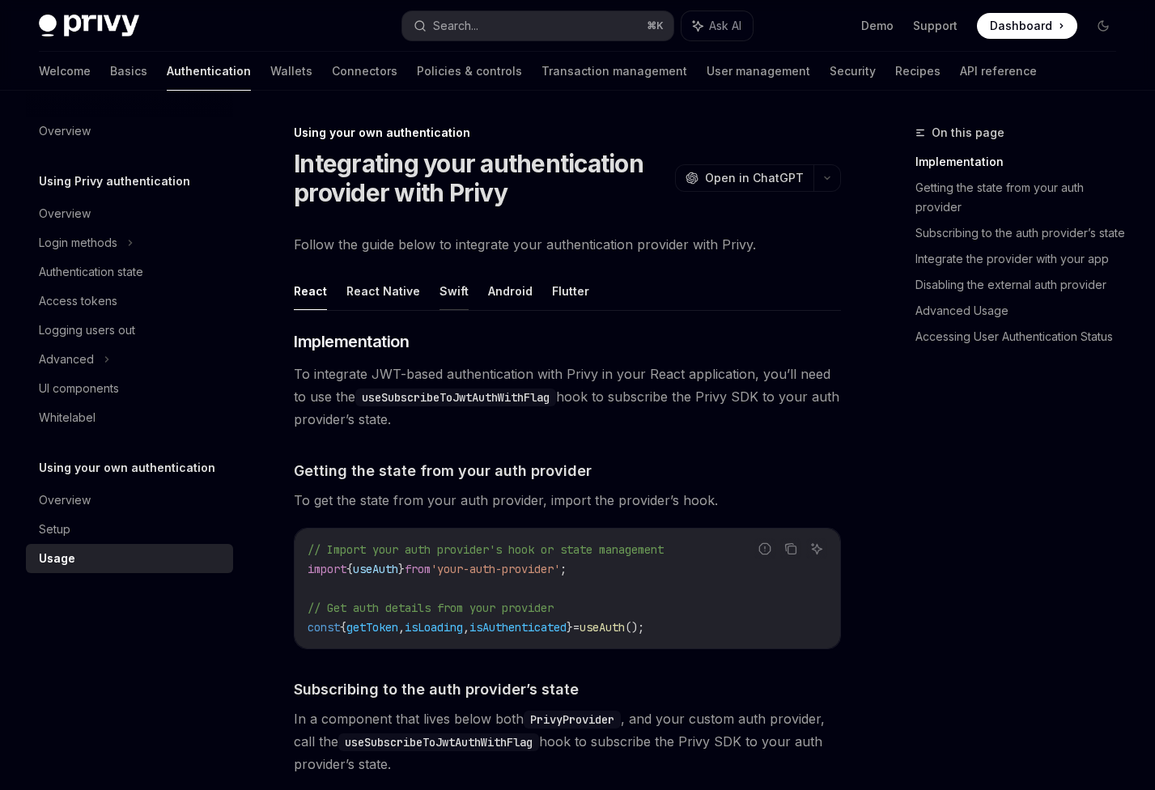
click at [445, 289] on button "Swift" at bounding box center [454, 291] width 29 height 38
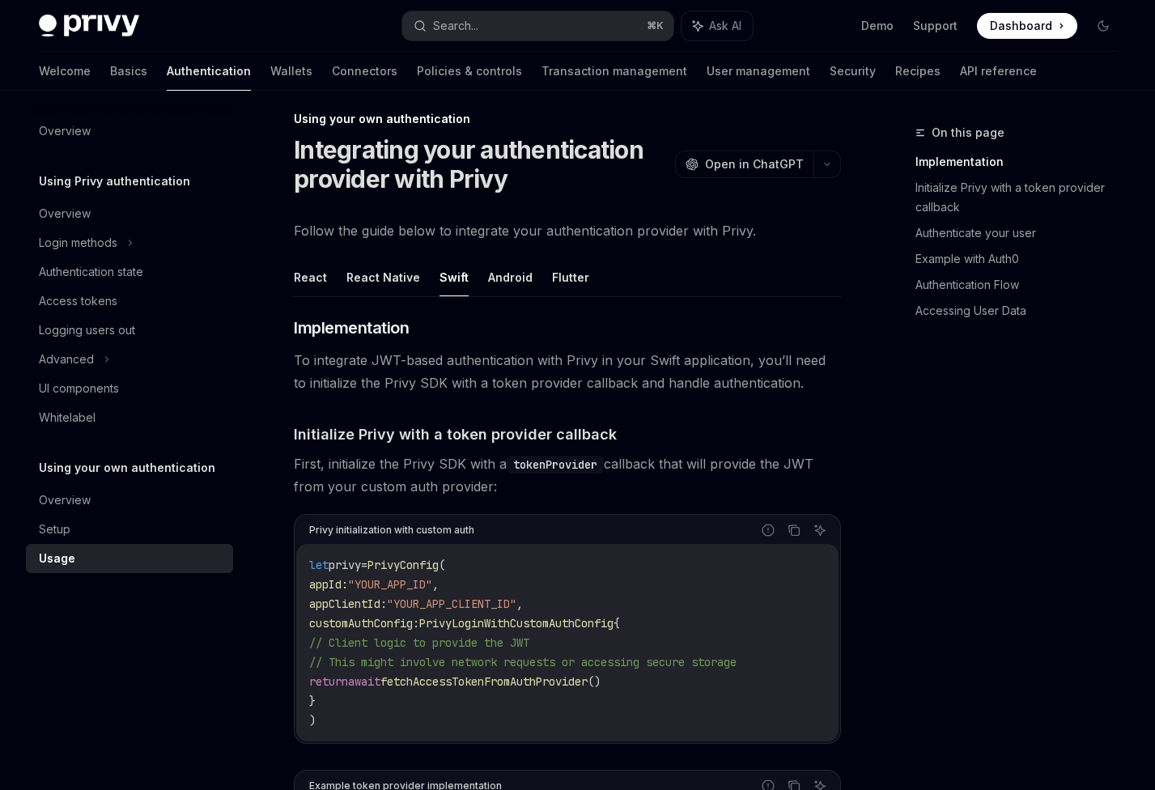
scroll to position [233, 0]
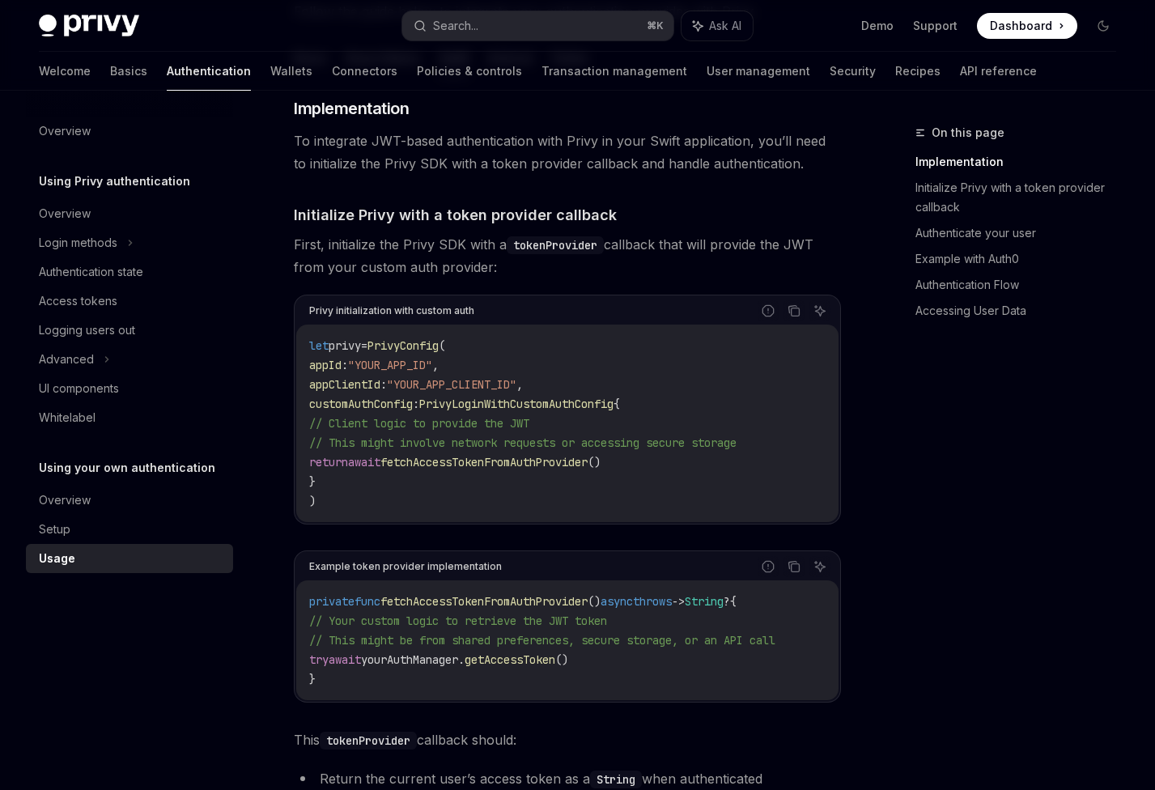
drag, startPoint x: 409, startPoint y: 419, endPoint x: 584, endPoint y: 418, distance: 174.9
click at [529, 418] on span "// Client logic to provide the JWT" at bounding box center [419, 423] width 220 height 15
drag, startPoint x: 404, startPoint y: 442, endPoint x: 784, endPoint y: 443, distance: 380.5
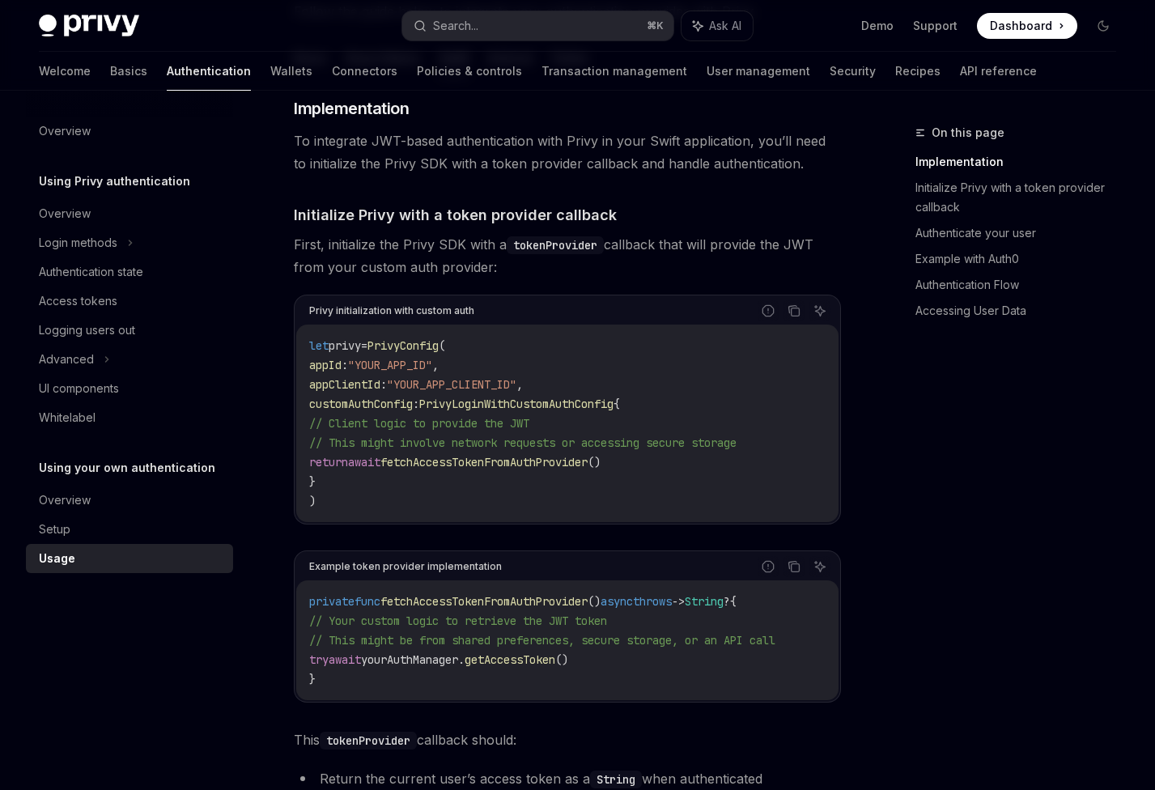
click at [737, 443] on span "// This might involve network requests or accessing secure storage" at bounding box center [522, 443] width 427 height 15
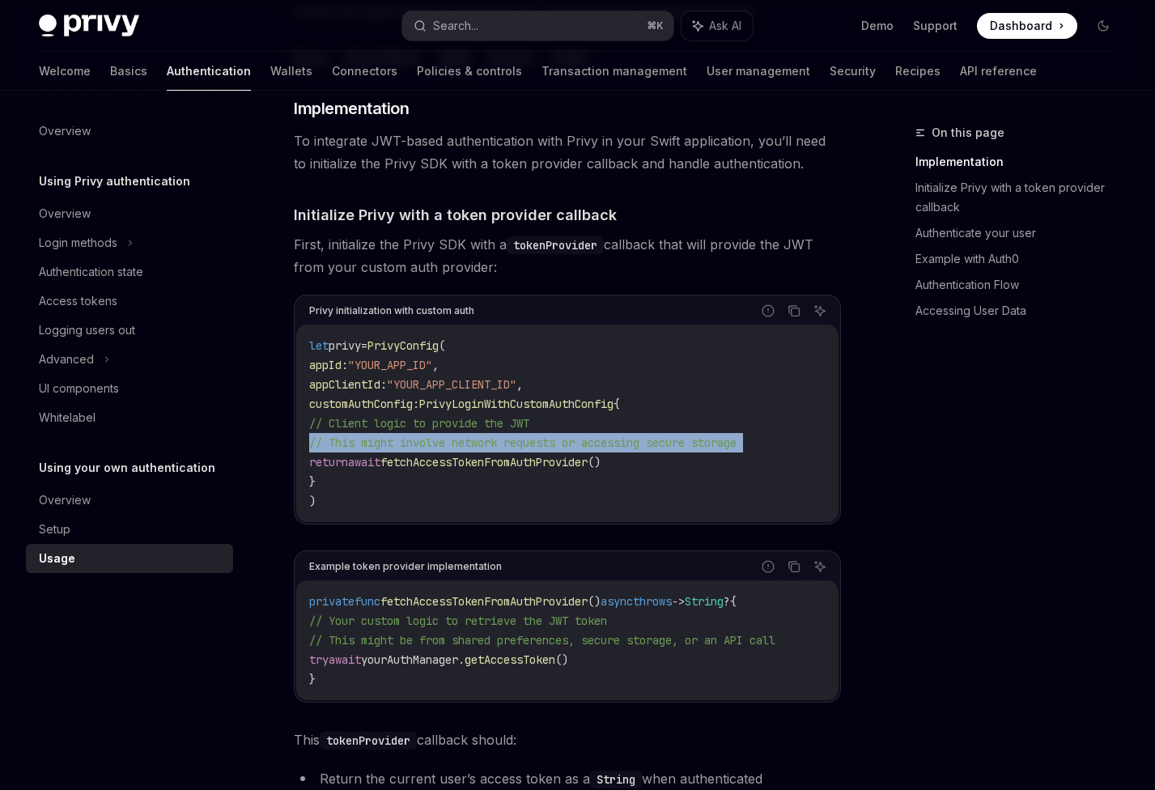
click at [737, 443] on span "// This might involve network requests or accessing secure storage" at bounding box center [522, 443] width 427 height 15
click at [686, 444] on span "// This might involve network requests or accessing secure storage" at bounding box center [522, 443] width 427 height 15
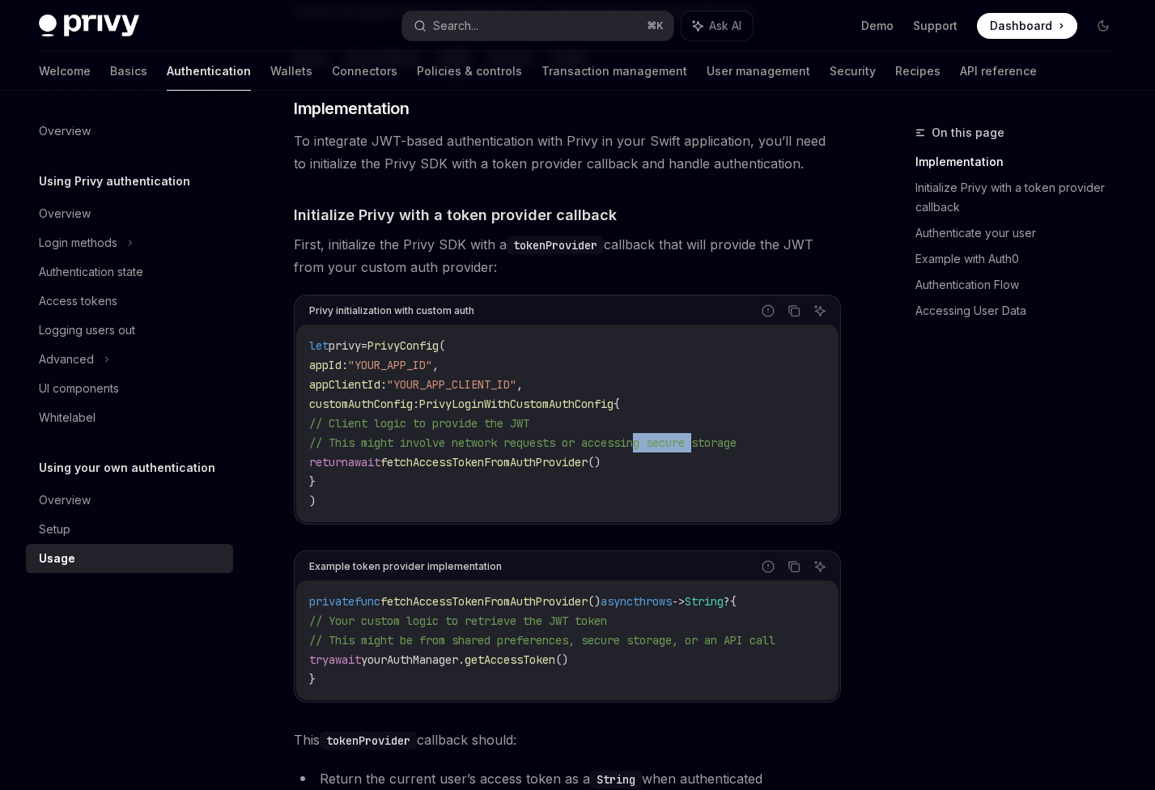
click at [686, 444] on span "// This might involve network requests or accessing secure storage" at bounding box center [522, 443] width 427 height 15
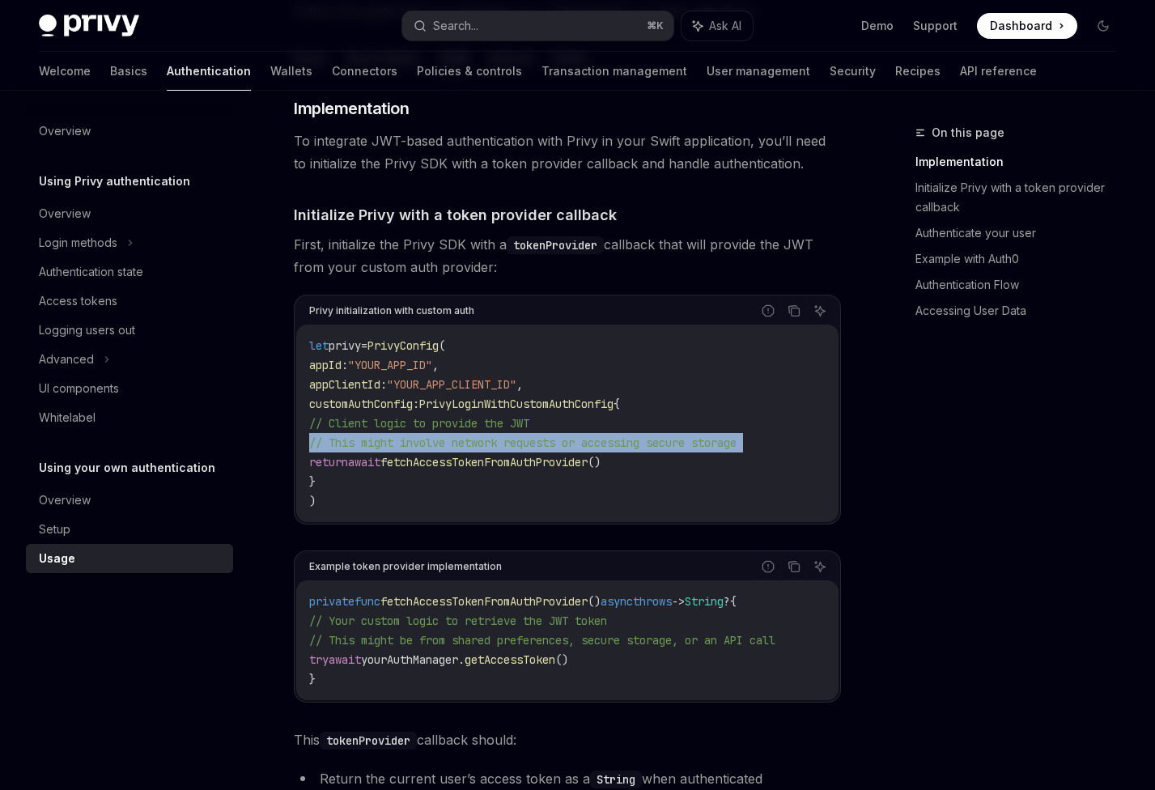
click at [686, 444] on span "// This might involve network requests or accessing secure storage" at bounding box center [522, 443] width 427 height 15
click at [594, 442] on span "// This might involve network requests or accessing secure storage" at bounding box center [522, 443] width 427 height 15
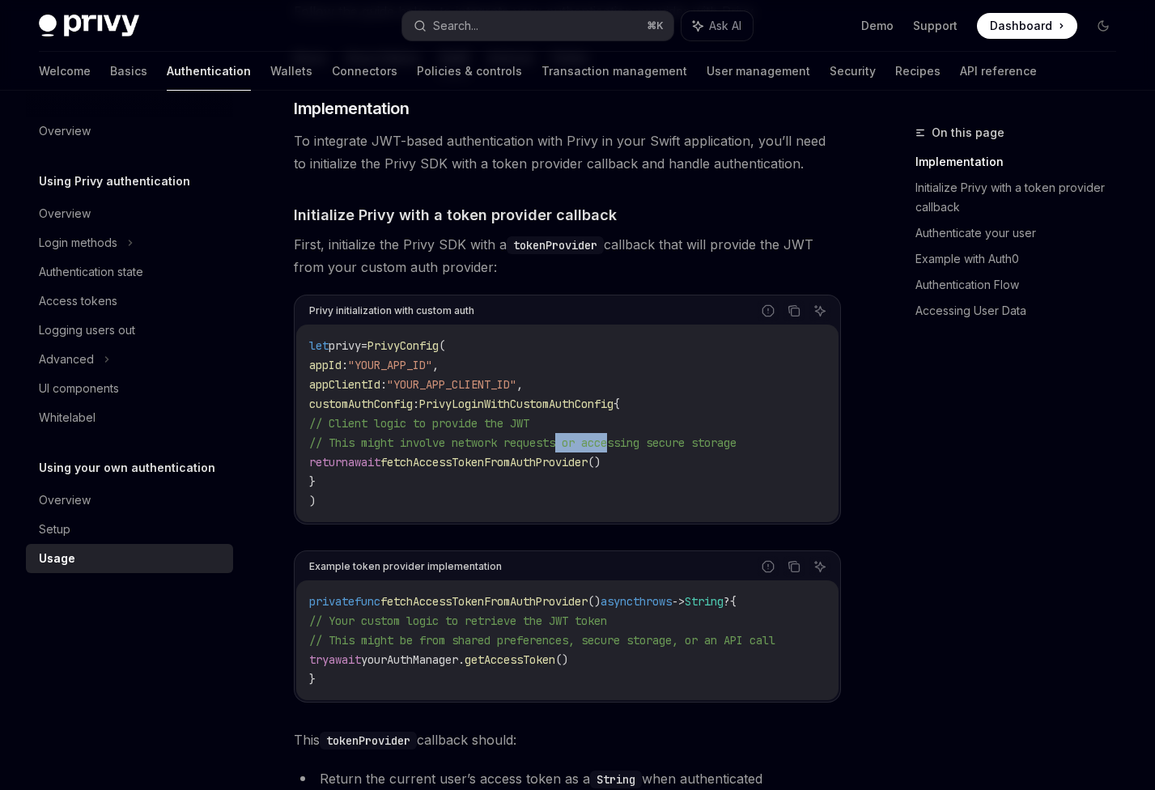
click at [594, 442] on span "// This might involve network requests or accessing secure storage" at bounding box center [522, 443] width 427 height 15
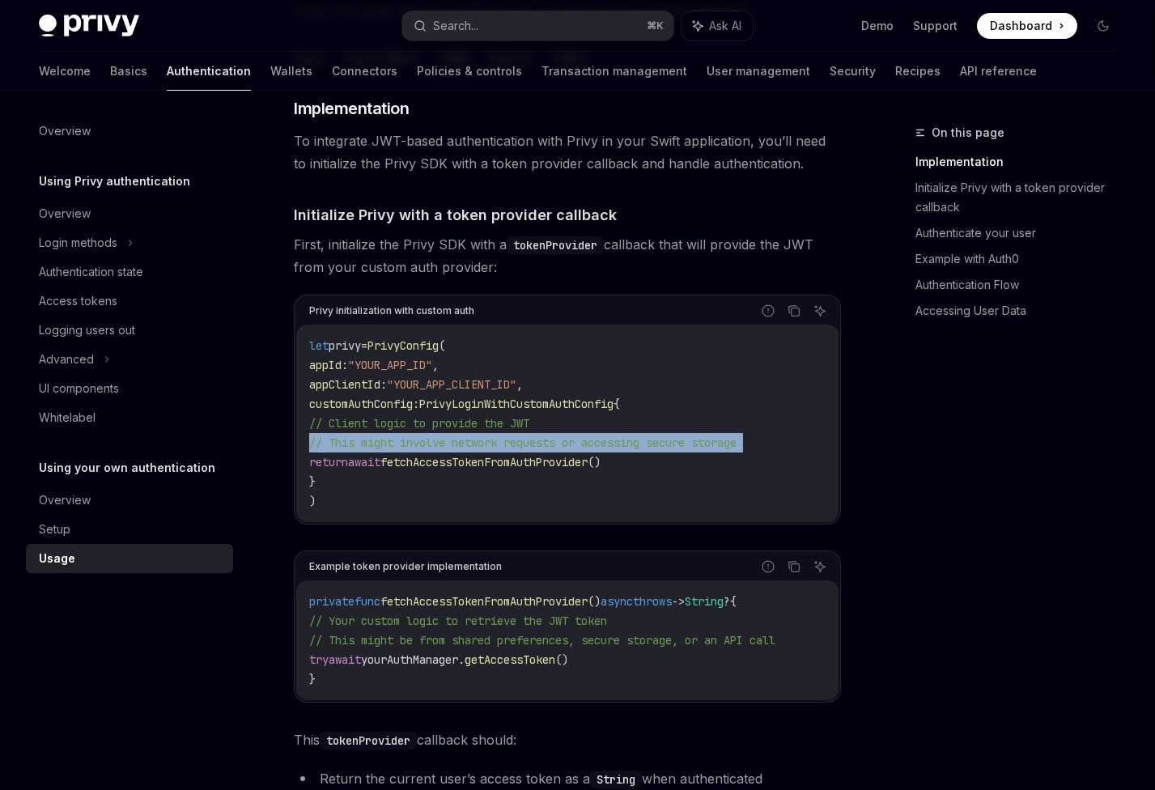
click at [594, 442] on span "// This might involve network requests or accessing secure storage" at bounding box center [522, 443] width 427 height 15
click at [550, 446] on span "// This might involve network requests or accessing secure storage" at bounding box center [522, 443] width 427 height 15
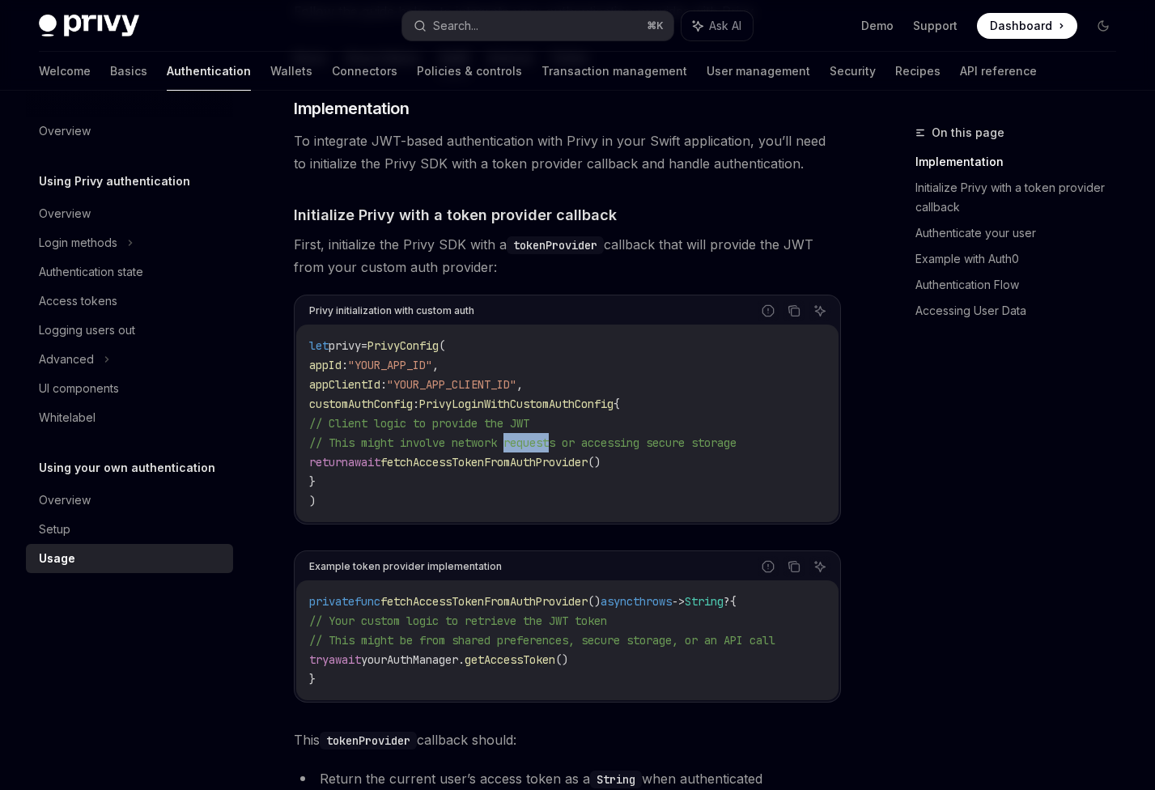
click at [550, 446] on span "// This might involve network requests or accessing secure storage" at bounding box center [522, 443] width 427 height 15
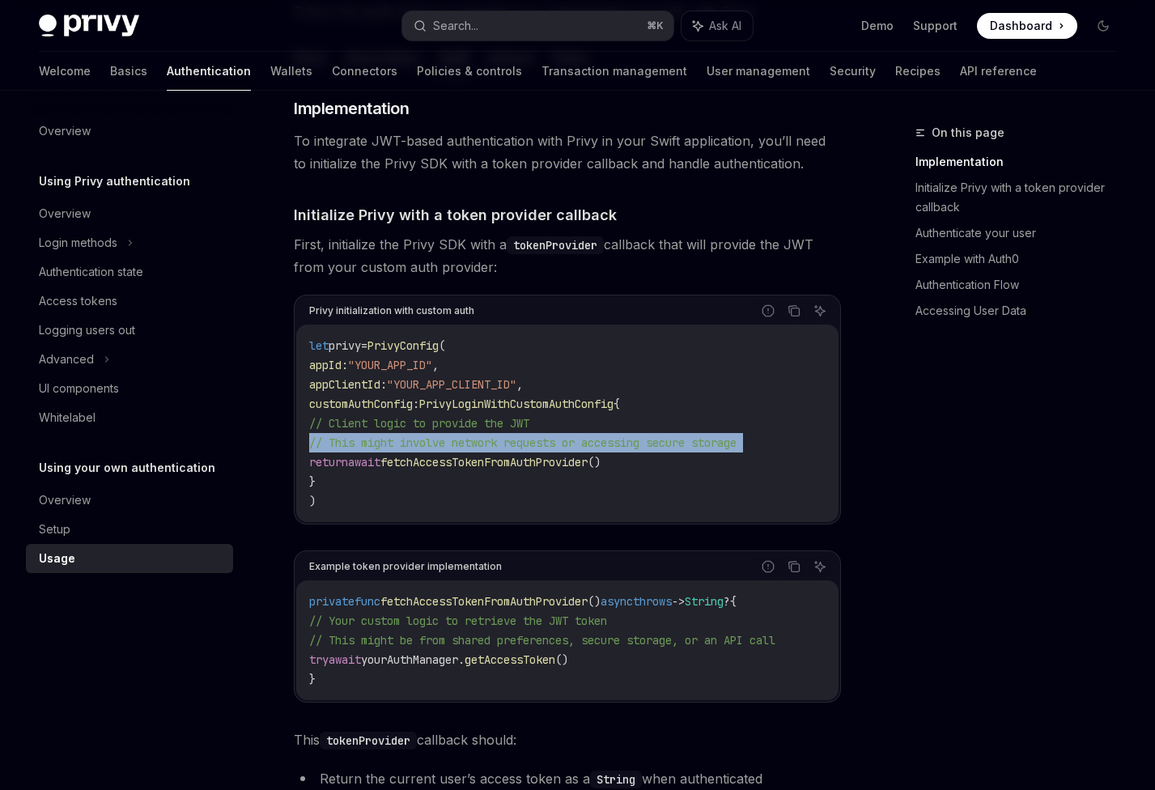
drag, startPoint x: 550, startPoint y: 446, endPoint x: 414, endPoint y: 469, distance: 138.7
click at [546, 446] on span "// This might involve network requests or accessing secure storage" at bounding box center [522, 443] width 427 height 15
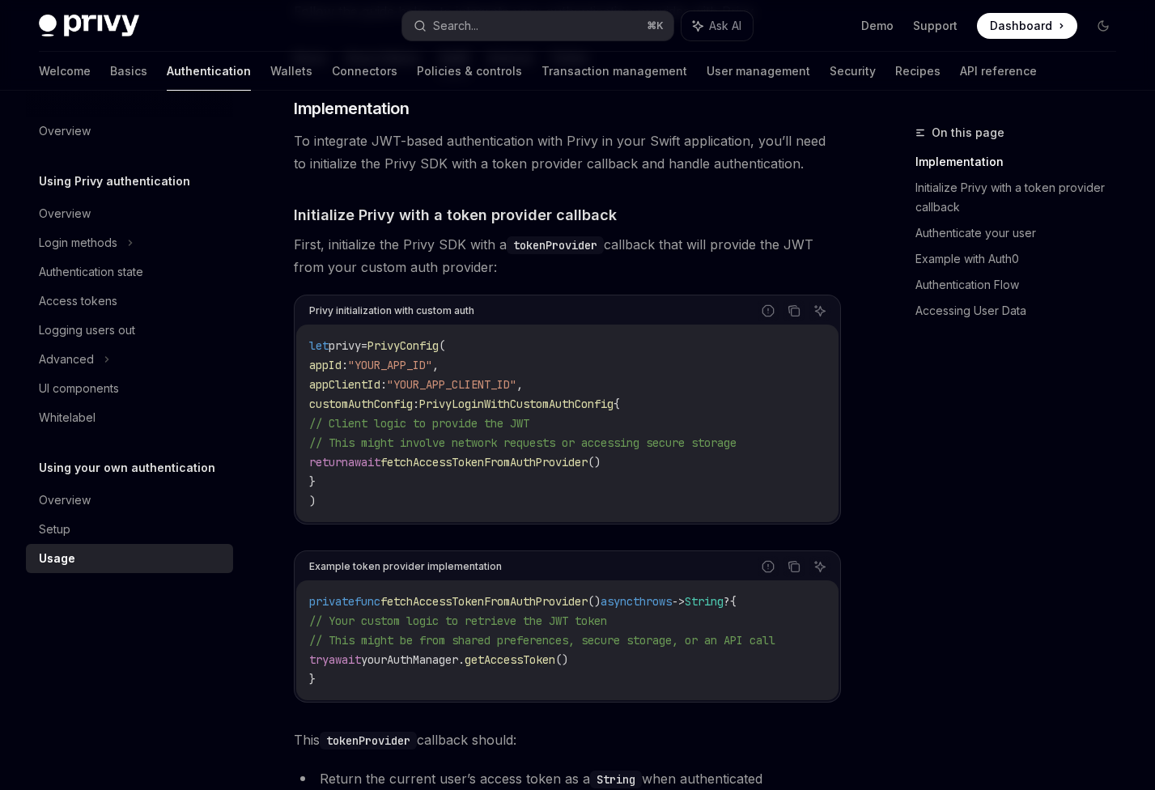
click at [316, 482] on span "}" at bounding box center [312, 481] width 6 height 15
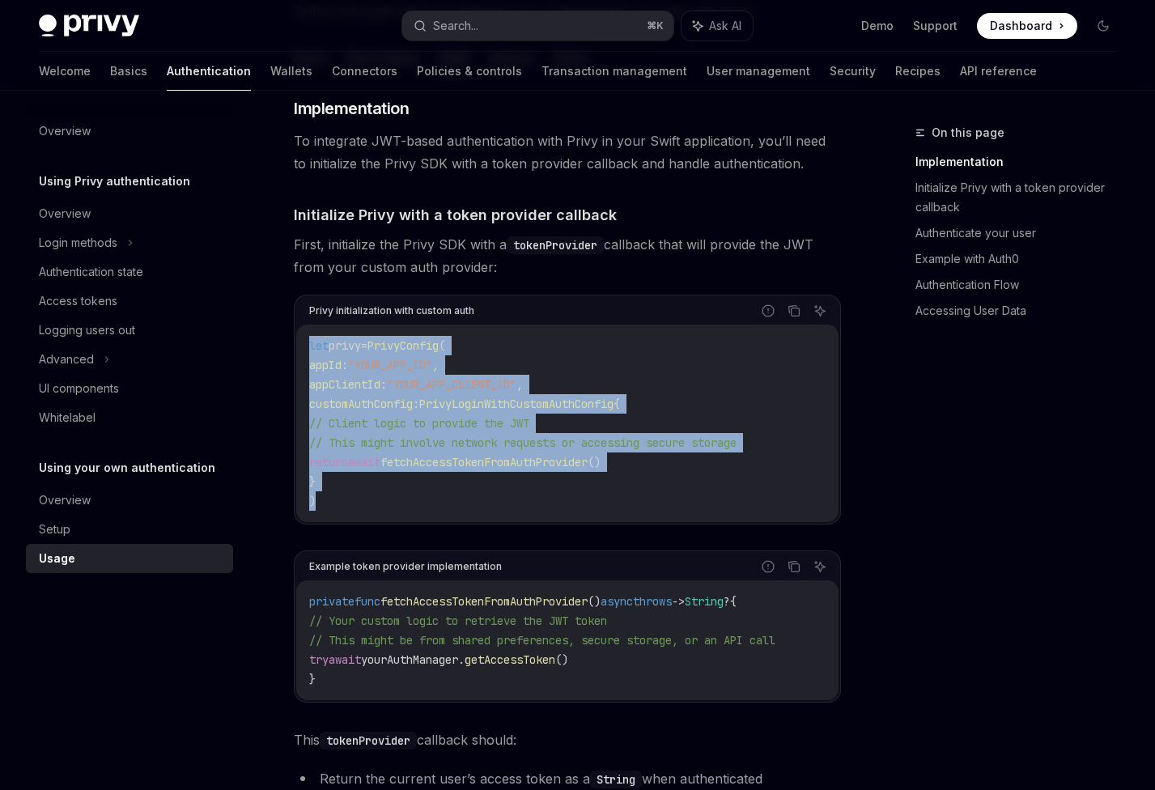
drag, startPoint x: 318, startPoint y: 496, endPoint x: 312, endPoint y: 350, distance: 146.7
click at [312, 350] on code "let privy = PrivyConfig ( appId : "YOUR_APP_ID" , appClientId : "YOUR_APP_CLIEN…" at bounding box center [567, 423] width 516 height 175
click at [312, 350] on span "let" at bounding box center [318, 345] width 19 height 15
drag, startPoint x: 308, startPoint y: 343, endPoint x: 328, endPoint y: 501, distance: 159.1
click at [328, 501] on div "let privy = PrivyConfig ( appId : "YOUR_APP_ID" , appClientId : "YOUR_APP_CLIEN…" at bounding box center [567, 424] width 542 height 198
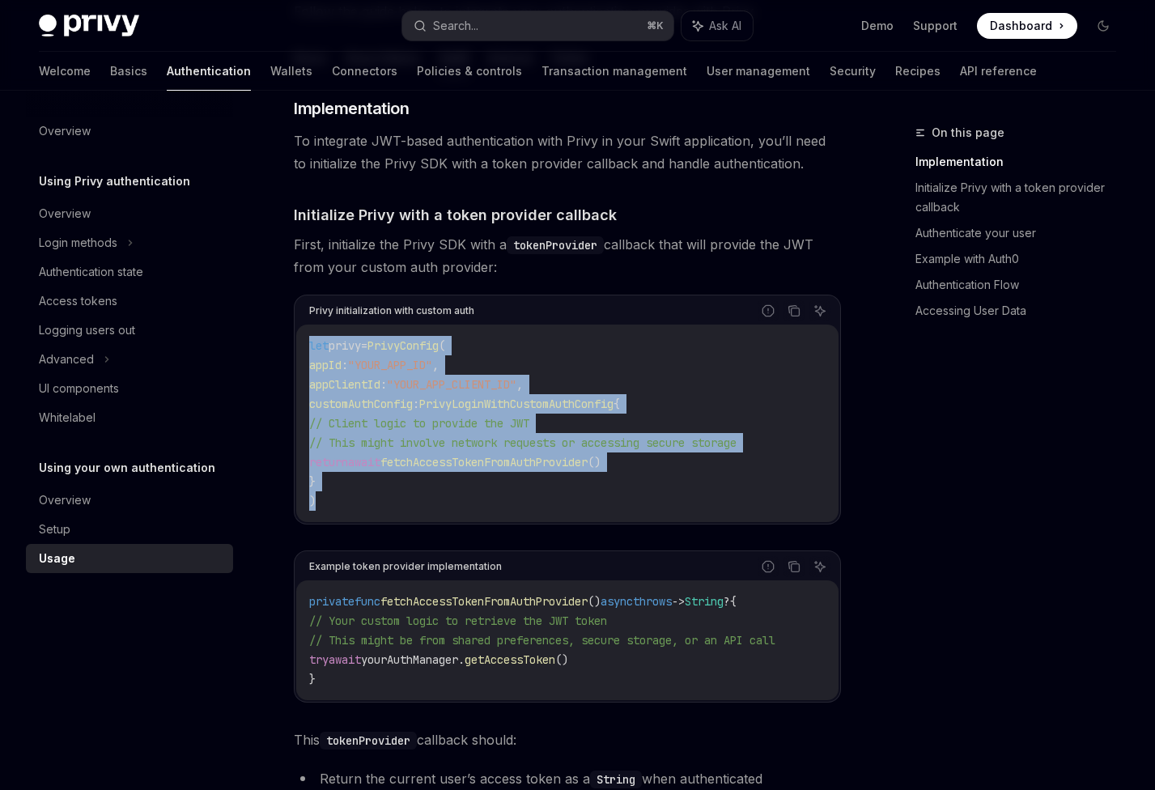
click at [328, 501] on code "let privy = PrivyConfig ( appId : "YOUR_APP_ID" , appClientId : "YOUR_APP_CLIEN…" at bounding box center [567, 423] width 516 height 175
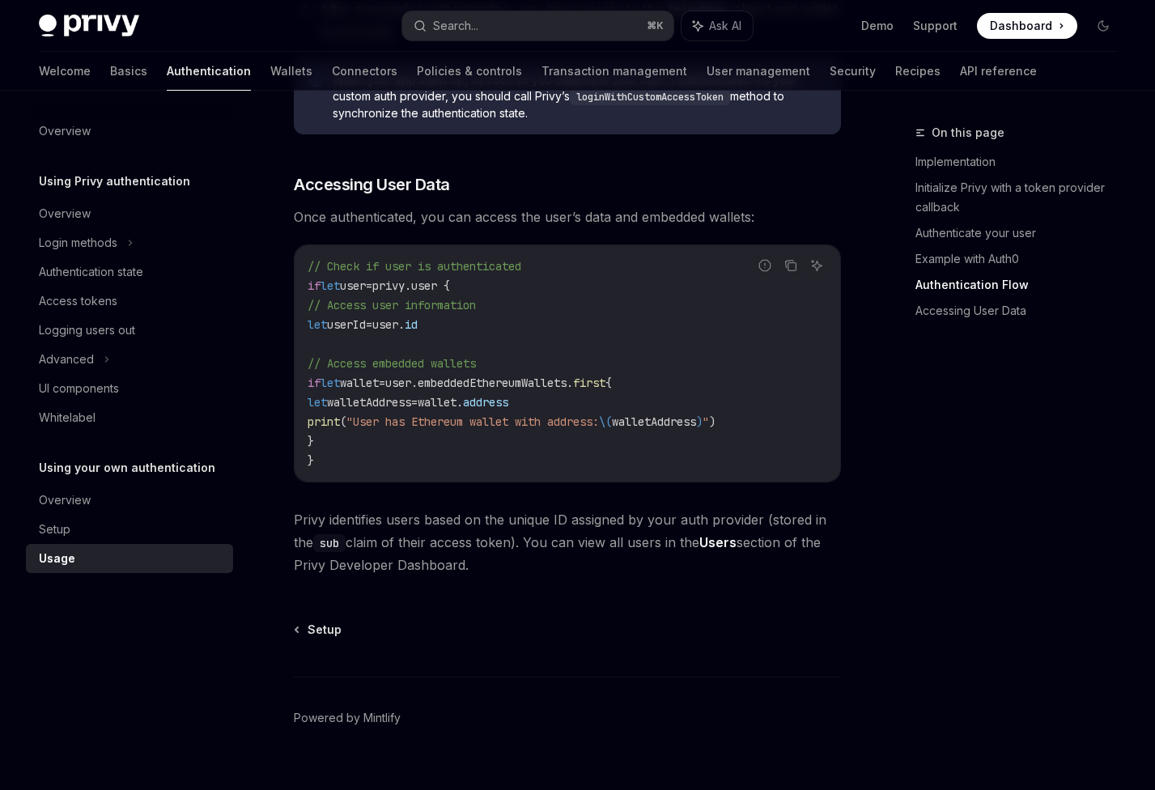
scroll to position [2471, 0]
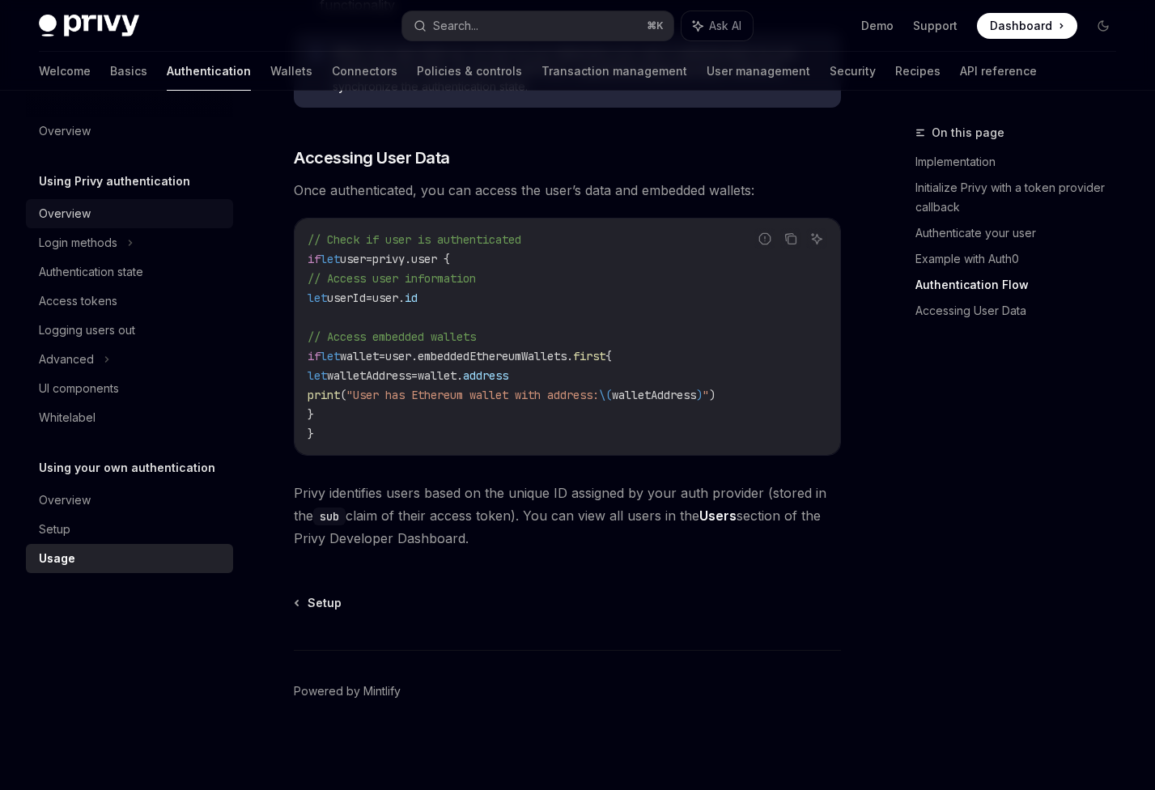
click at [60, 219] on div "Overview" at bounding box center [65, 213] width 52 height 19
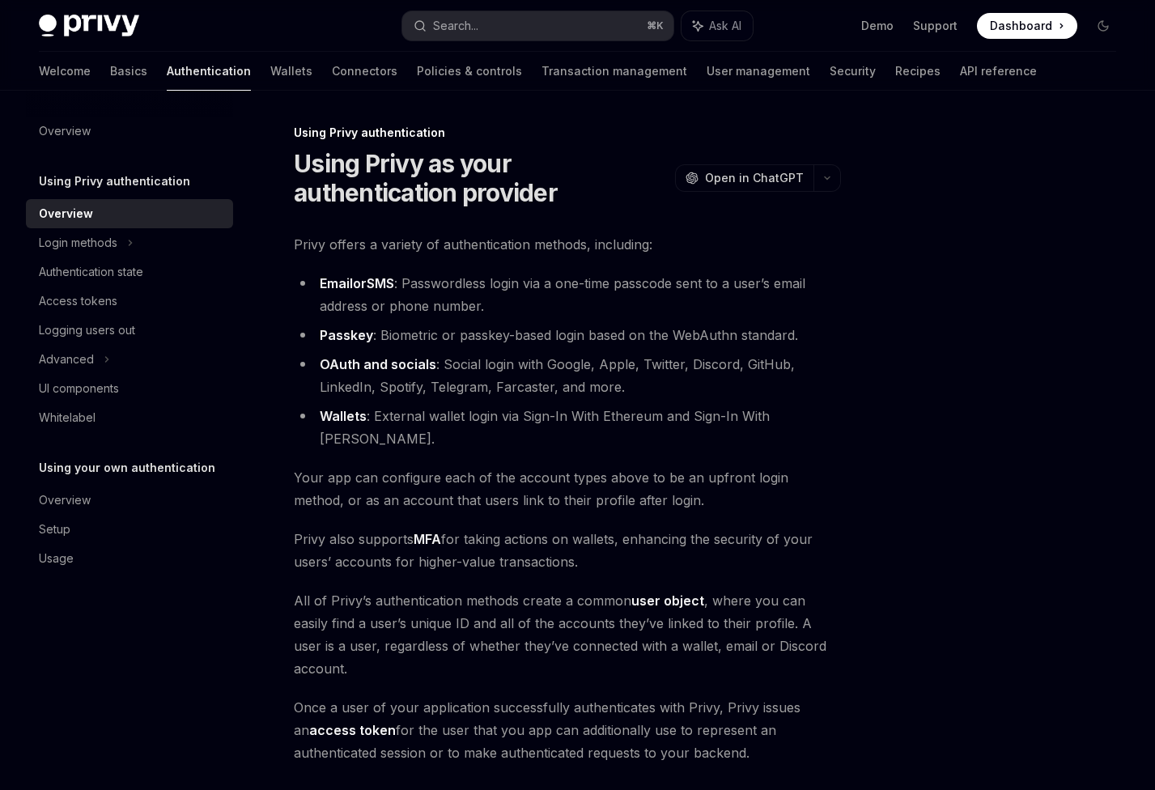
click at [345, 248] on span "Privy offers a variety of authentication methods, including:" at bounding box center [567, 244] width 547 height 23
click at [425, 275] on li "Email or SMS : Passwordless login via a one-time passcode sent to a user’s emai…" at bounding box center [567, 294] width 547 height 45
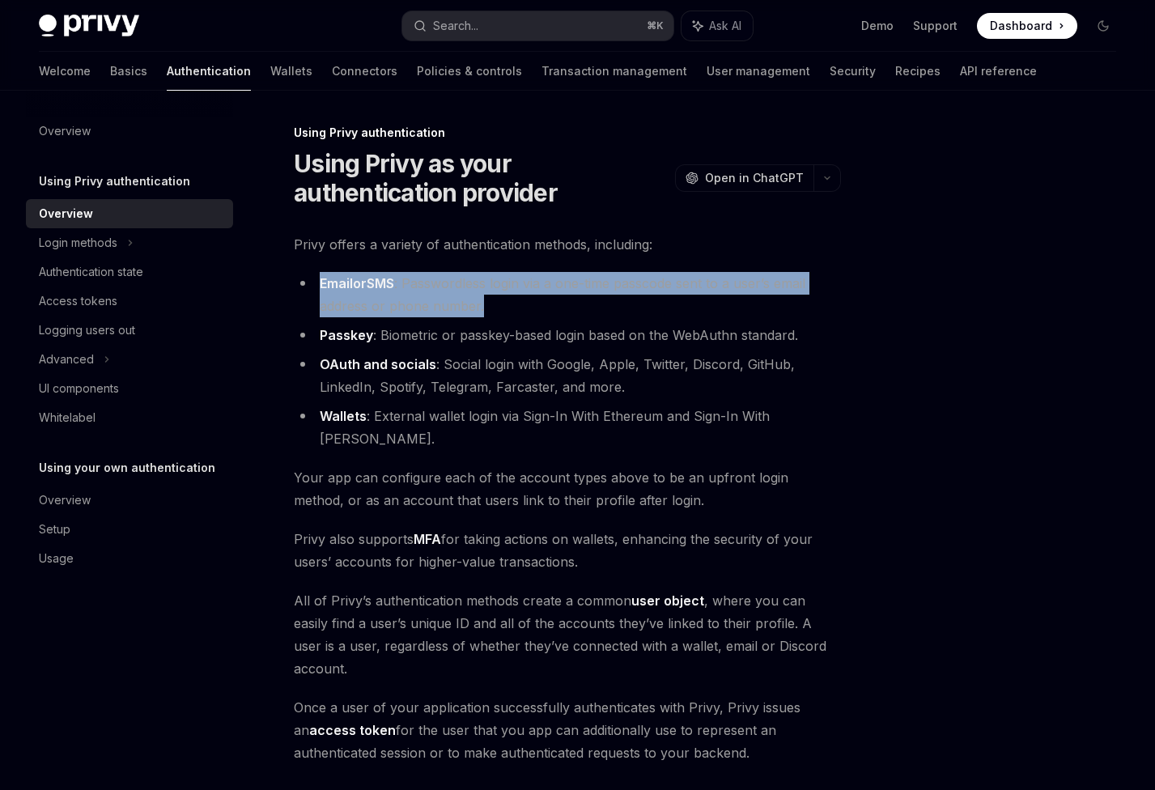
click at [425, 275] on li "Email or SMS : Passwordless login via a one-time passcode sent to a user’s emai…" at bounding box center [567, 294] width 547 height 45
click at [452, 281] on li "Email or SMS : Passwordless login via a one-time passcode sent to a user’s emai…" at bounding box center [567, 294] width 547 height 45
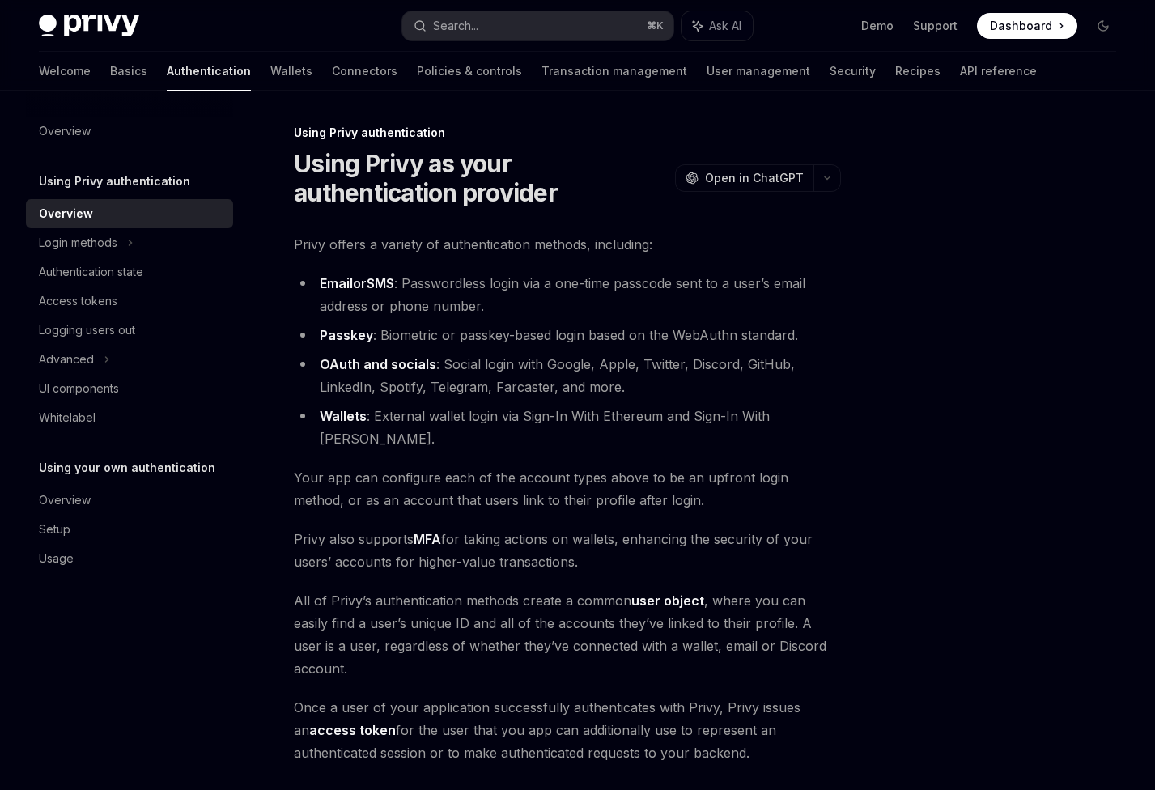
drag, startPoint x: 435, startPoint y: 283, endPoint x: 789, endPoint y: 278, distance: 354.6
click at [789, 278] on li "Email or SMS : Passwordless login via a one-time passcode sent to a user’s emai…" at bounding box center [567, 294] width 547 height 45
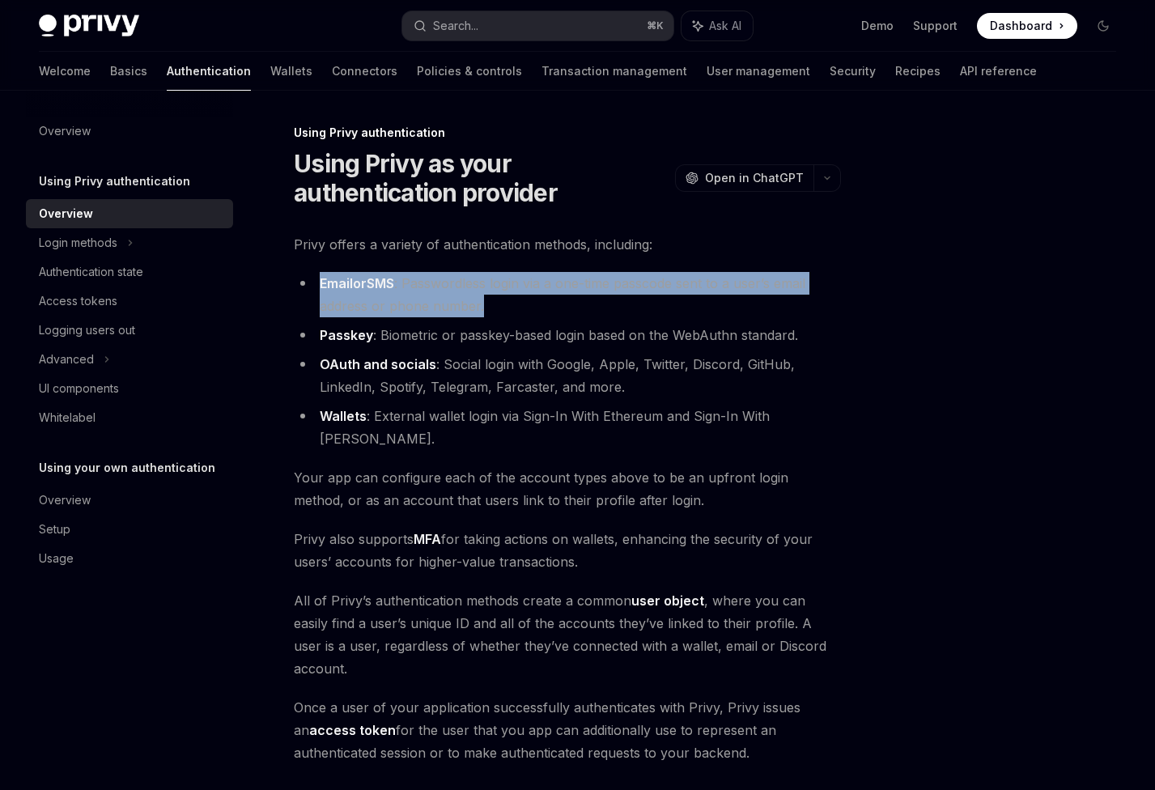
click at [789, 278] on li "Email or SMS : Passwordless login via a one-time passcode sent to a user’s emai…" at bounding box center [567, 294] width 547 height 45
click at [469, 310] on li "Email or SMS : Passwordless login via a one-time passcode sent to a user’s emai…" at bounding box center [567, 294] width 547 height 45
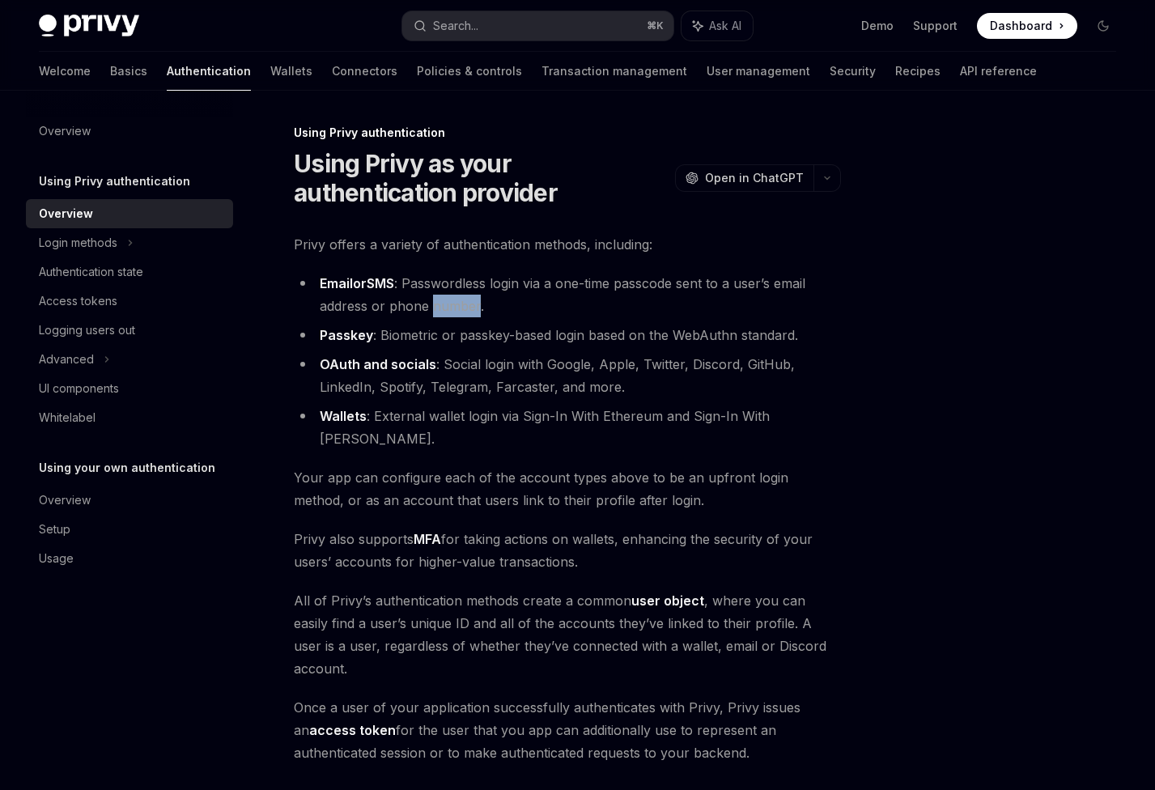
click at [469, 310] on li "Email or SMS : Passwordless login via a one-time passcode sent to a user’s emai…" at bounding box center [567, 294] width 547 height 45
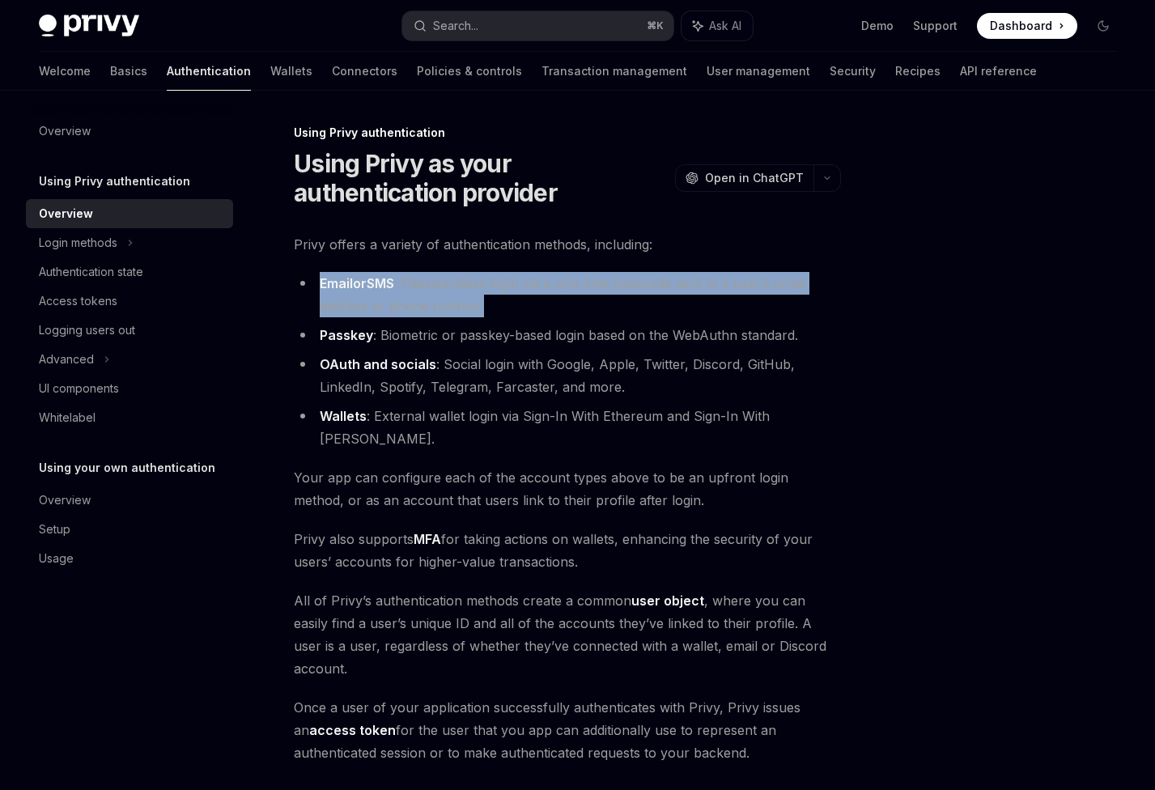
click at [469, 310] on li "Email or SMS : Passwordless login via a one-time passcode sent to a user’s emai…" at bounding box center [567, 294] width 547 height 45
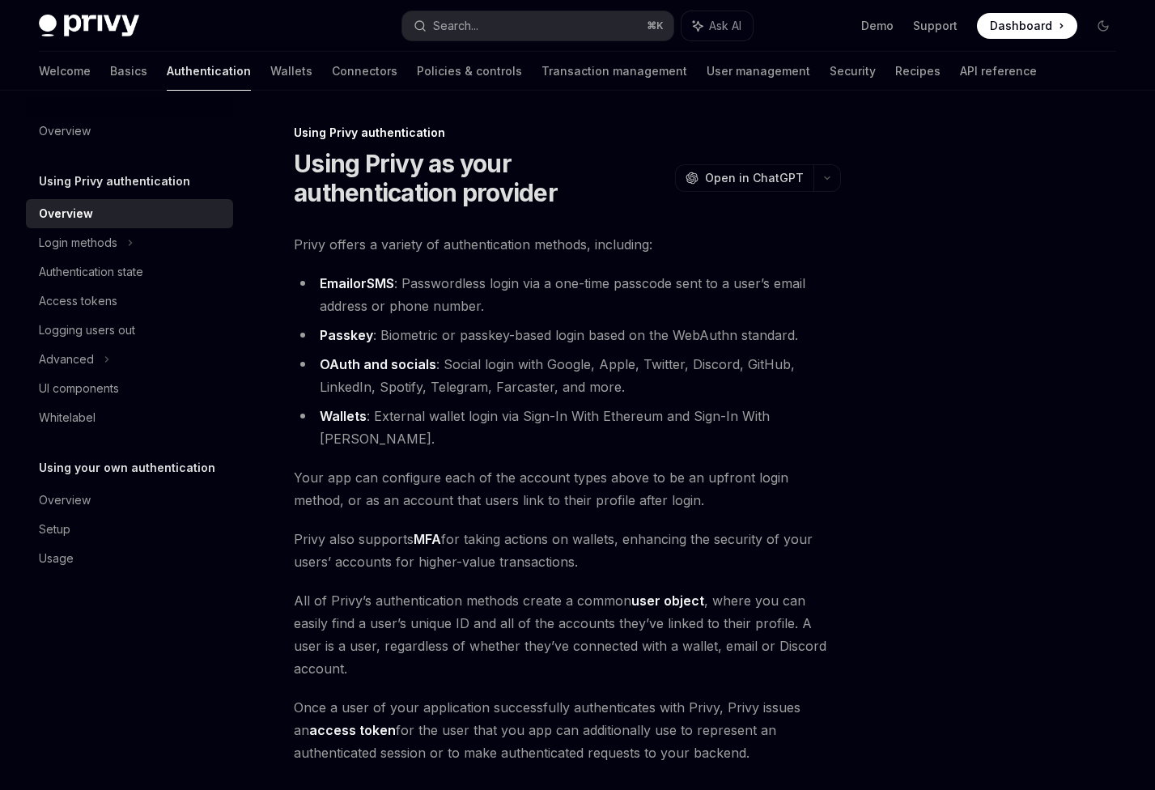
click at [477, 332] on li "Passkey : Biometric or passkey-based login based on the WebAuthn standard." at bounding box center [567, 335] width 547 height 23
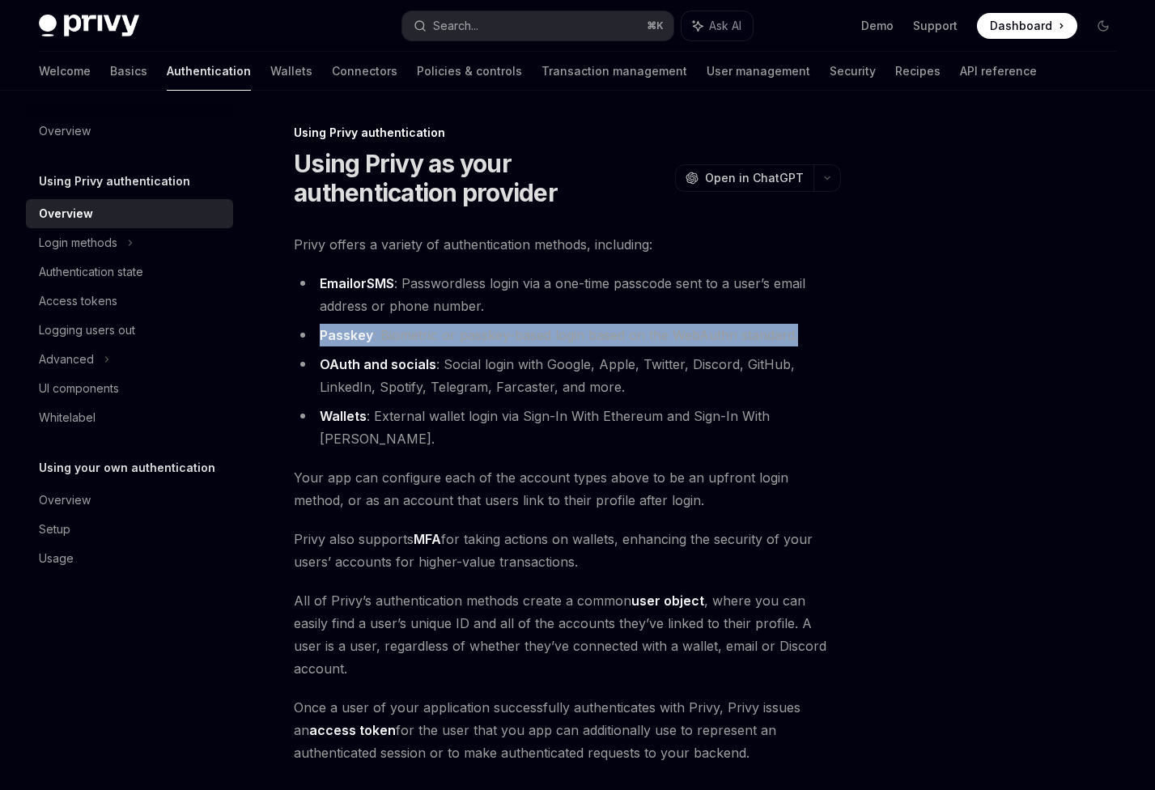
click at [477, 332] on li "Passkey : Biometric or passkey-based login based on the WebAuthn standard." at bounding box center [567, 335] width 547 height 23
click at [490, 334] on li "Passkey : Biometric or passkey-based login based on the WebAuthn standard." at bounding box center [567, 335] width 547 height 23
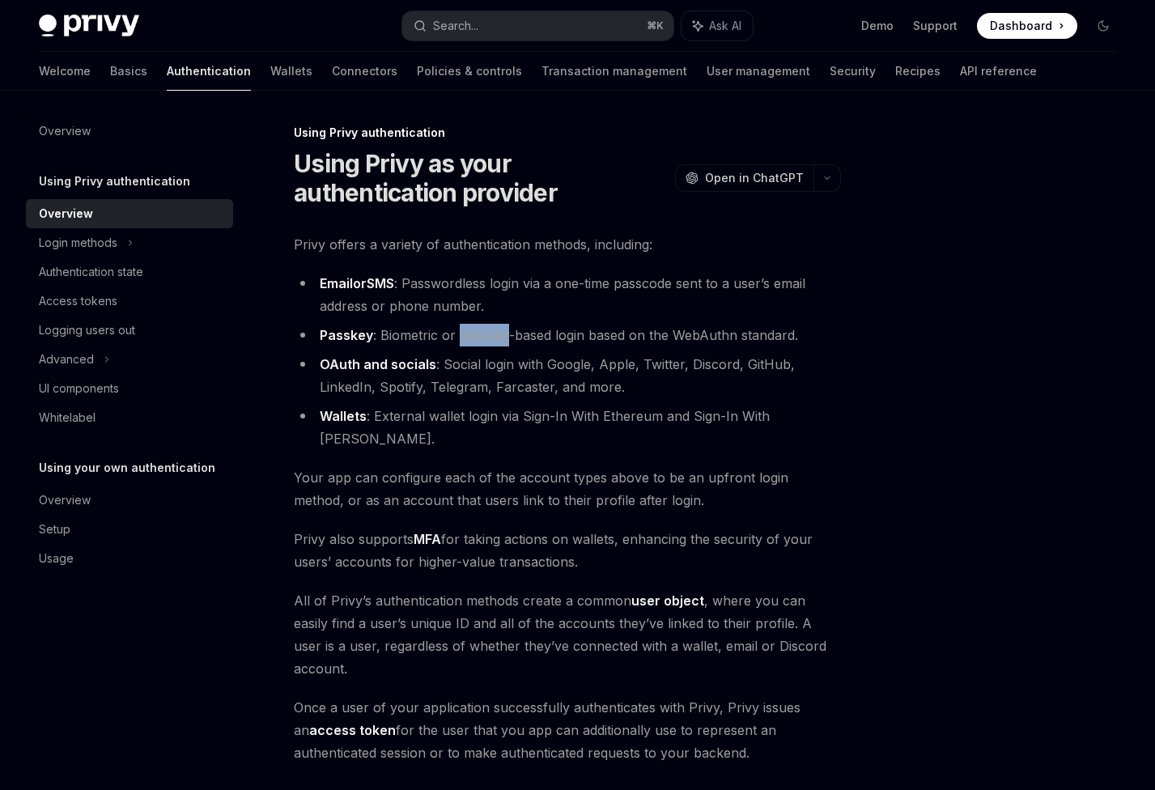
click at [490, 334] on li "Passkey : Biometric or passkey-based login based on the WebAuthn standard." at bounding box center [567, 335] width 547 height 23
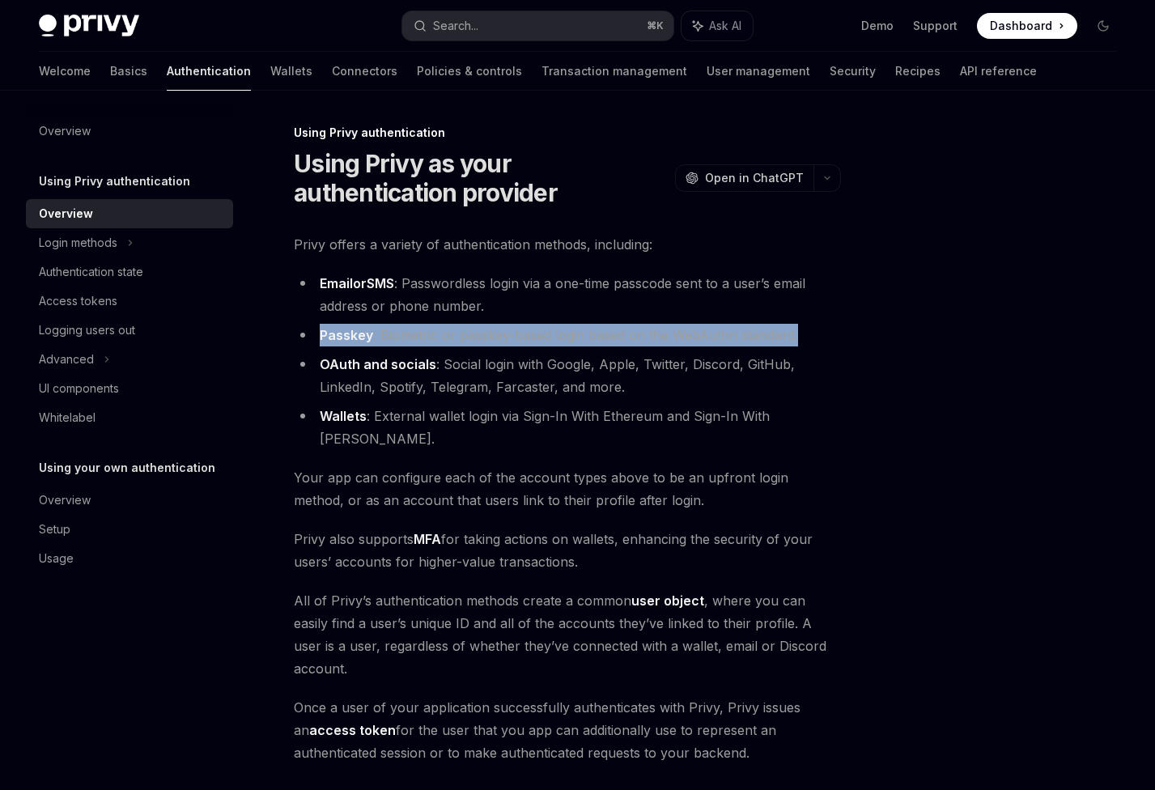
click at [490, 334] on li "Passkey : Biometric or passkey-based login based on the WebAuthn standard." at bounding box center [567, 335] width 547 height 23
click at [538, 334] on li "Passkey : Biometric or passkey-based login based on the WebAuthn standard." at bounding box center [567, 335] width 547 height 23
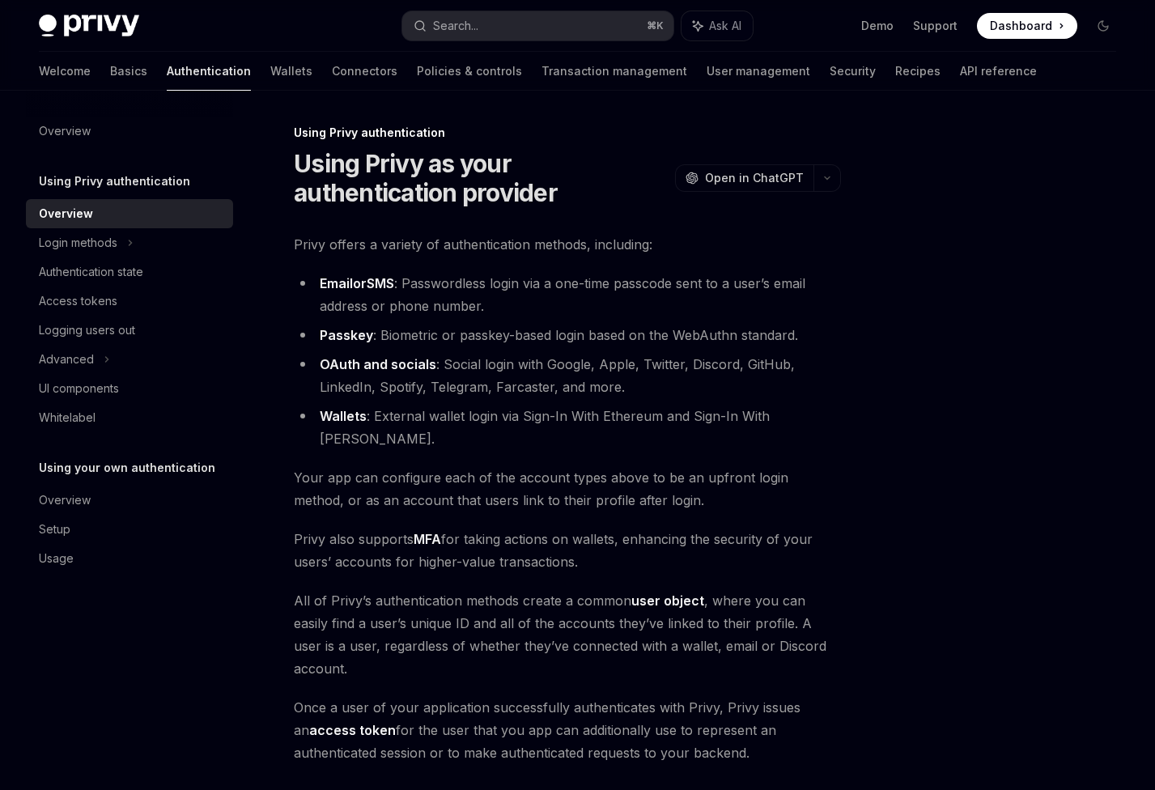
drag, startPoint x: 621, startPoint y: 332, endPoint x: 714, endPoint y: 334, distance: 93.1
click at [714, 334] on li "Passkey : Biometric or passkey-based login based on the WebAuthn standard." at bounding box center [567, 335] width 547 height 23
click at [766, 334] on li "Passkey : Biometric or passkey-based login based on the WebAuthn standard." at bounding box center [567, 335] width 547 height 23
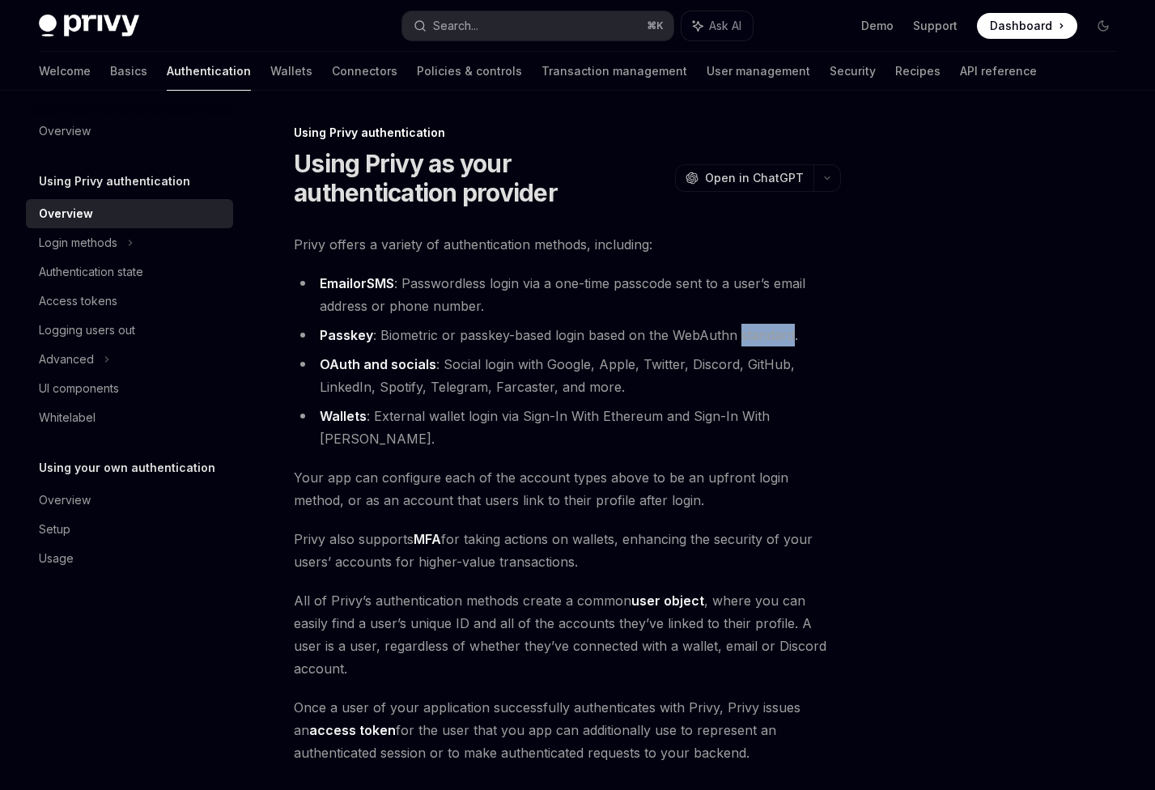
click at [766, 334] on li "Passkey : Biometric or passkey-based login based on the WebAuthn standard." at bounding box center [567, 335] width 547 height 23
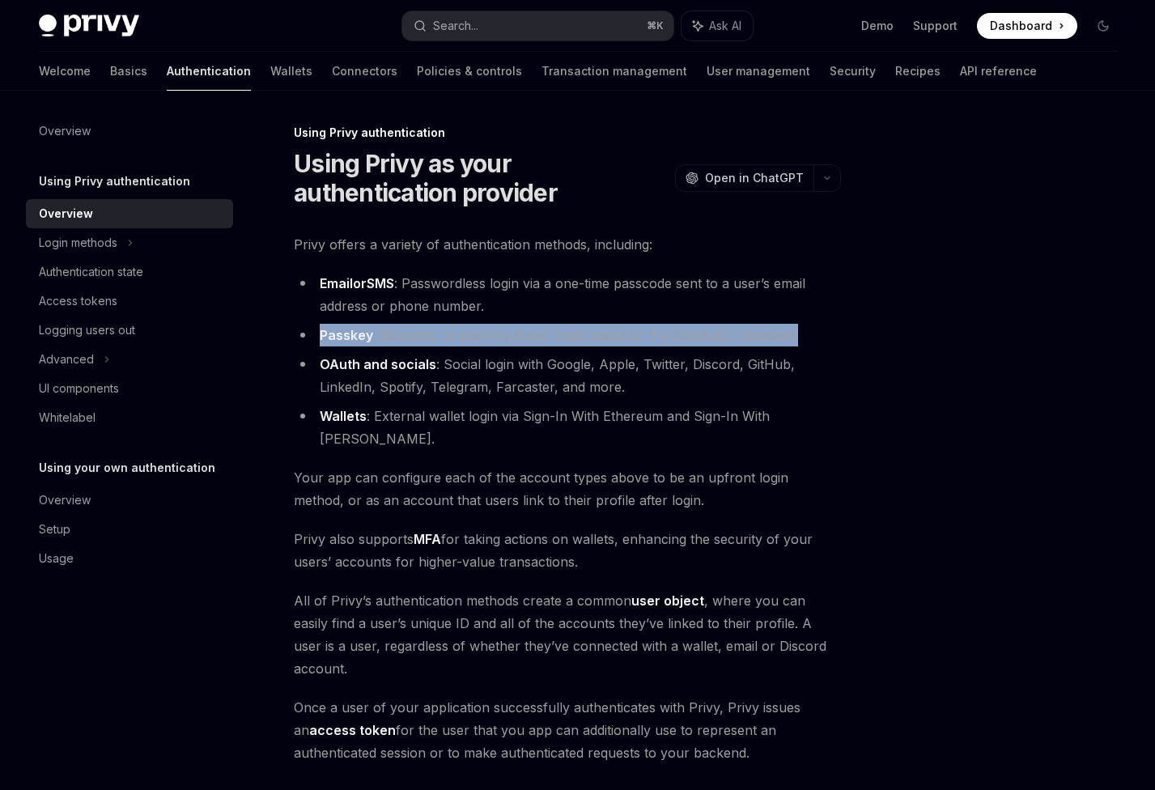
click at [765, 334] on li "Passkey : Biometric or passkey-based login based on the WebAuthn standard." at bounding box center [567, 335] width 547 height 23
click at [460, 339] on li "Passkey : Biometric or passkey-based login based on the WebAuthn standard." at bounding box center [567, 335] width 547 height 23
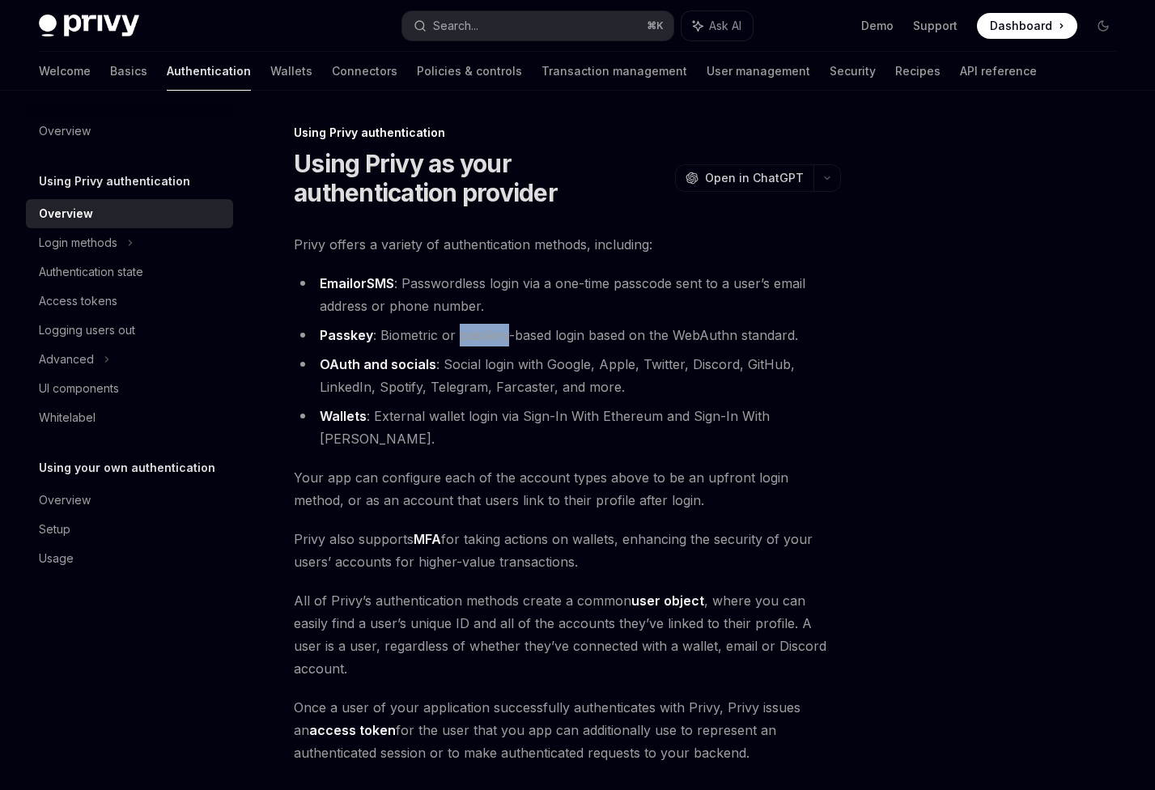
click at [460, 339] on li "Passkey : Biometric or passkey-based login based on the WebAuthn standard." at bounding box center [567, 335] width 547 height 23
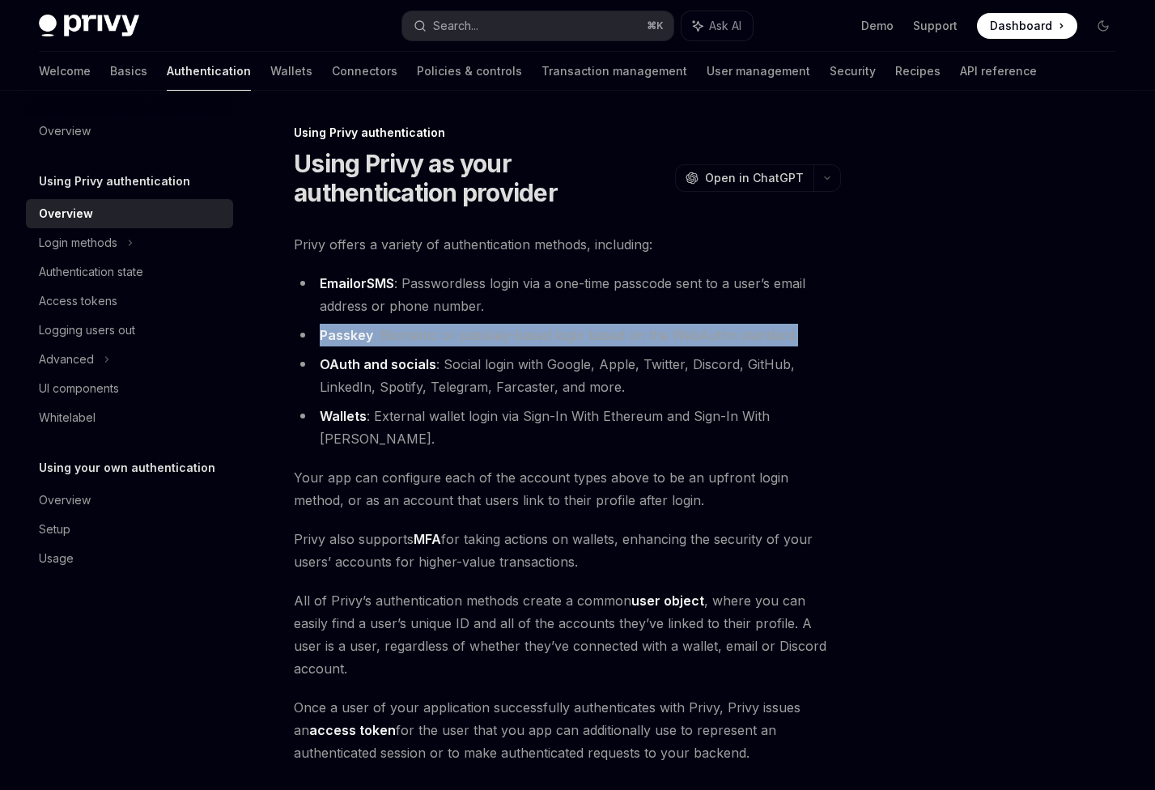
click at [460, 339] on li "Passkey : Biometric or passkey-based login based on the WebAuthn standard." at bounding box center [567, 335] width 547 height 23
click at [435, 338] on li "Passkey : Biometric or passkey-based login based on the WebAuthn standard." at bounding box center [567, 335] width 547 height 23
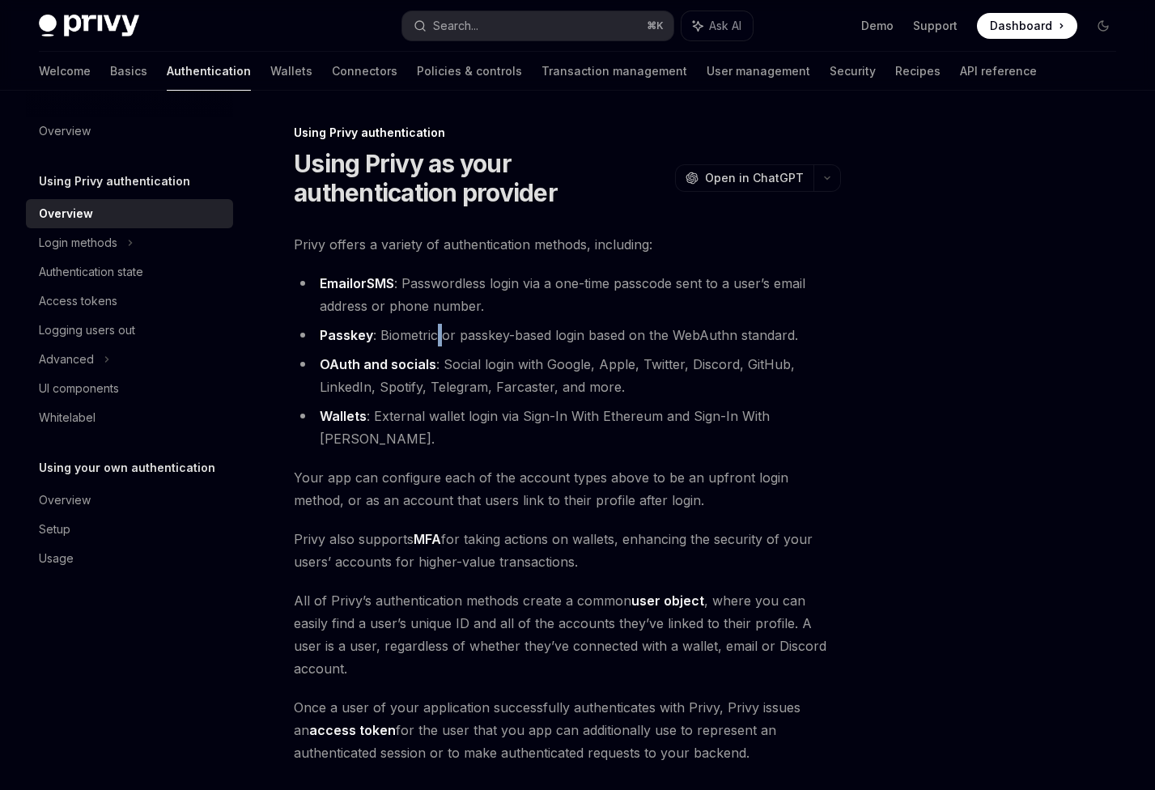
click at [435, 338] on li "Passkey : Biometric or passkey-based login based on the WebAuthn standard." at bounding box center [567, 335] width 547 height 23
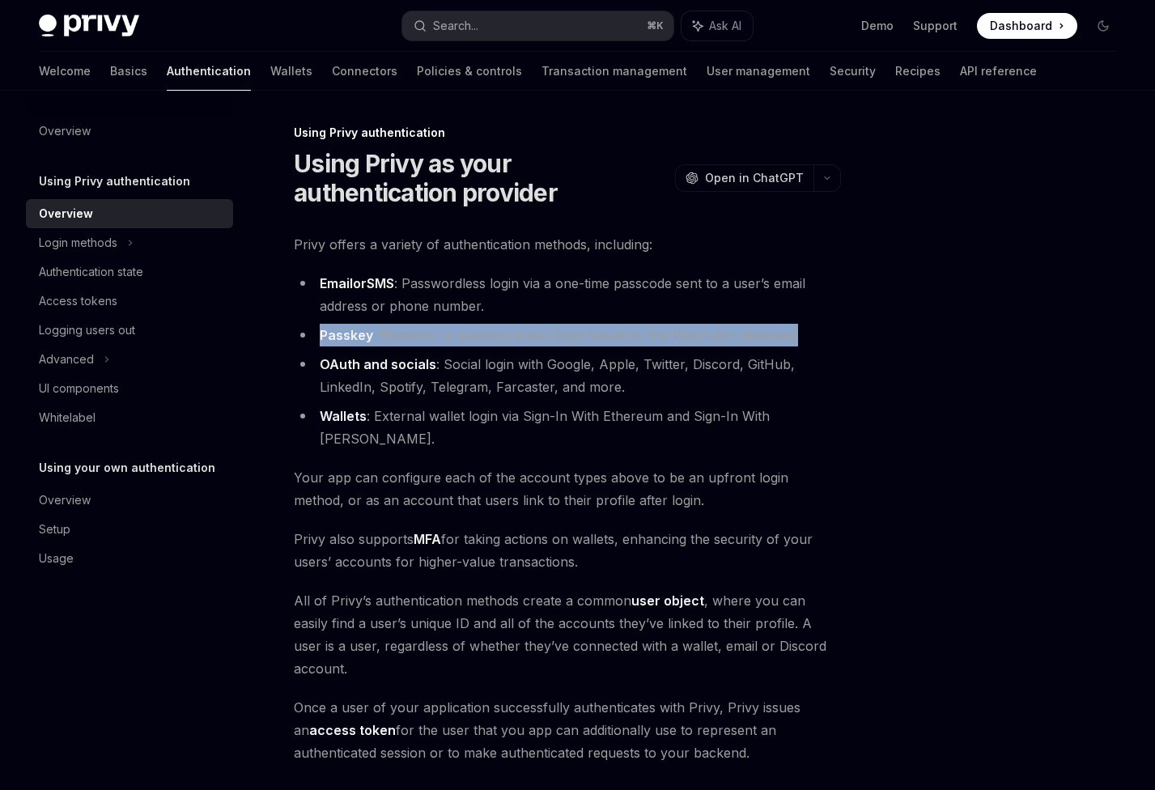
click at [435, 338] on li "Passkey : Biometric or passkey-based login based on the WebAuthn standard." at bounding box center [567, 335] width 547 height 23
click at [481, 338] on li "Passkey : Biometric or passkey-based login based on the WebAuthn standard." at bounding box center [567, 335] width 547 height 23
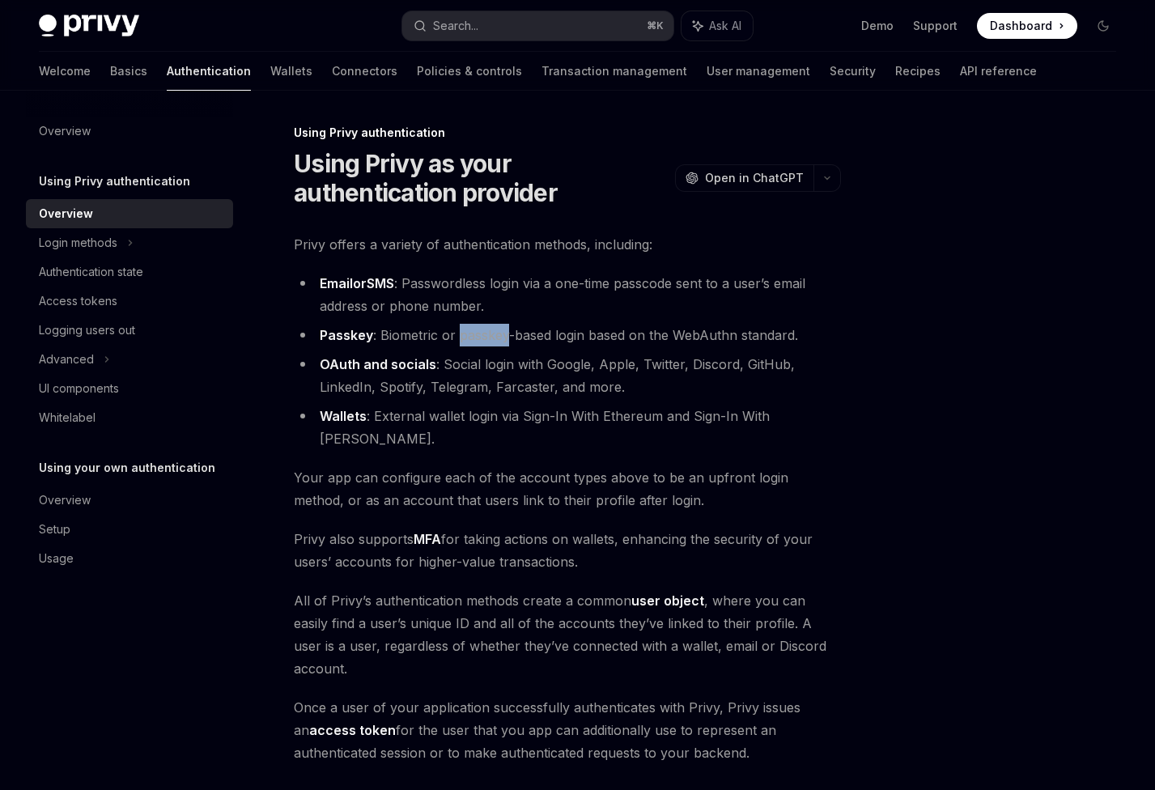
click at [481, 338] on li "Passkey : Biometric or passkey-based login based on the WebAuthn standard." at bounding box center [567, 335] width 547 height 23
click at [513, 334] on li "Passkey : Biometric or passkey-based login based on the WebAuthn standard." at bounding box center [567, 335] width 547 height 23
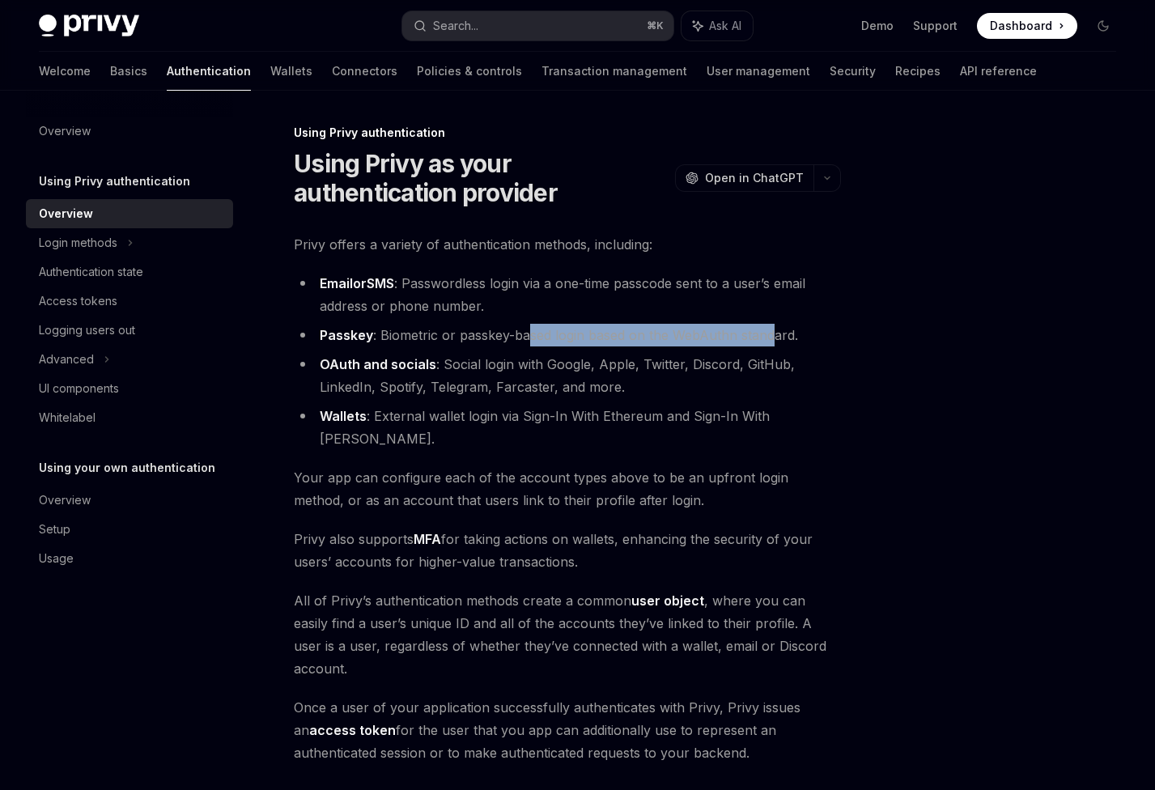
drag, startPoint x: 567, startPoint y: 334, endPoint x: 771, endPoint y: 335, distance: 204.0
click at [771, 335] on li "Passkey : Biometric or passkey-based login based on the WebAuthn standard." at bounding box center [567, 335] width 547 height 23
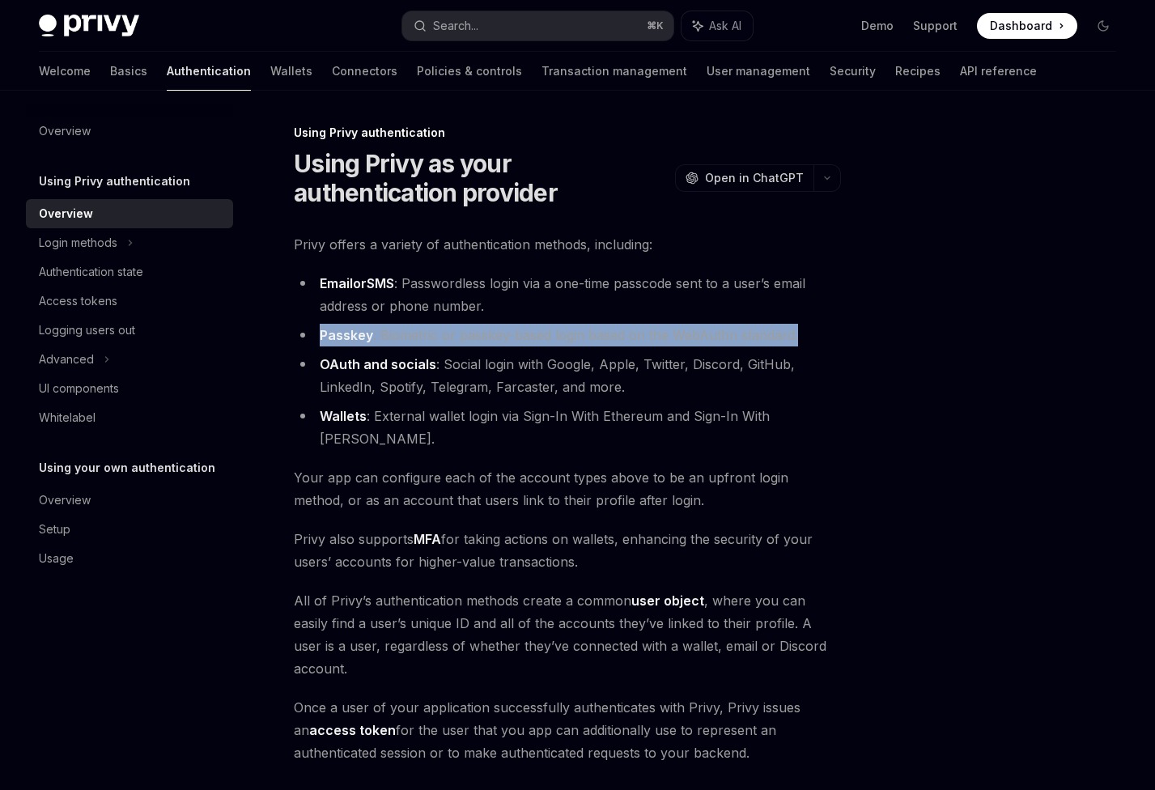
click at [402, 360] on link "OAuth and socials" at bounding box center [378, 364] width 117 height 17
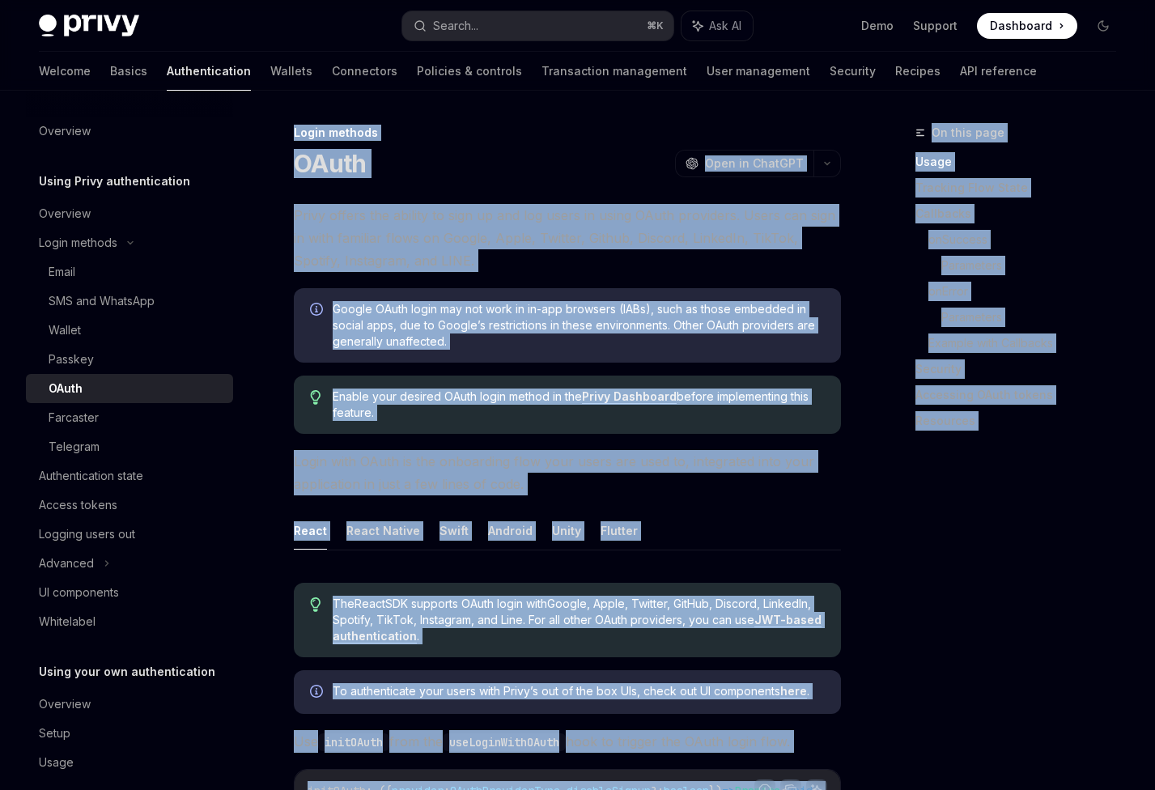
click at [402, 360] on div "Google OAuth login may not work in in-app browsers (IABs), such as those embedd…" at bounding box center [567, 325] width 547 height 74
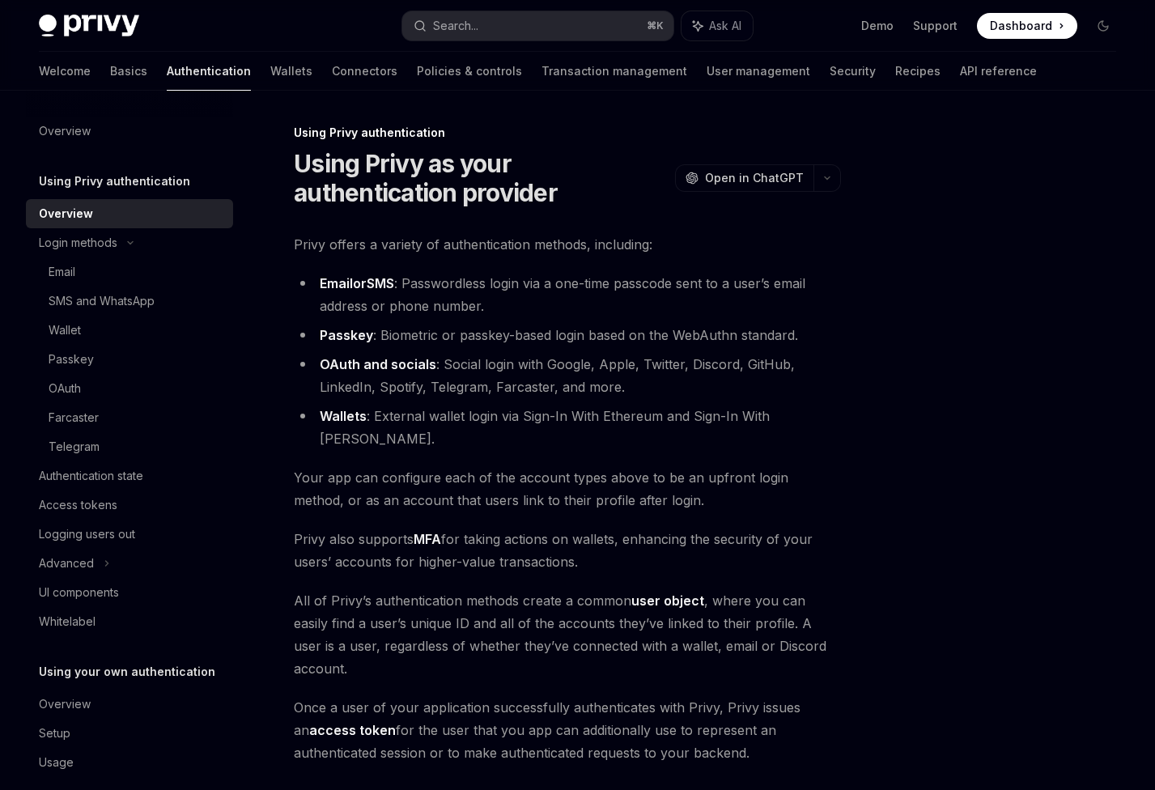
click at [415, 421] on li "Wallets : External wallet login via Sign-In With Ethereum and Sign-In With [PER…" at bounding box center [567, 427] width 547 height 45
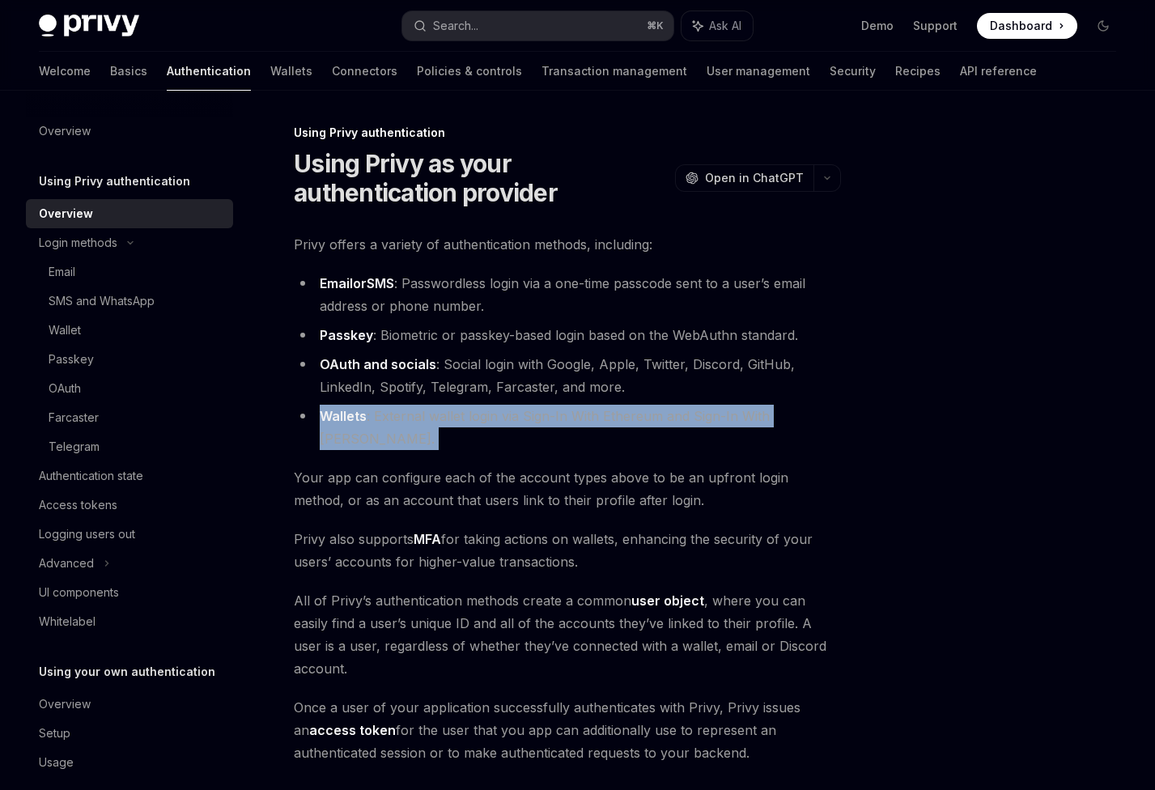
click at [415, 421] on li "Wallets : External wallet login via Sign-In With Ethereum and Sign-In With [PER…" at bounding box center [567, 427] width 547 height 45
click at [434, 418] on li "Wallets : External wallet login via Sign-In With Ethereum and Sign-In With [PER…" at bounding box center [567, 427] width 547 height 45
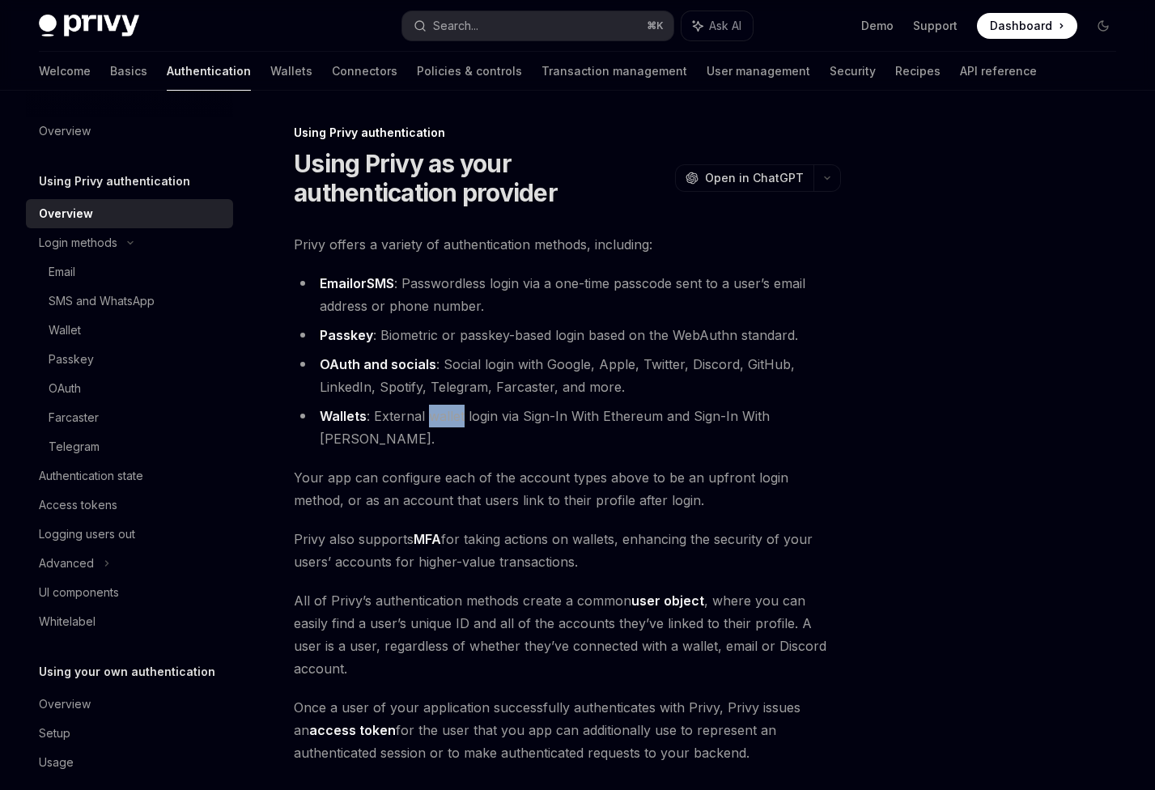
click at [434, 418] on li "Wallets : External wallet login via Sign-In With Ethereum and Sign-In With [PER…" at bounding box center [567, 427] width 547 height 45
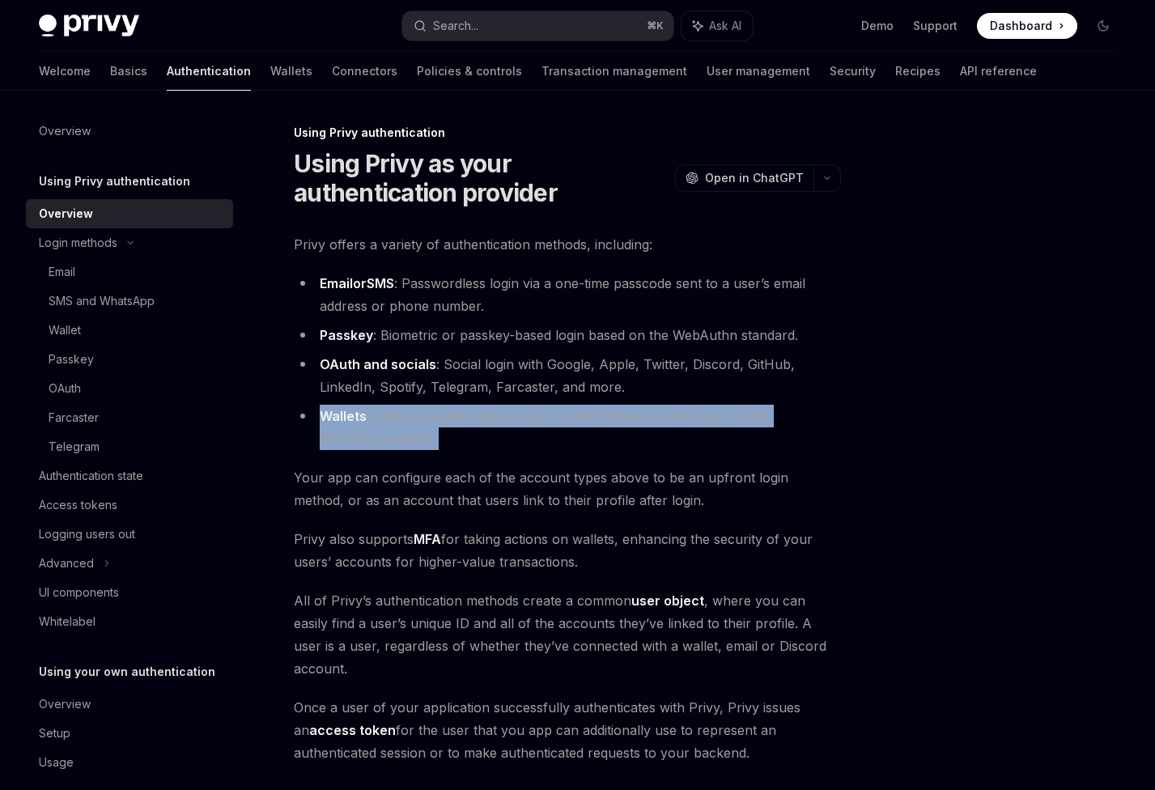
click at [434, 418] on li "Wallets : External wallet login via Sign-In With Ethereum and Sign-In With [PER…" at bounding box center [567, 427] width 547 height 45
click at [456, 418] on li "Wallets : External wallet login via Sign-In With Ethereum and Sign-In With [PER…" at bounding box center [567, 427] width 547 height 45
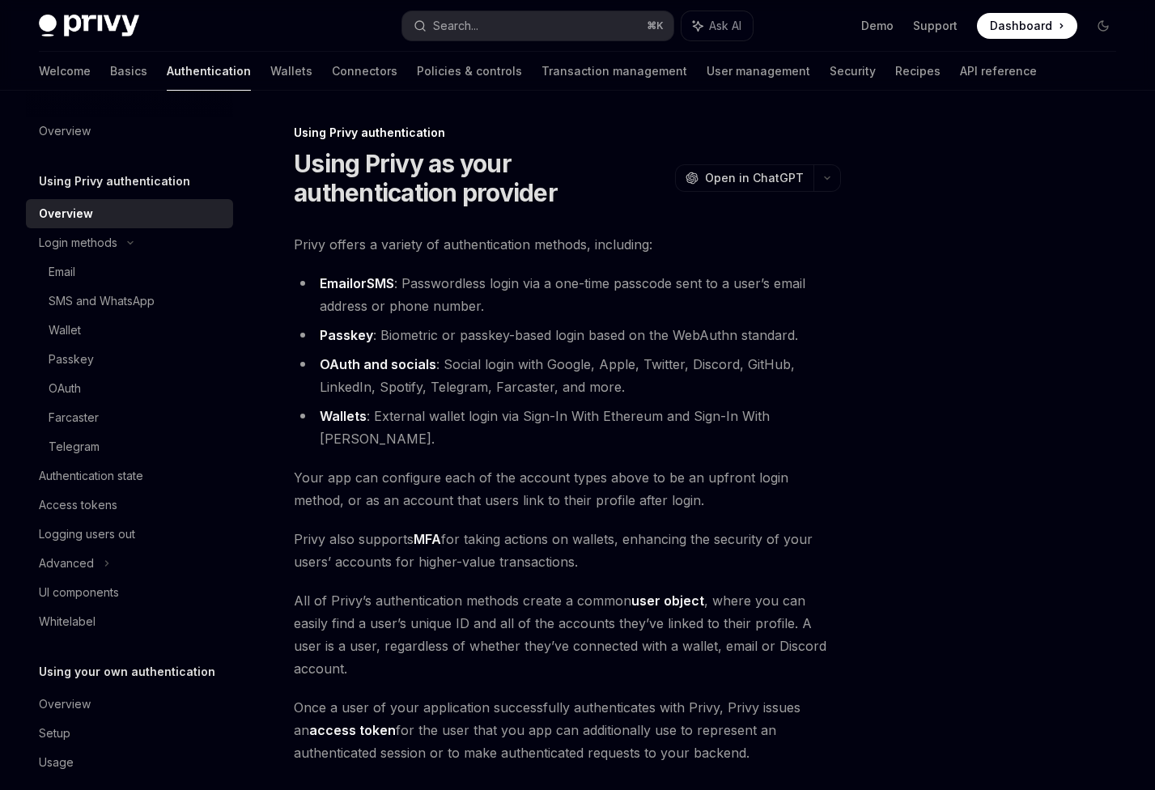
click at [427, 297] on li "Email or SMS : Passwordless login via a one-time passcode sent to a user’s emai…" at bounding box center [567, 294] width 547 height 45
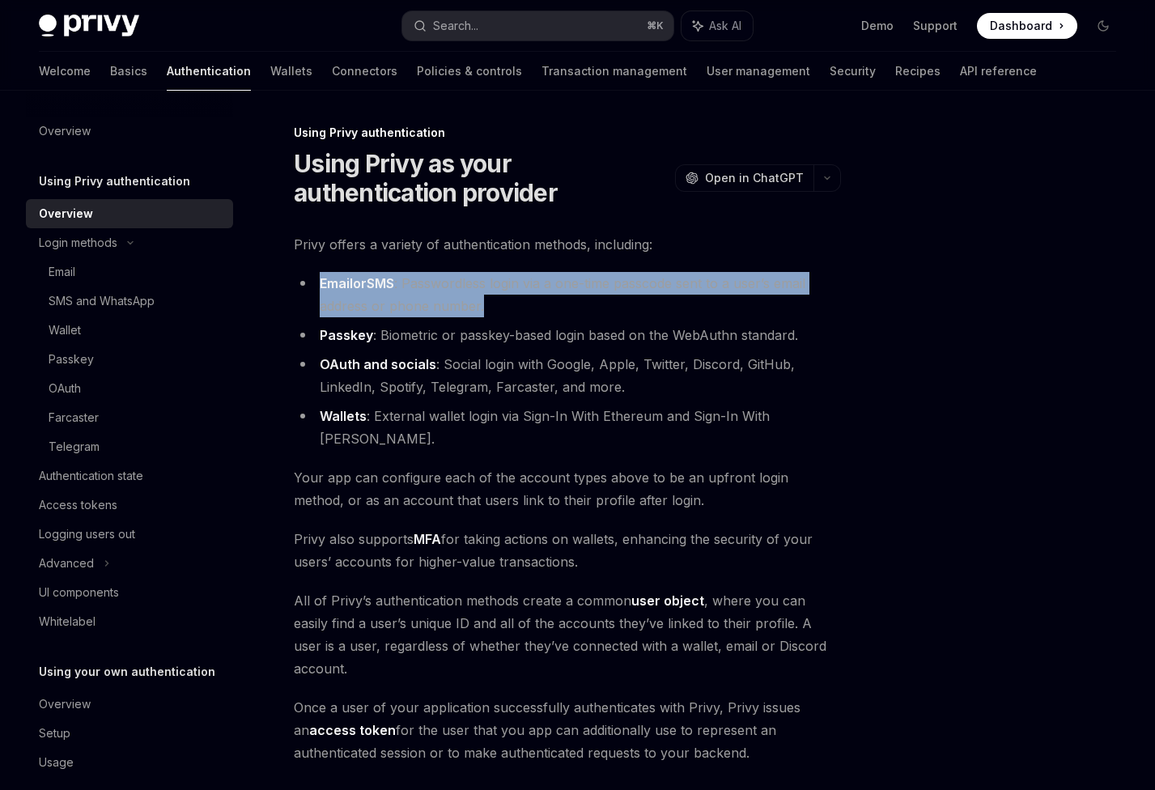
click at [427, 297] on li "Email or SMS : Passwordless login via a one-time passcode sent to a user’s emai…" at bounding box center [567, 294] width 547 height 45
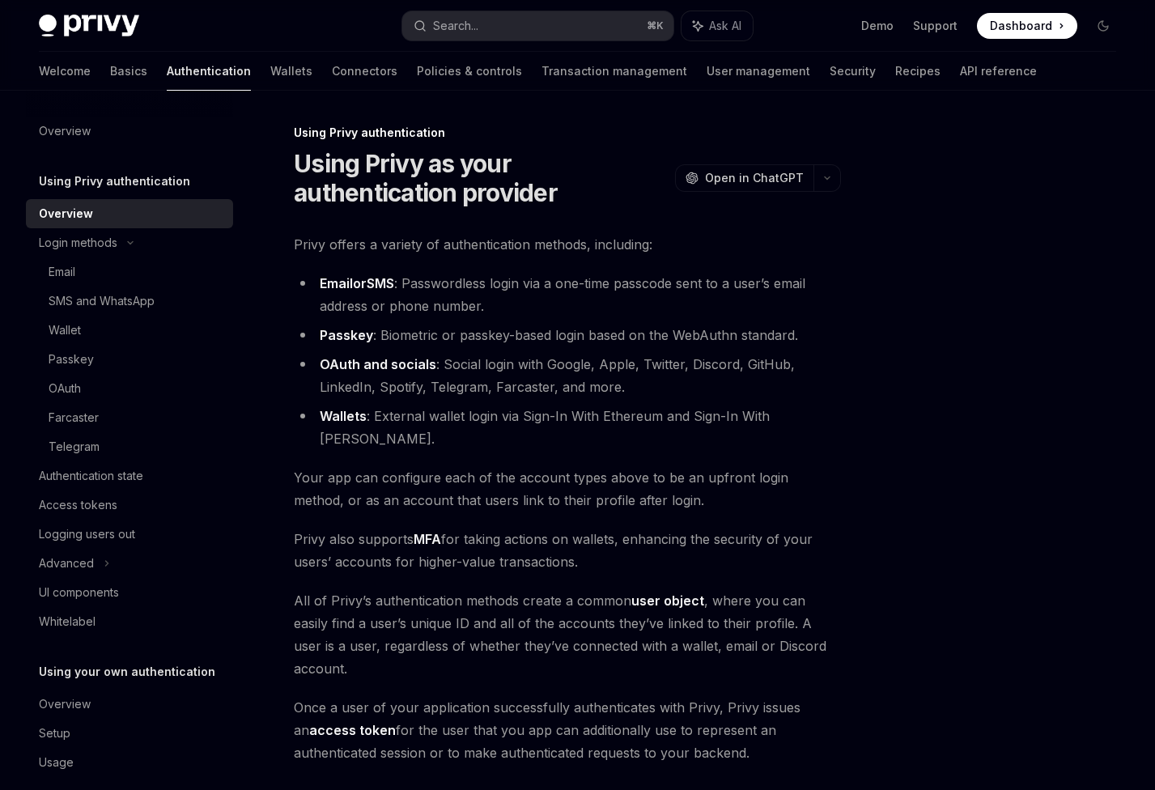
click at [431, 292] on li "Email or SMS : Passwordless login via a one-time passcode sent to a user’s emai…" at bounding box center [567, 294] width 547 height 45
click at [414, 245] on span "Privy offers a variety of authentication methods, including:" at bounding box center [567, 244] width 547 height 23
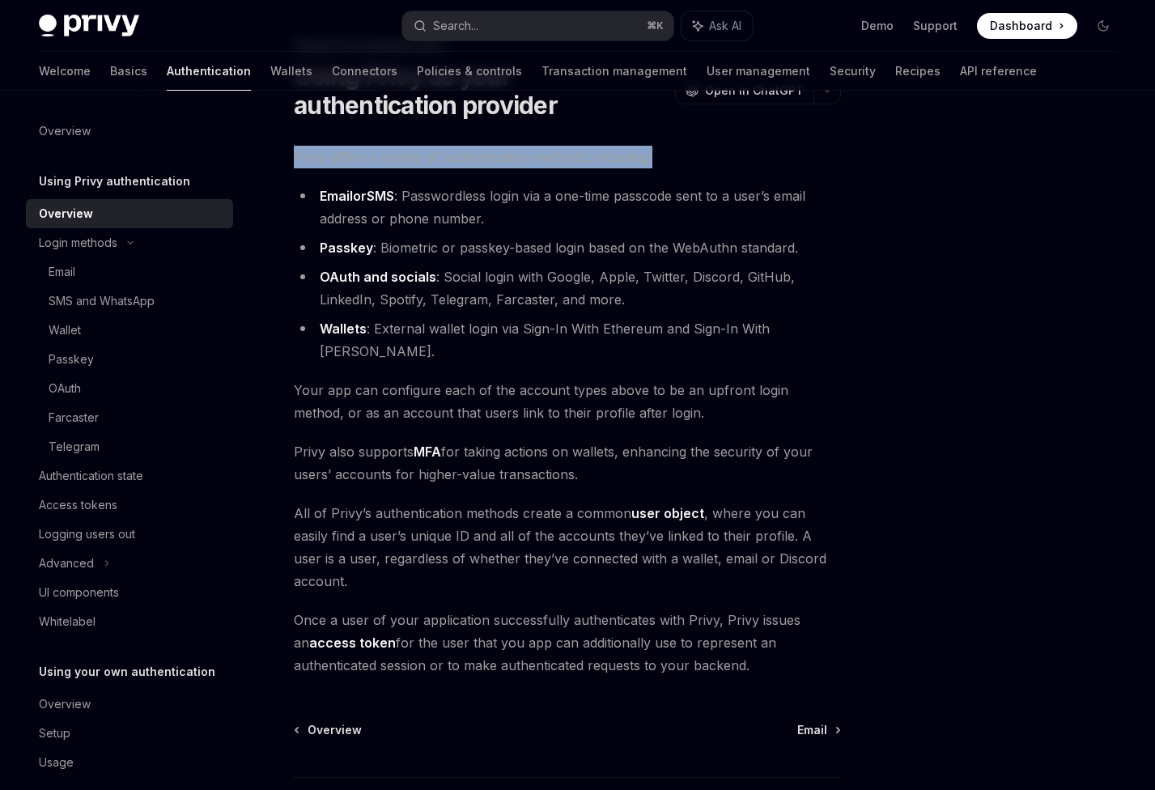
scroll to position [57, 0]
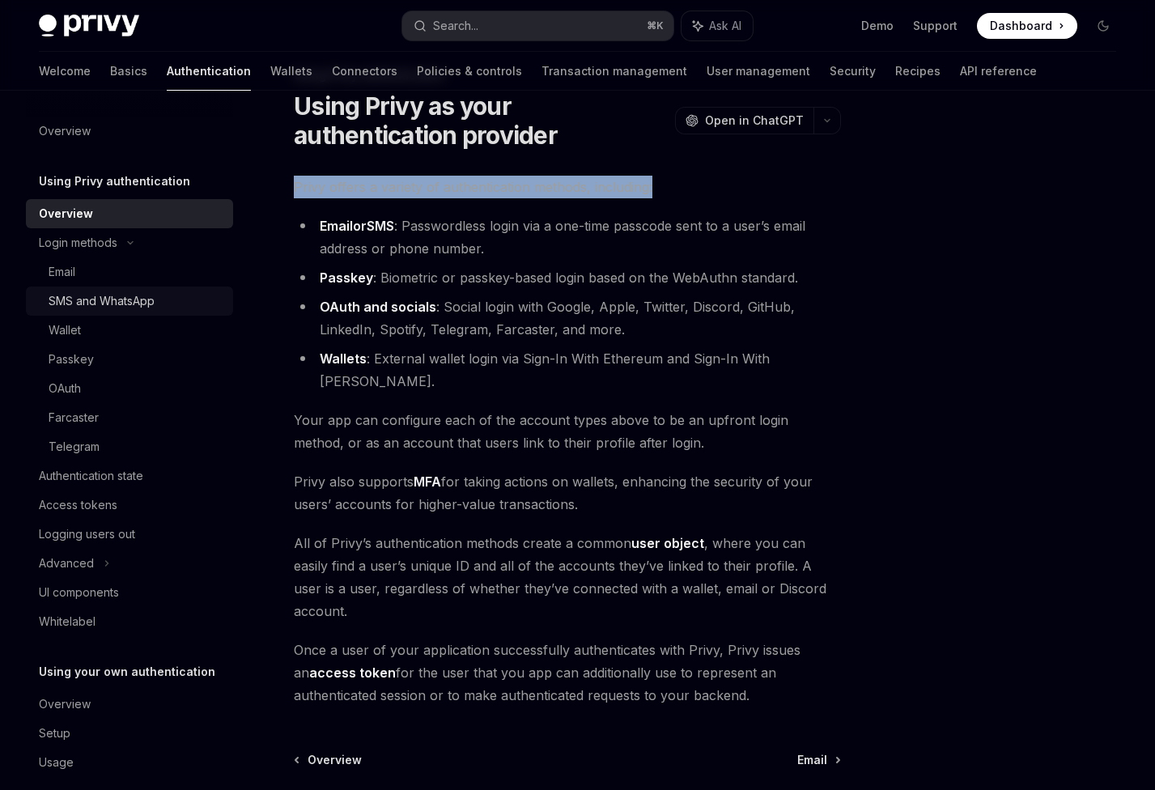
click at [96, 307] on div "SMS and WhatsApp" at bounding box center [102, 300] width 106 height 19
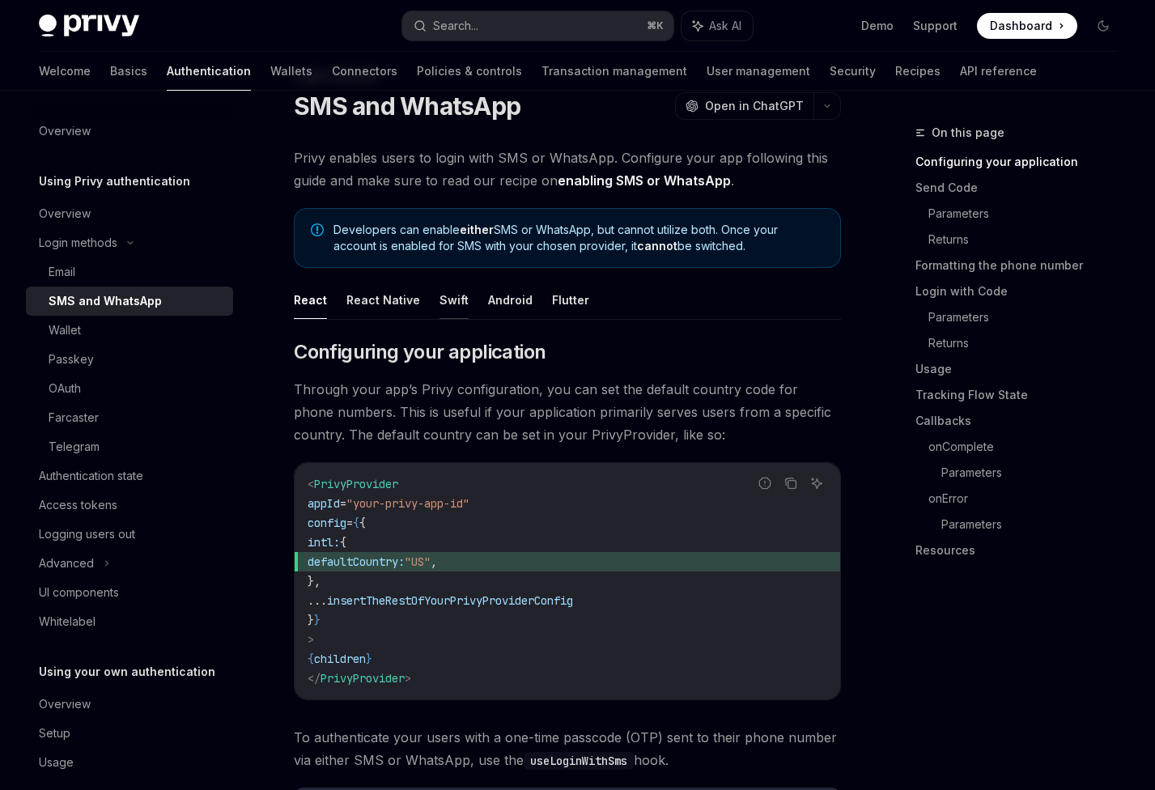
click at [446, 293] on button "Swift" at bounding box center [454, 300] width 29 height 38
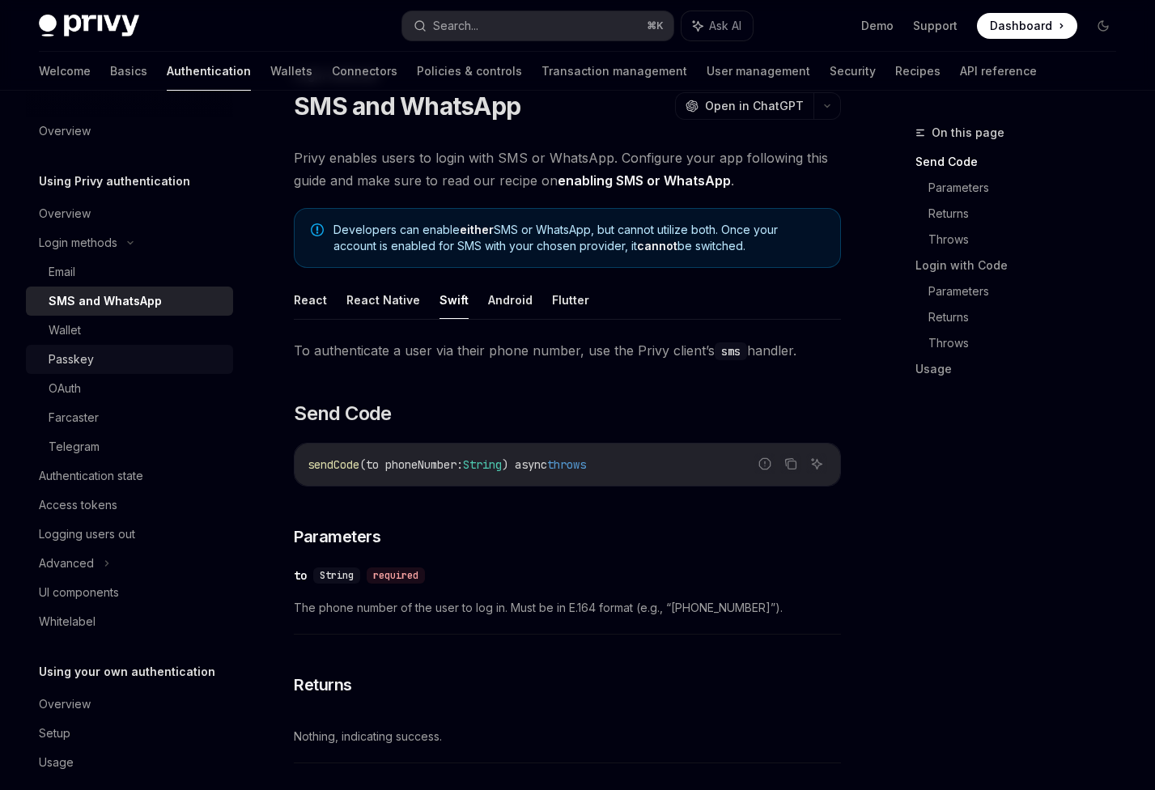
click at [99, 357] on div "Passkey" at bounding box center [136, 359] width 175 height 19
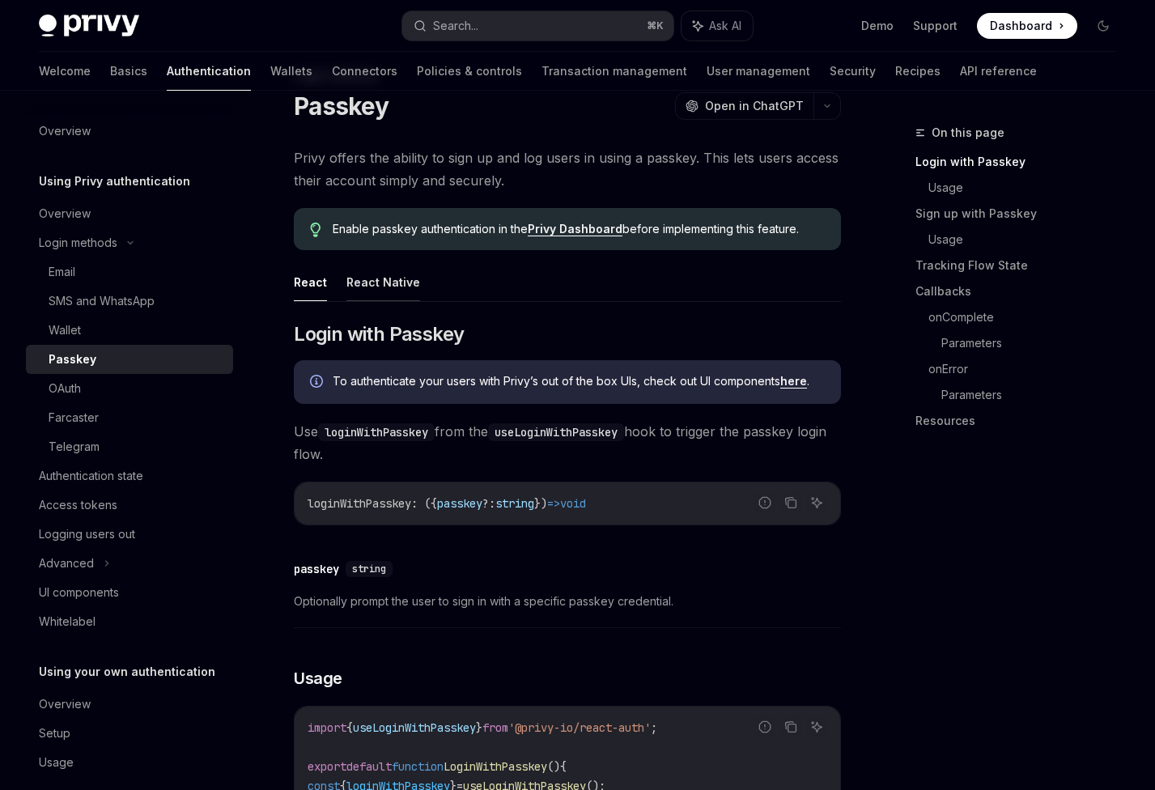
click at [380, 286] on button "React Native" at bounding box center [383, 282] width 74 height 38
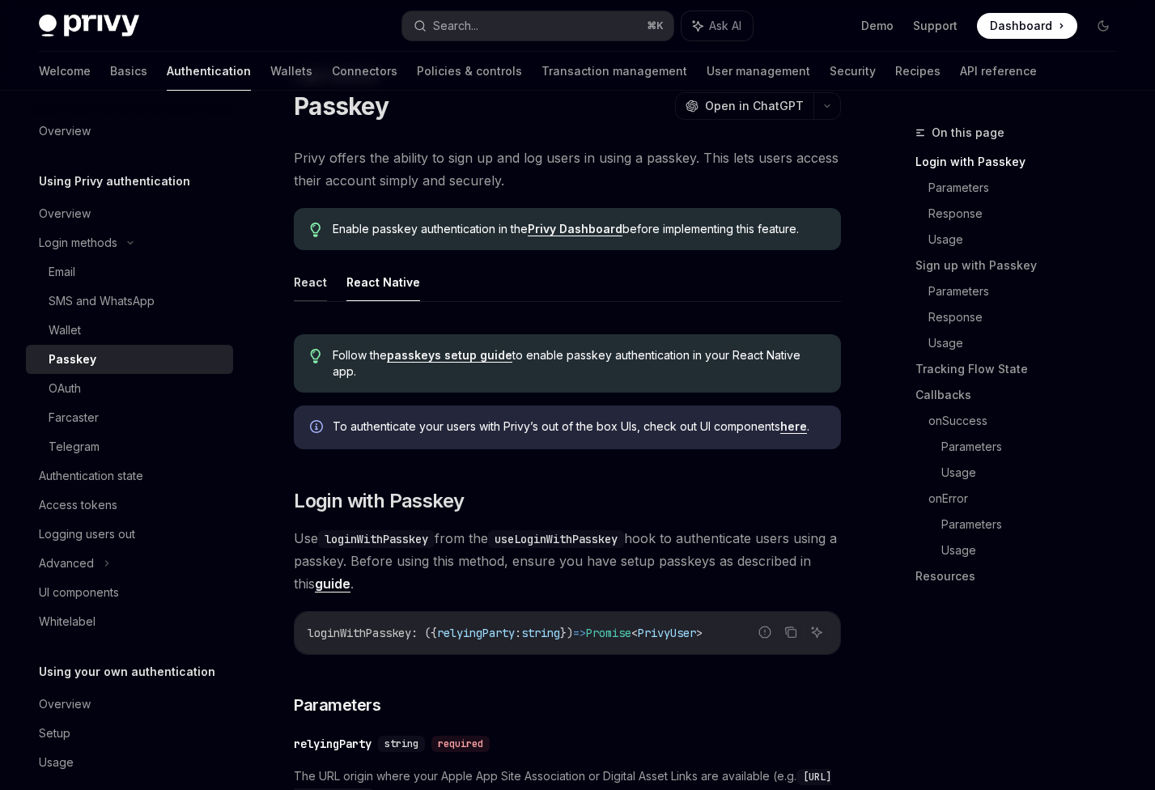
click at [316, 286] on button "React" at bounding box center [310, 282] width 33 height 38
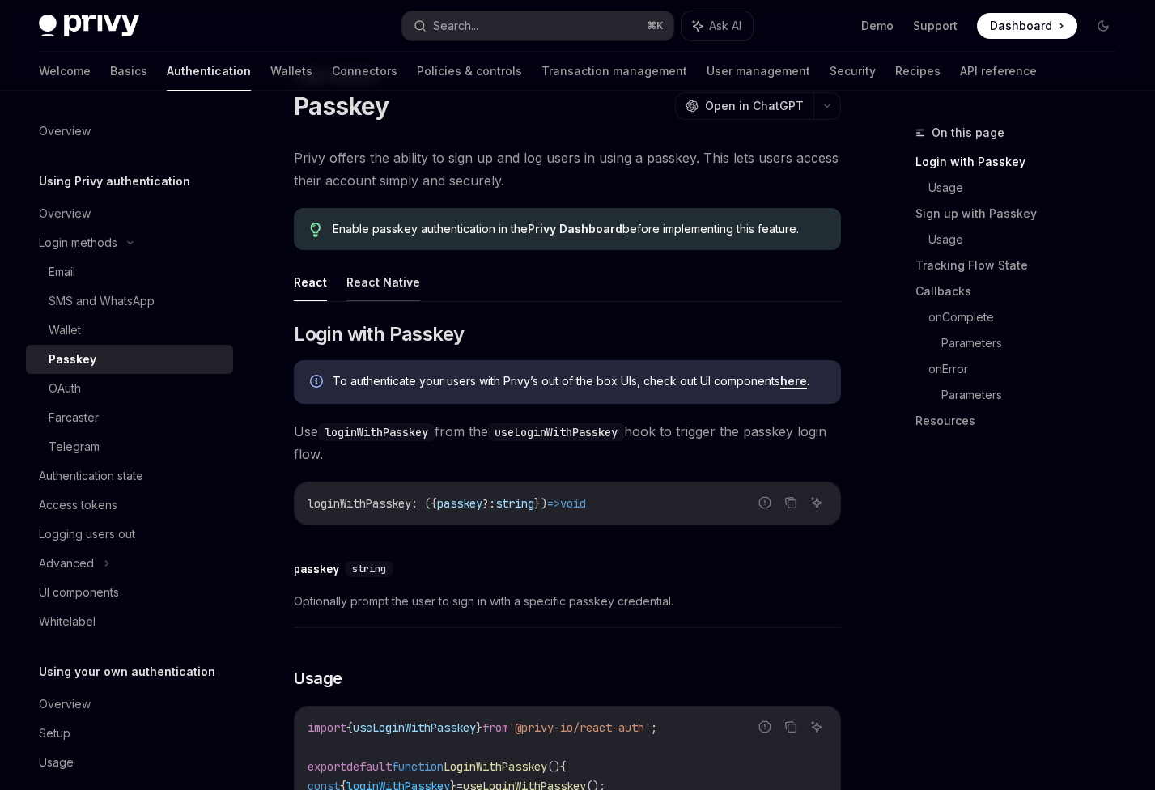
click at [371, 289] on button "React Native" at bounding box center [383, 282] width 74 height 38
type textarea "*"
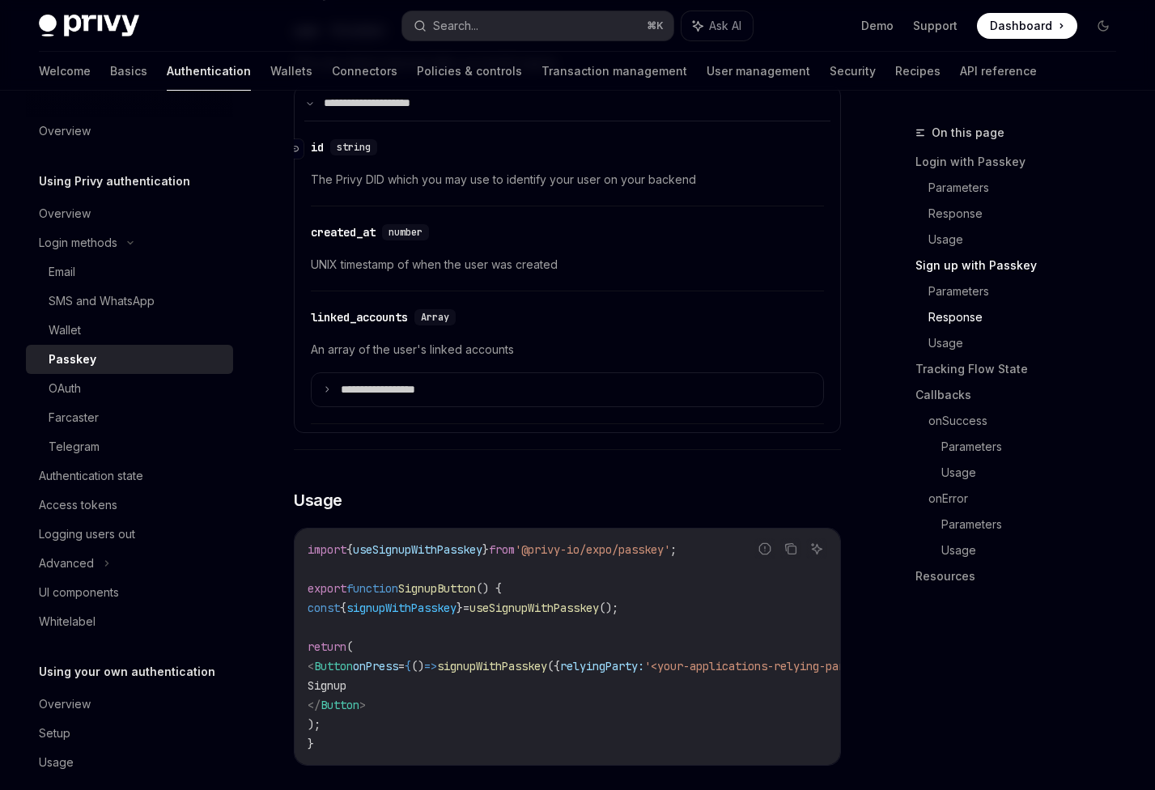
scroll to position [2162, 0]
